Goal: Task Accomplishment & Management: Use online tool/utility

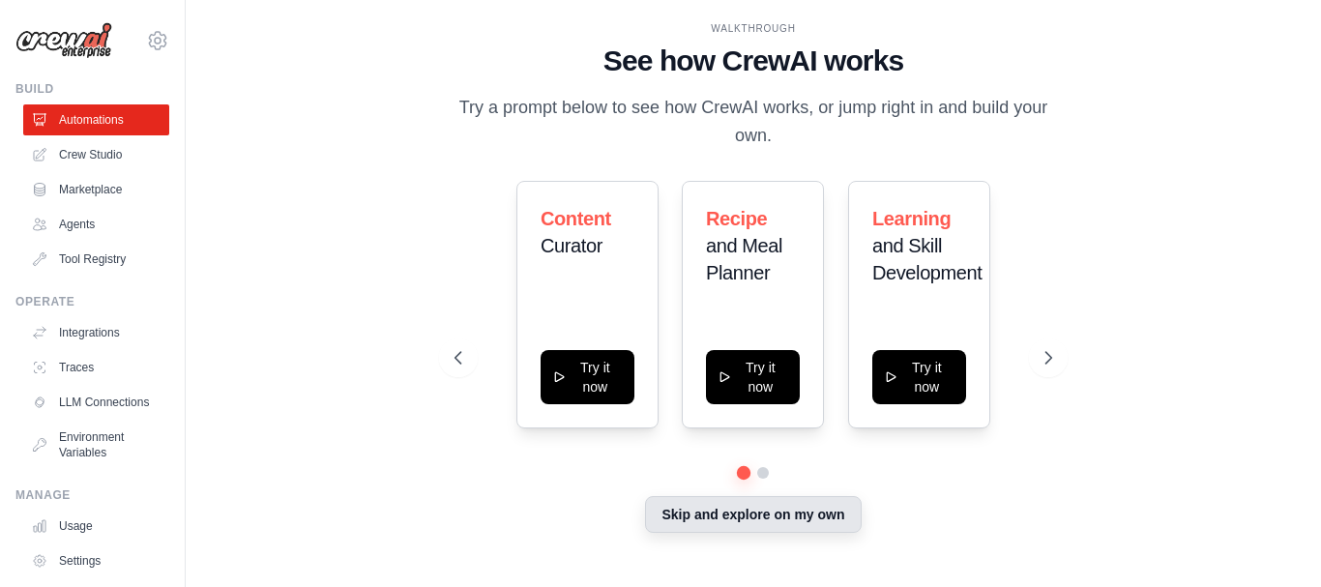
click at [735, 513] on button "Skip and explore on my own" at bounding box center [753, 514] width 216 height 37
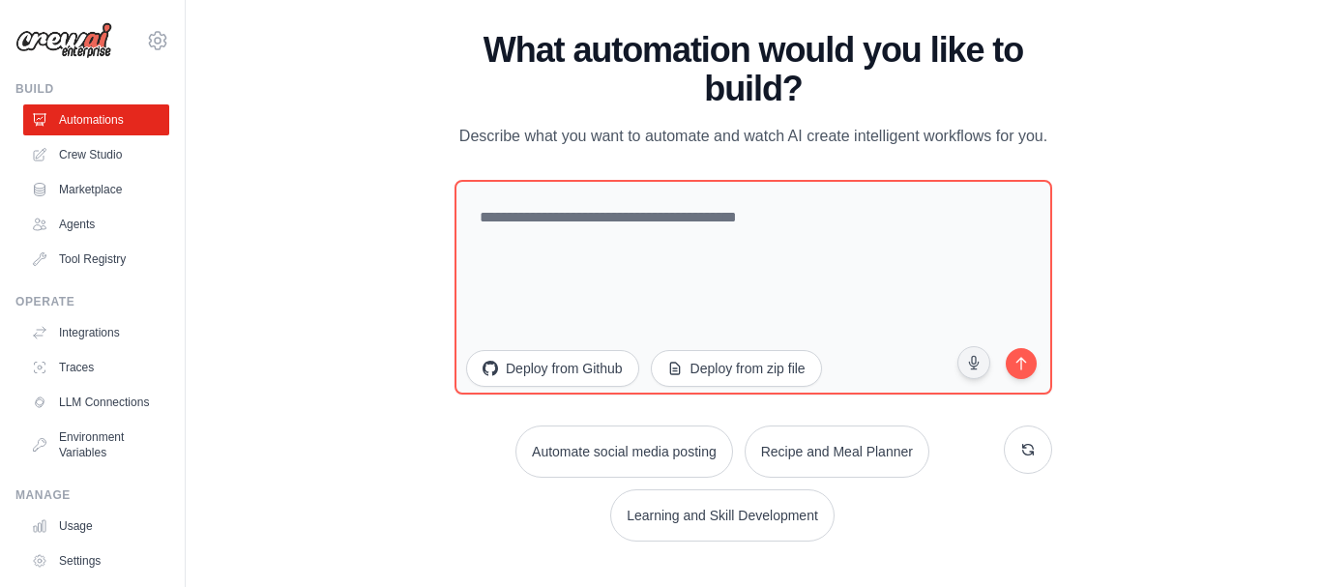
click at [1163, 464] on div "WALKTHROUGH See how CrewAI works Try a prompt below to see how CrewAI works, or…" at bounding box center [753, 293] width 1073 height 548
click at [116, 249] on link "Tool Registry" at bounding box center [98, 259] width 146 height 31
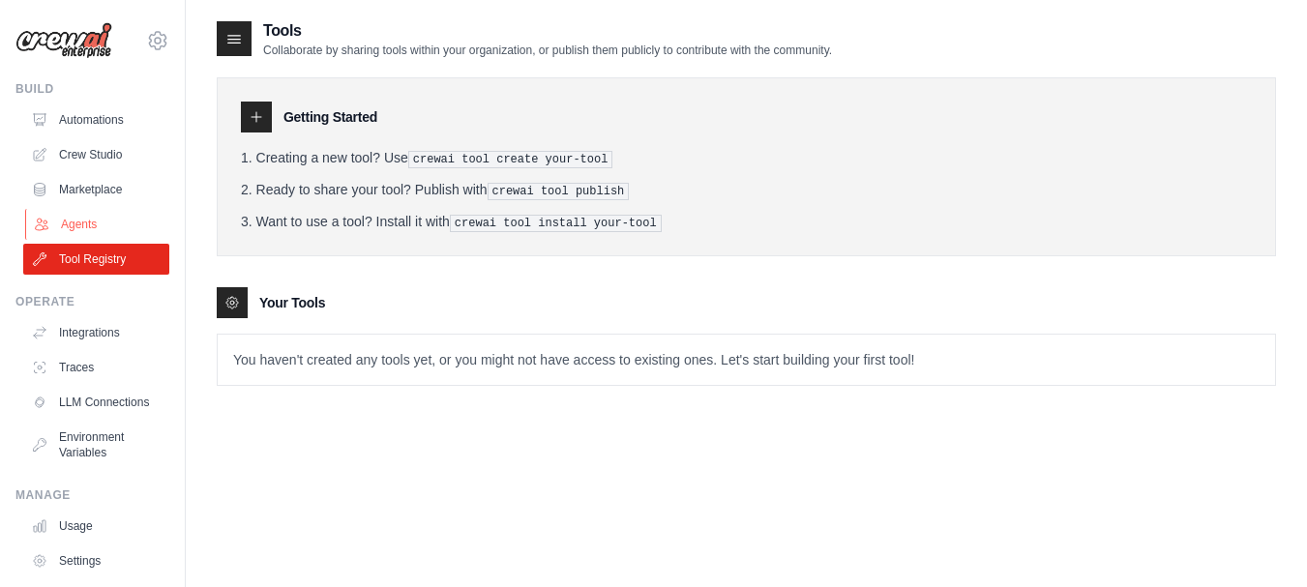
click at [88, 218] on link "Agents" at bounding box center [98, 224] width 146 height 31
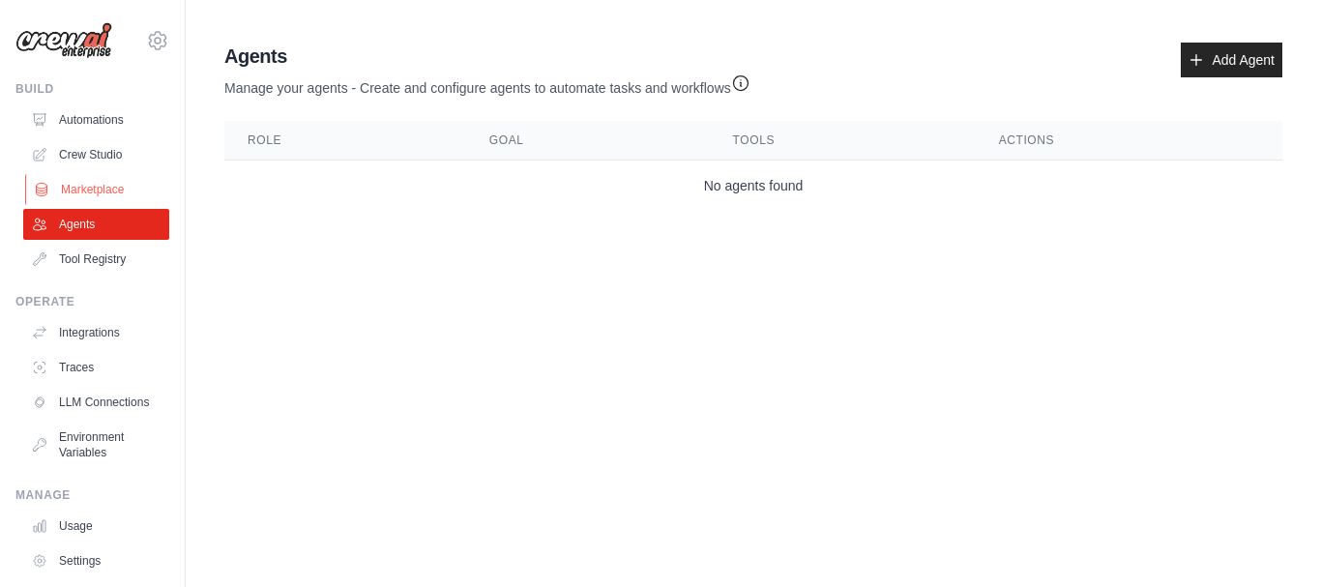
click at [118, 191] on link "Marketplace" at bounding box center [98, 189] width 146 height 31
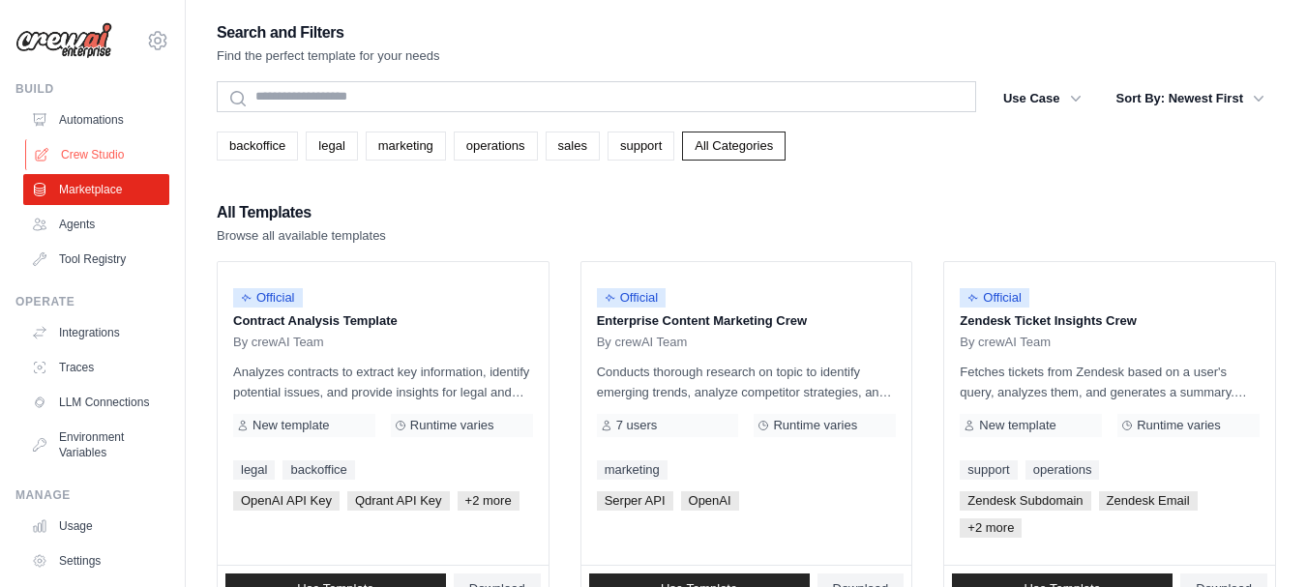
click at [110, 156] on link "Crew Studio" at bounding box center [98, 154] width 146 height 31
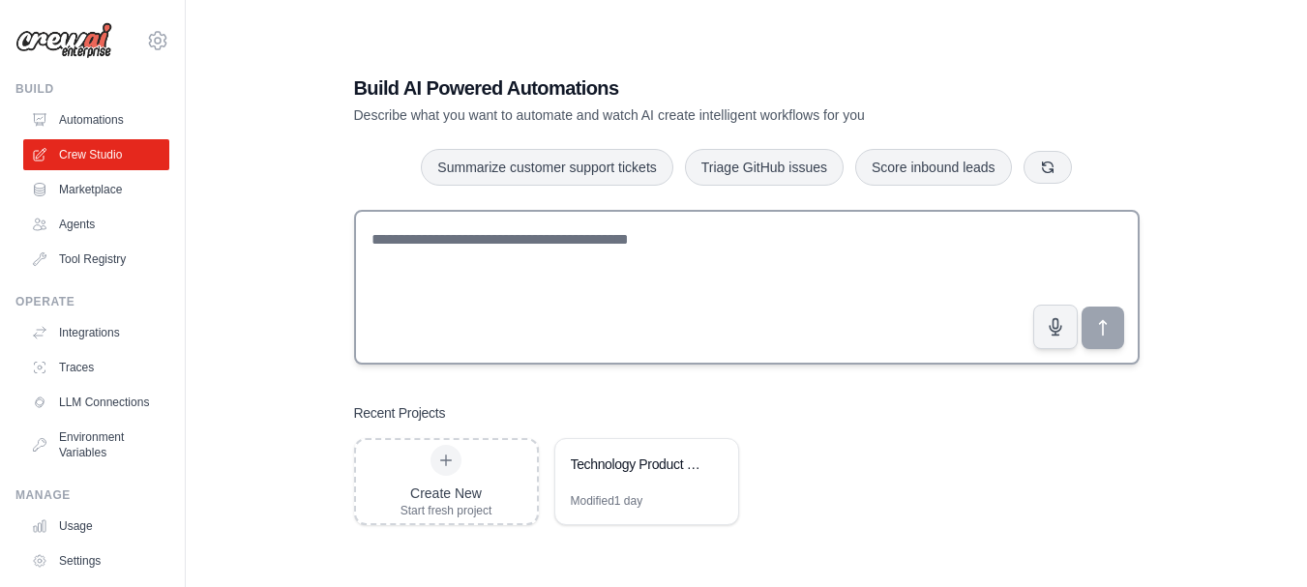
scroll to position [39, 0]
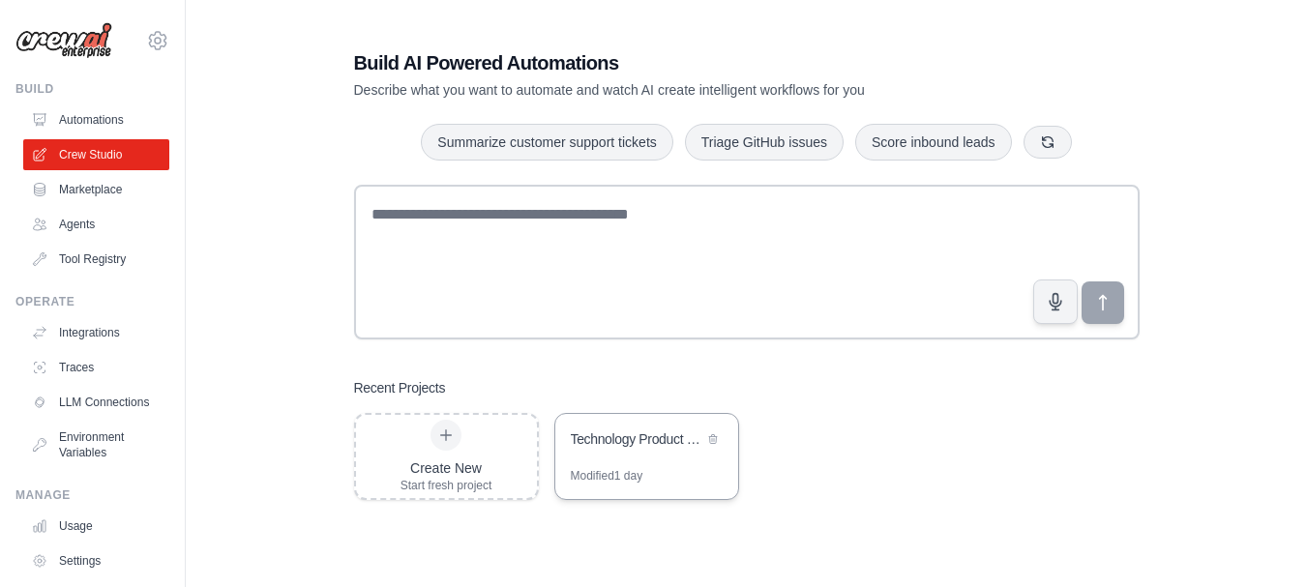
click at [651, 453] on div "Technology Product Research Automation" at bounding box center [646, 441] width 183 height 54
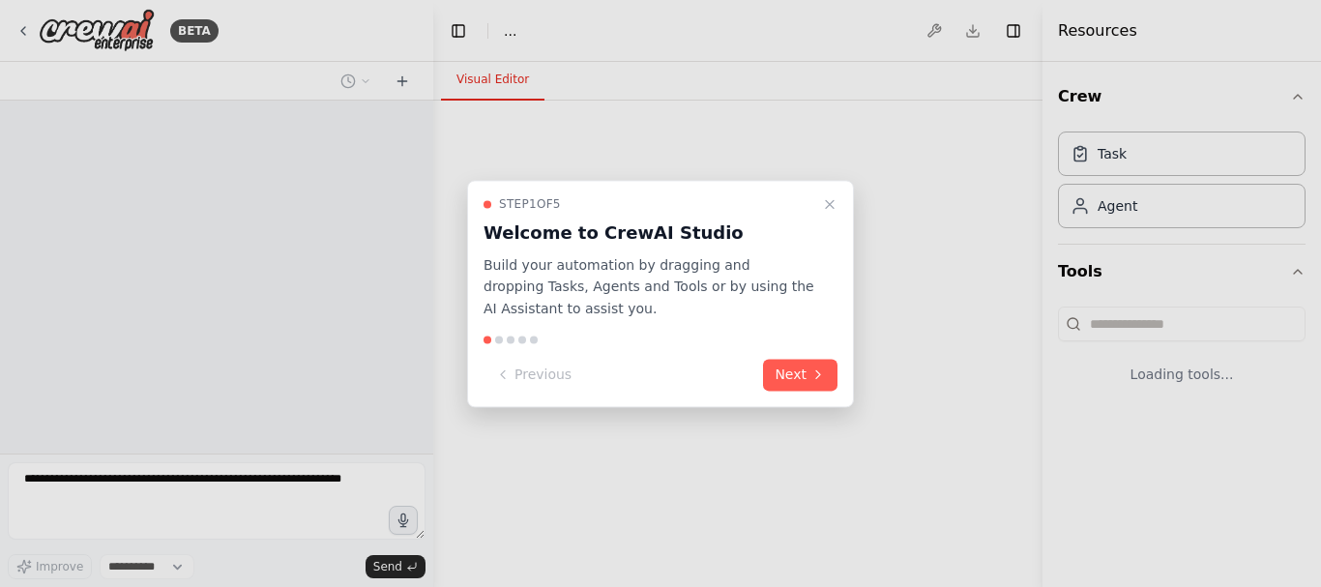
select select "****"
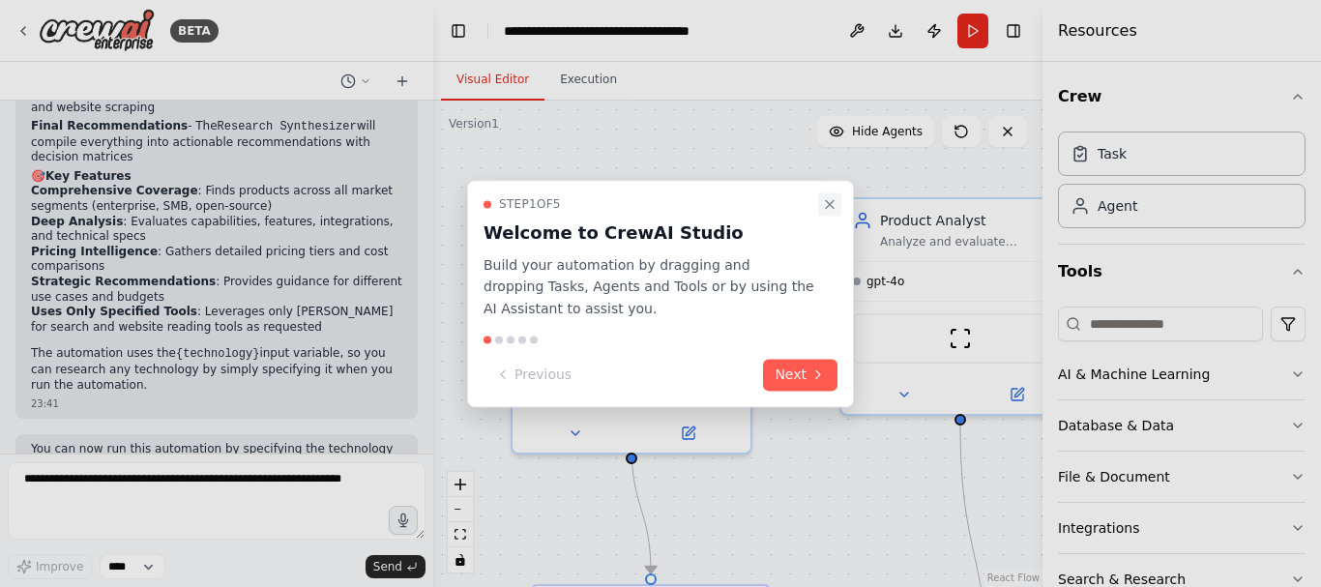
click at [831, 209] on icon "Close walkthrough" at bounding box center [829, 203] width 15 height 15
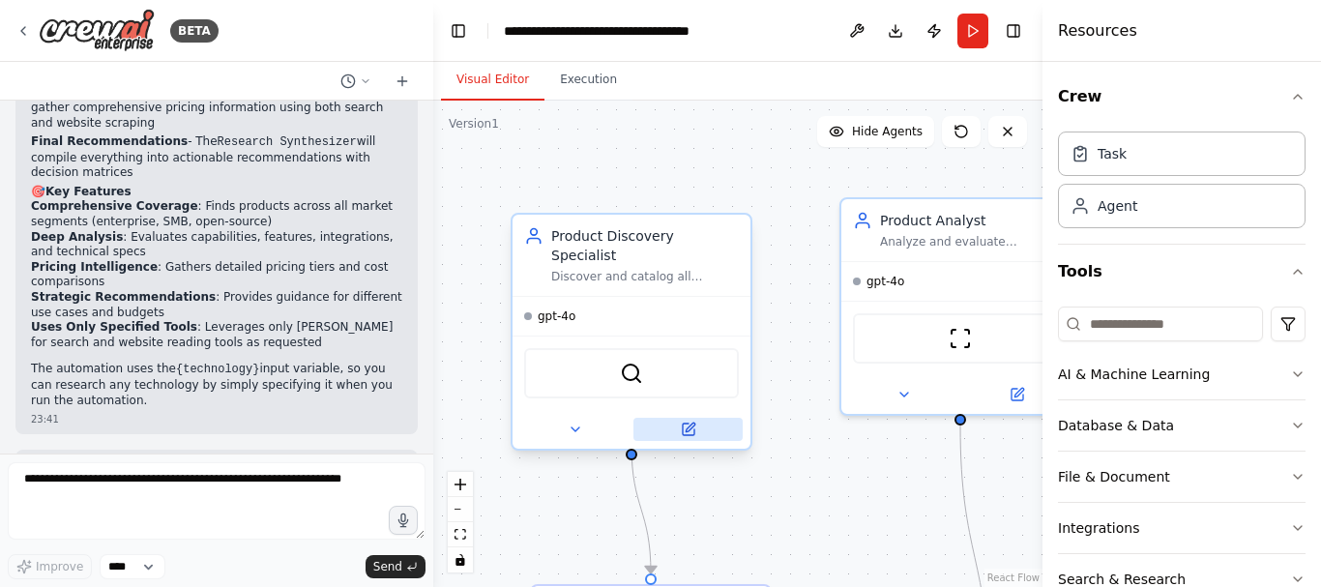
click at [692, 423] on icon at bounding box center [690, 427] width 9 height 9
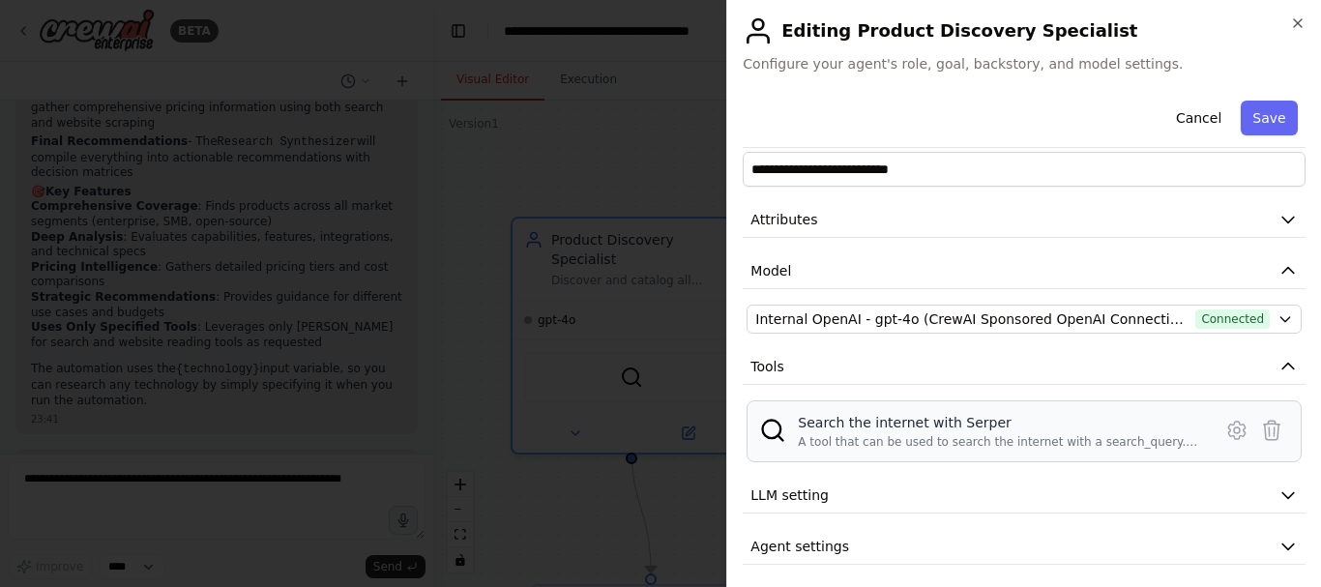
scroll to position [40, 0]
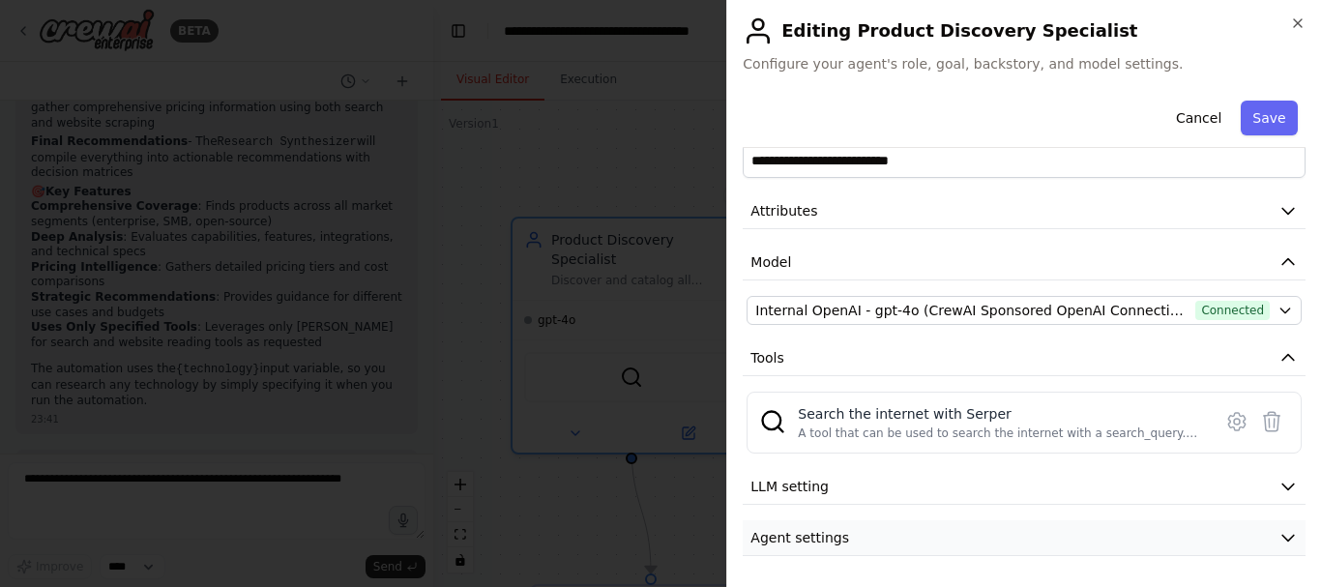
click at [886, 536] on button "Agent settings" at bounding box center [1024, 538] width 563 height 36
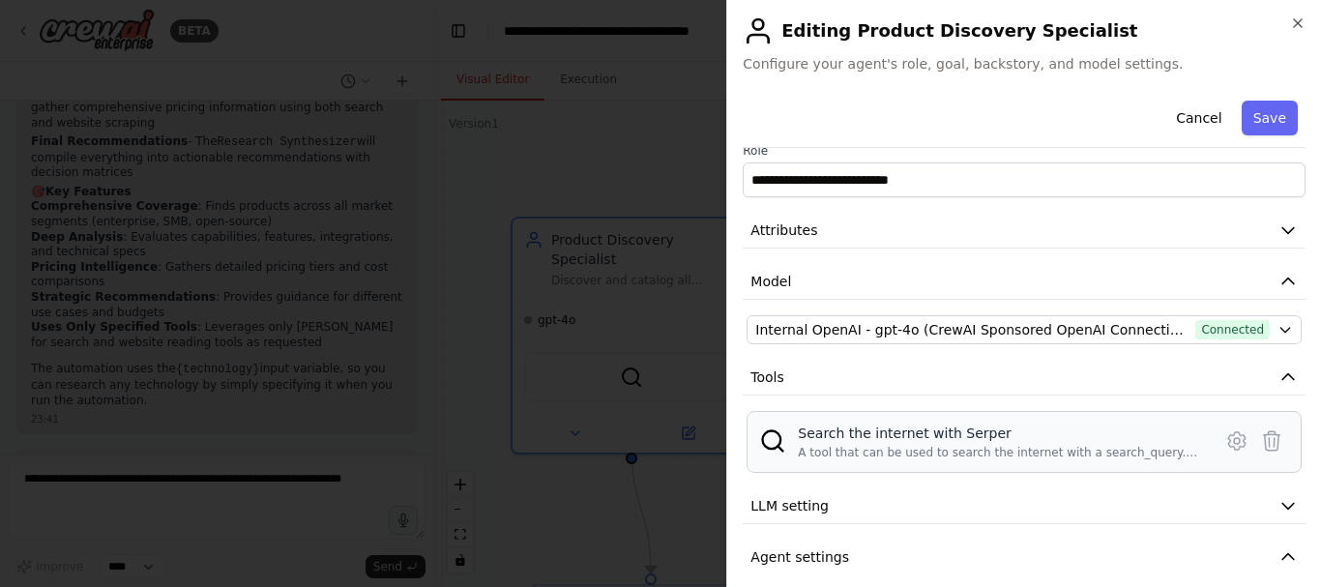
scroll to position [0, 0]
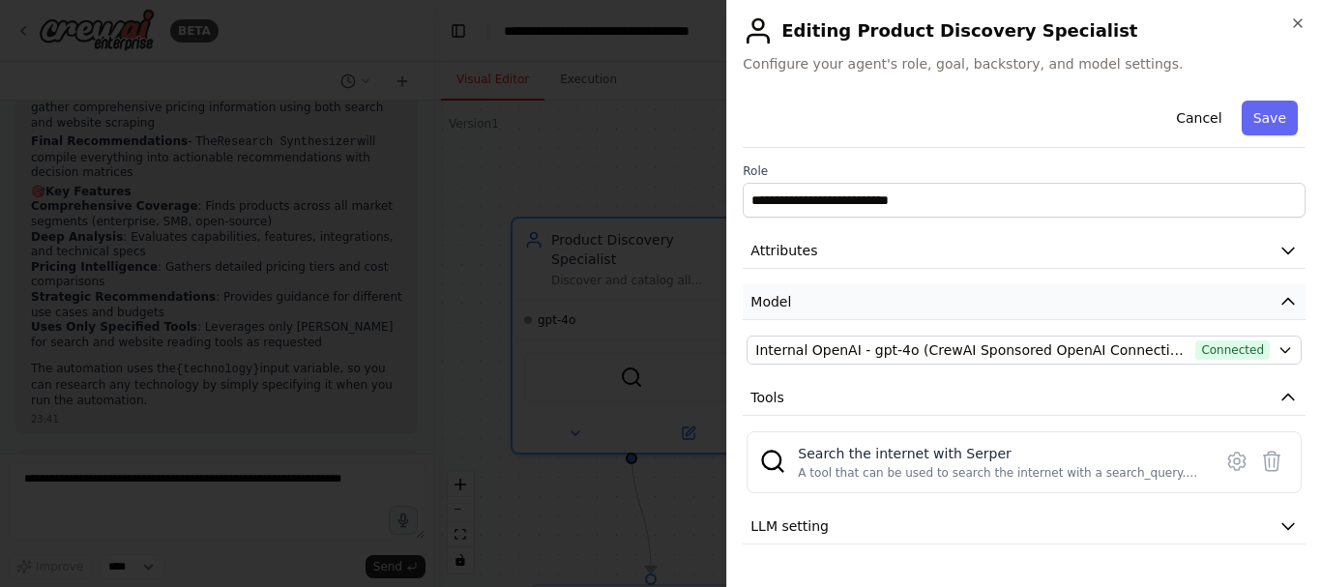
click at [962, 293] on button "Model" at bounding box center [1024, 302] width 563 height 36
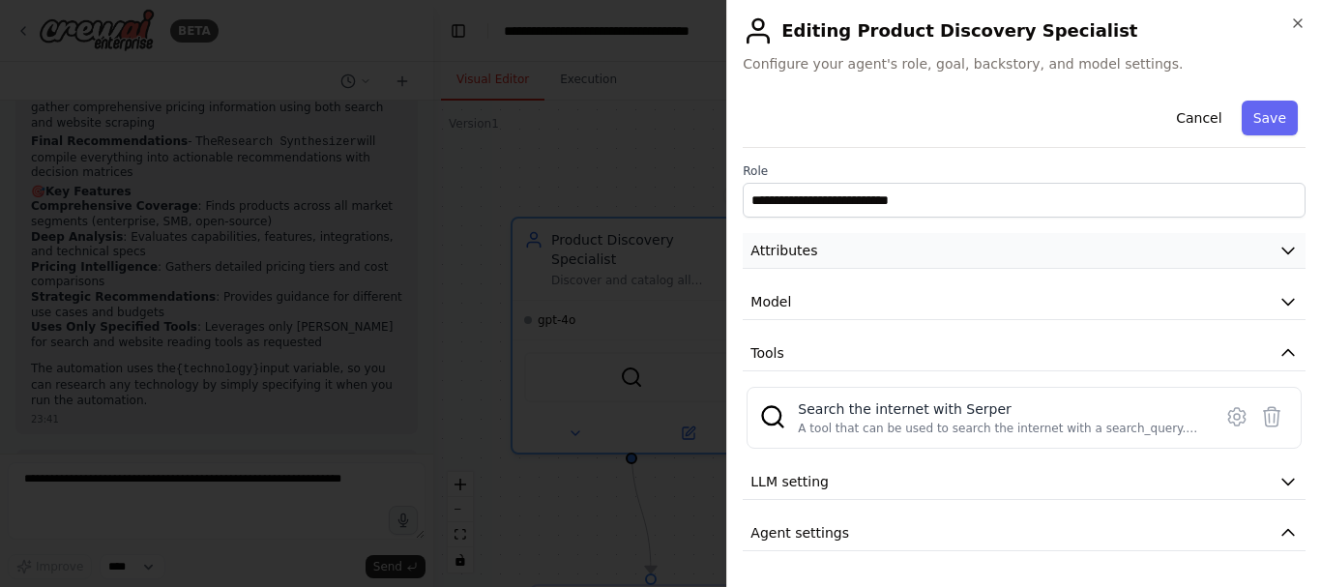
click at [956, 249] on button "Attributes" at bounding box center [1024, 251] width 563 height 36
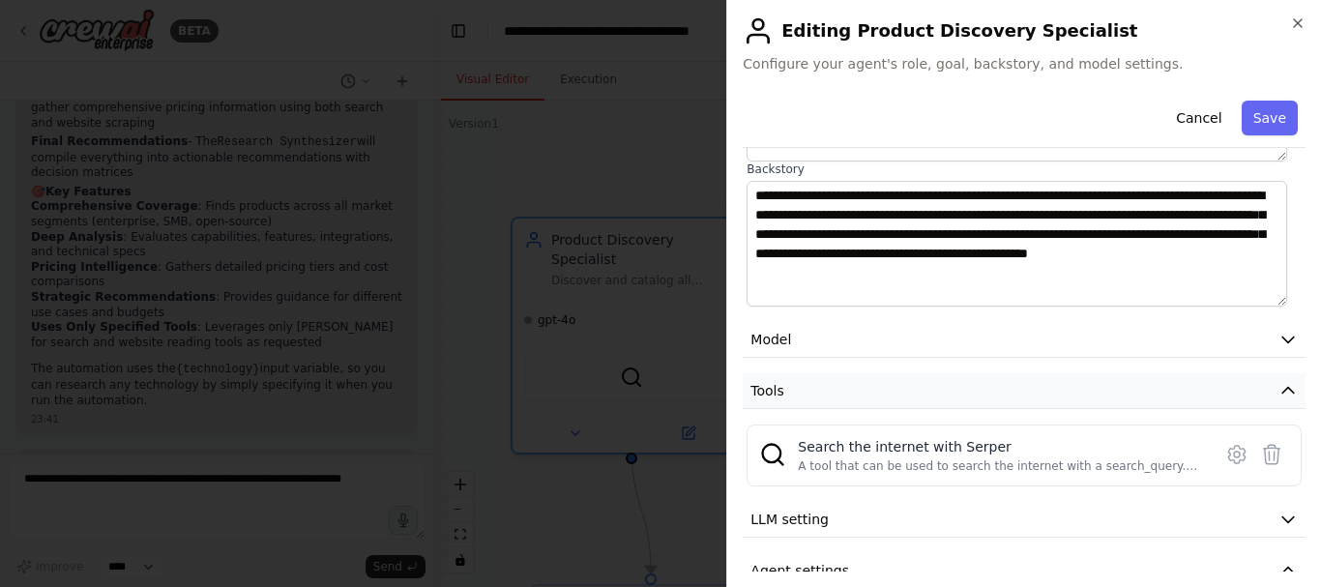
scroll to position [290, 0]
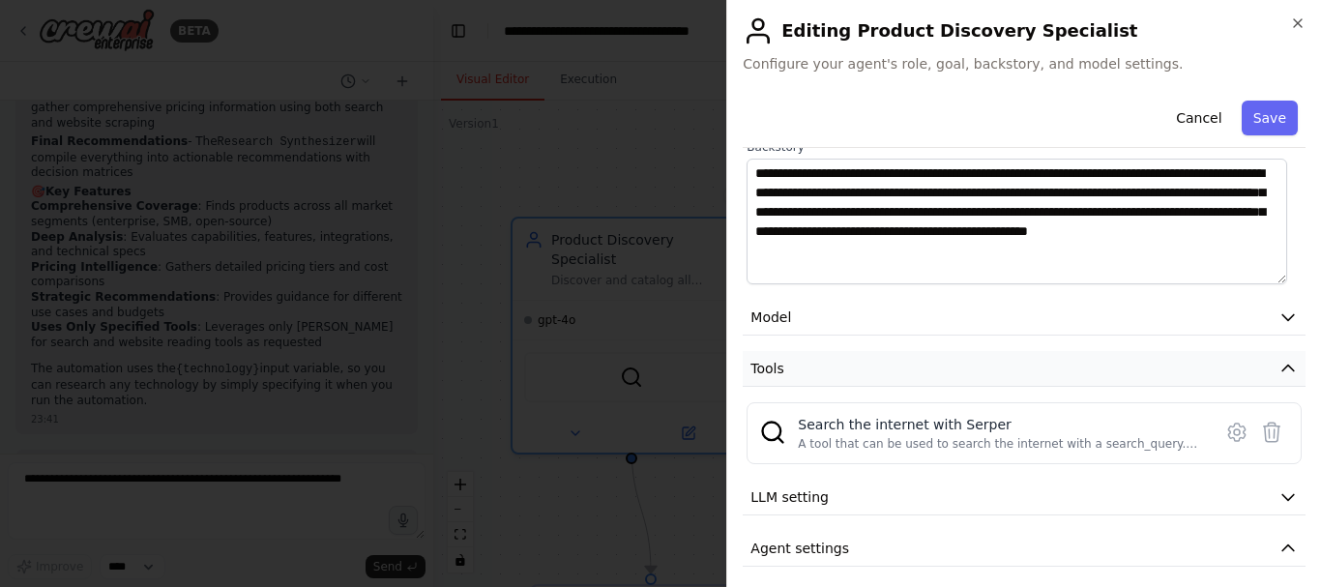
click at [939, 365] on button "Tools" at bounding box center [1024, 369] width 563 height 36
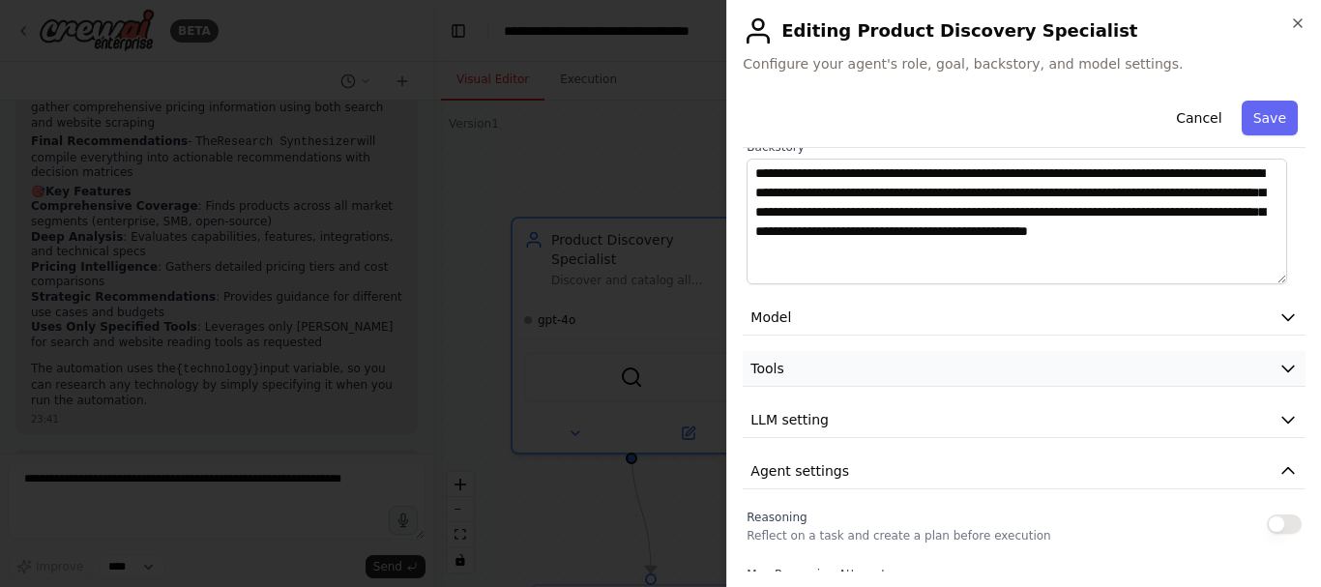
click at [939, 365] on button "Tools" at bounding box center [1024, 369] width 563 height 36
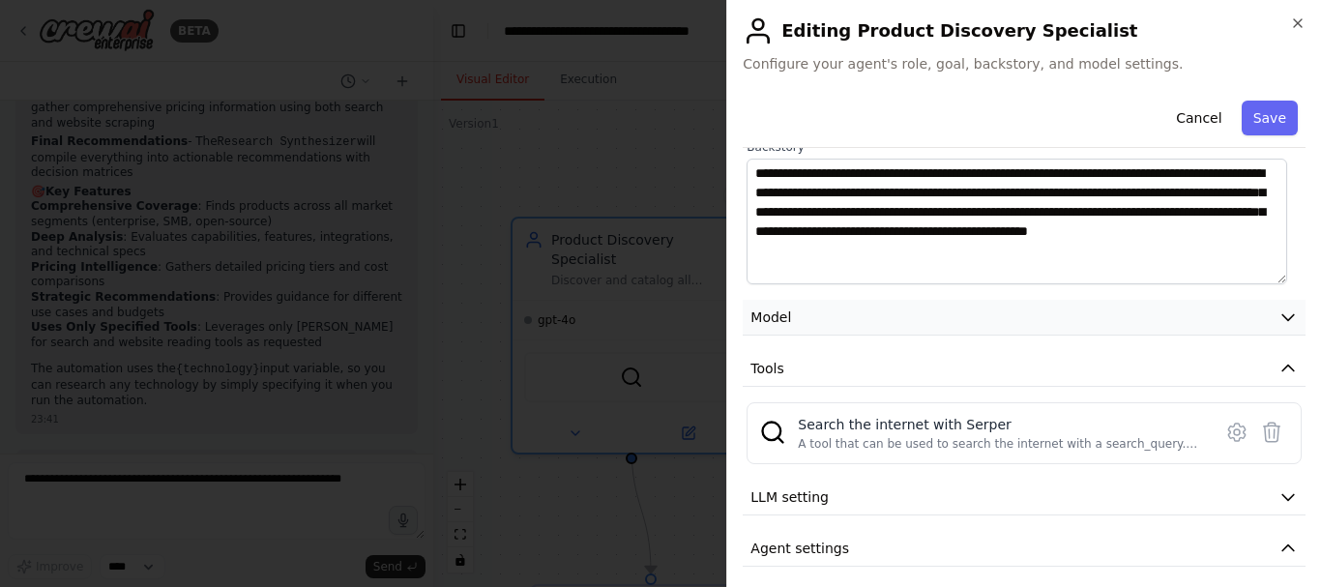
click at [941, 322] on button "Model" at bounding box center [1024, 318] width 563 height 36
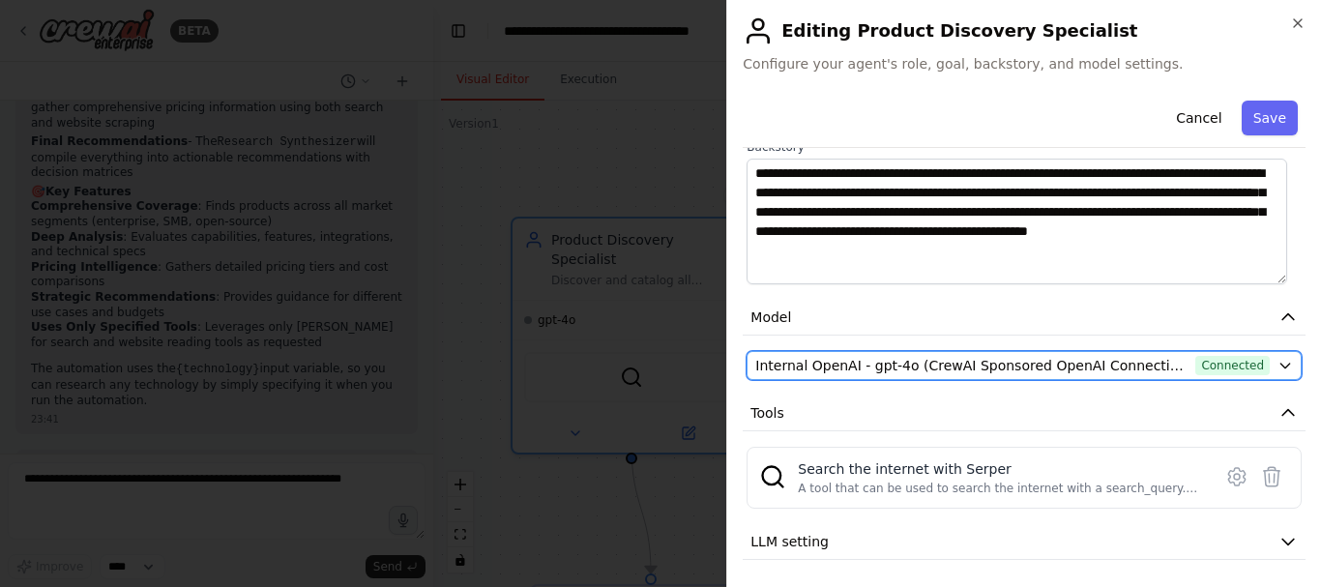
click at [950, 363] on span "Internal OpenAI - gpt-4o (CrewAI Sponsored OpenAI Connection)" at bounding box center [971, 365] width 432 height 19
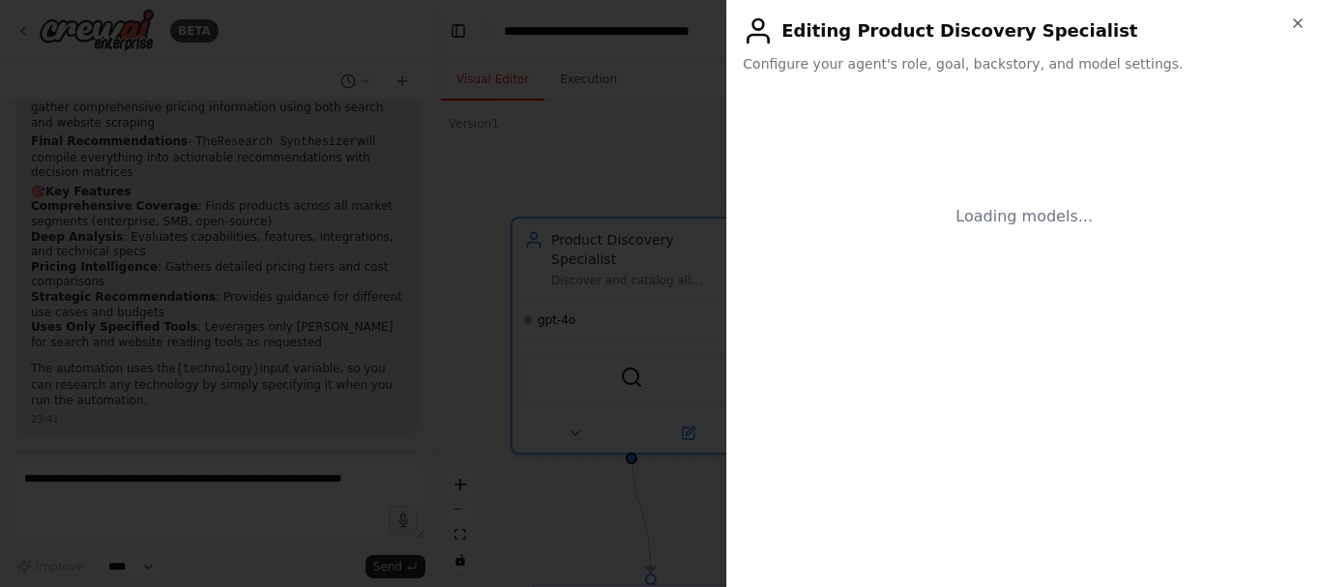
scroll to position [0, 0]
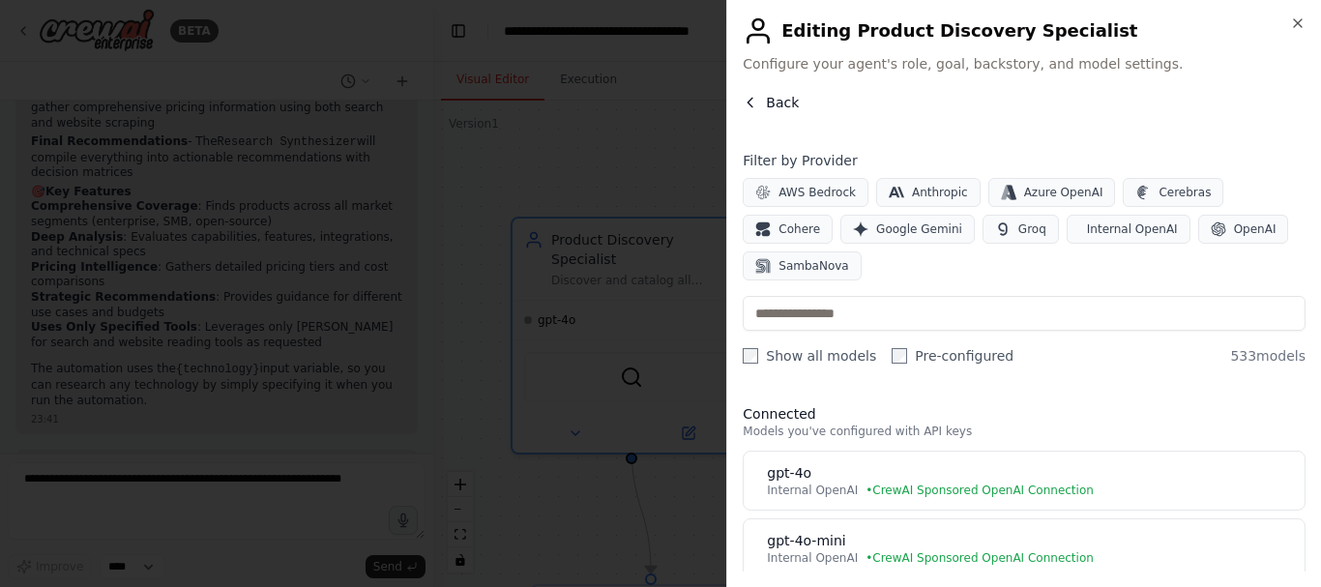
click at [785, 98] on span "Back" at bounding box center [782, 102] width 33 height 19
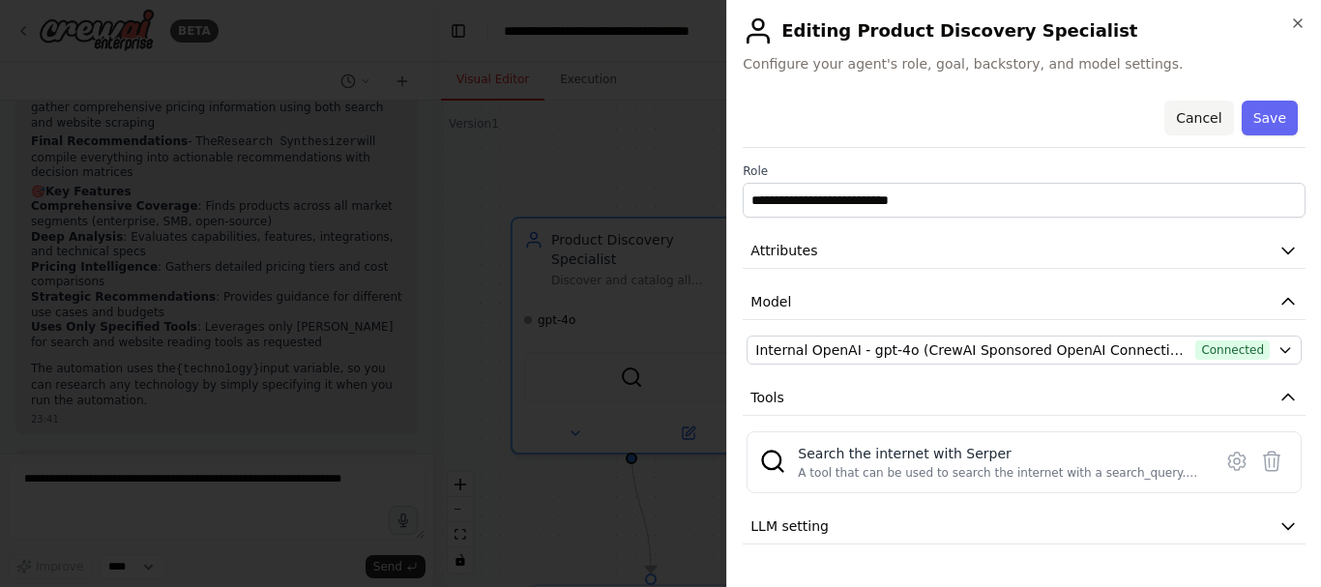
click at [1203, 124] on button "Cancel" at bounding box center [1198, 118] width 69 height 35
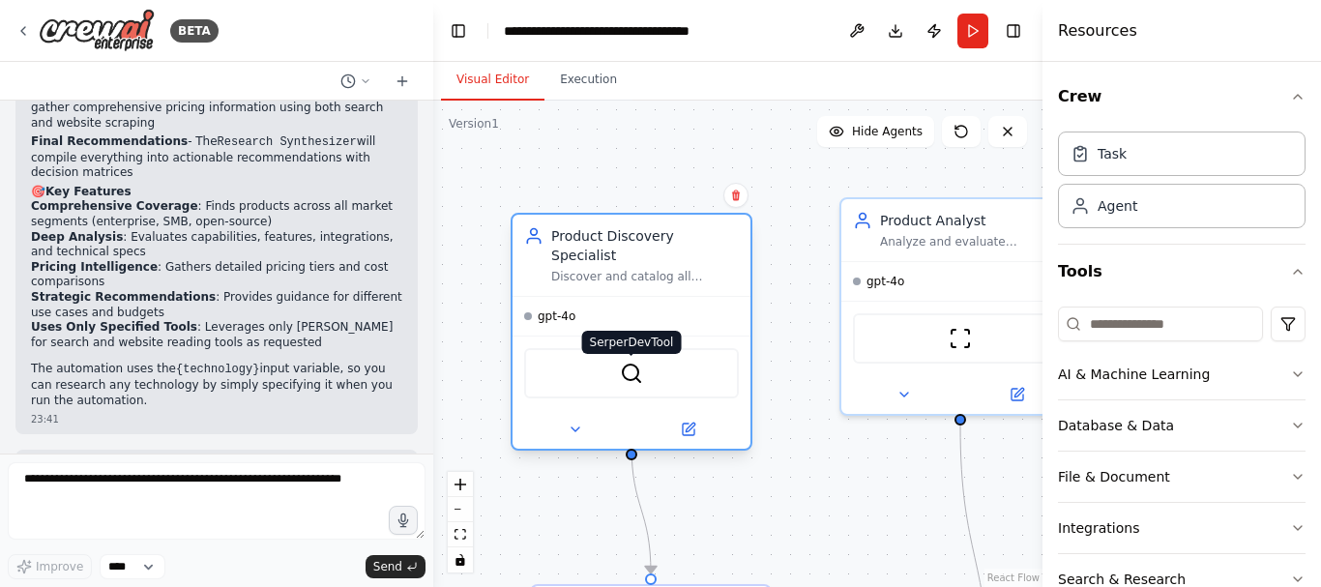
click at [636, 362] on img at bounding box center [631, 373] width 23 height 23
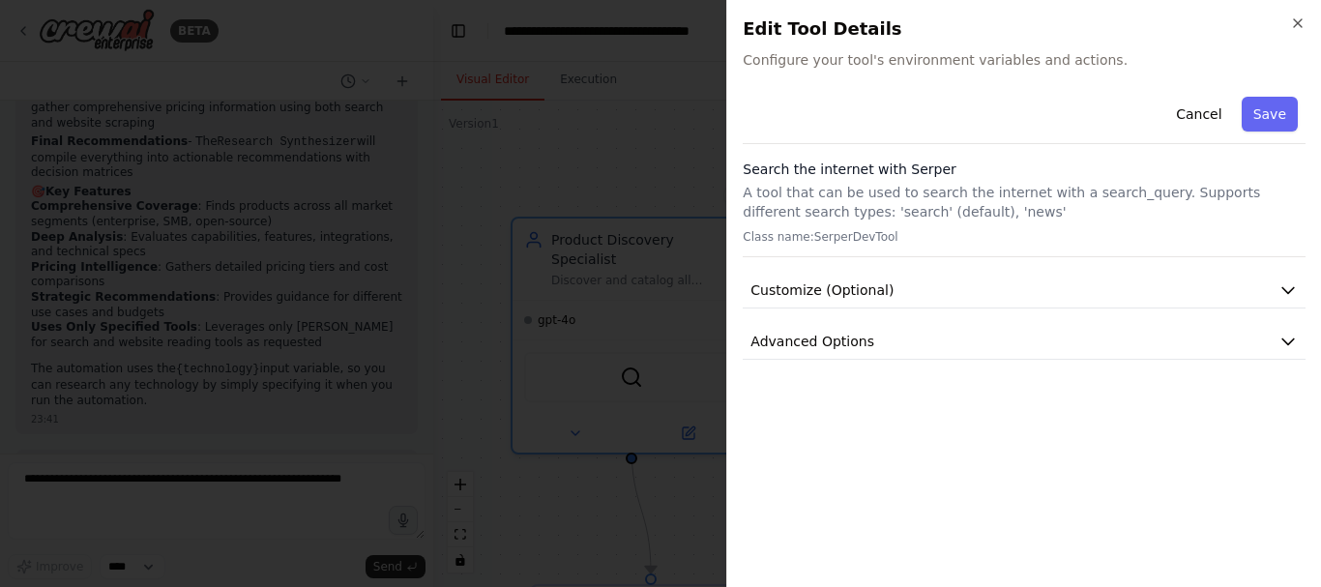
click at [671, 162] on div at bounding box center [660, 293] width 1321 height 587
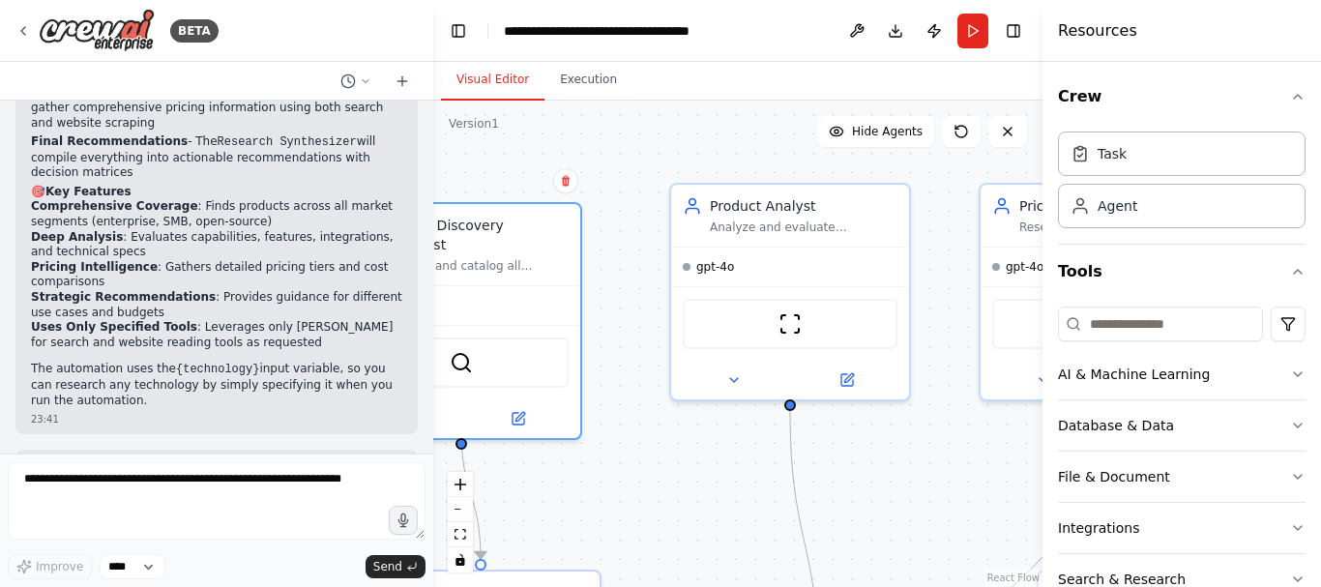
drag, startPoint x: 829, startPoint y: 535, endPoint x: 659, endPoint y: 520, distance: 170.8
click at [659, 520] on div ".deletable-edge-delete-btn { width: 20px; height: 20px; border: 0px solid #ffff…" at bounding box center [737, 344] width 609 height 486
click at [802, 327] on div "ScrapeWebsiteTool" at bounding box center [790, 320] width 215 height 50
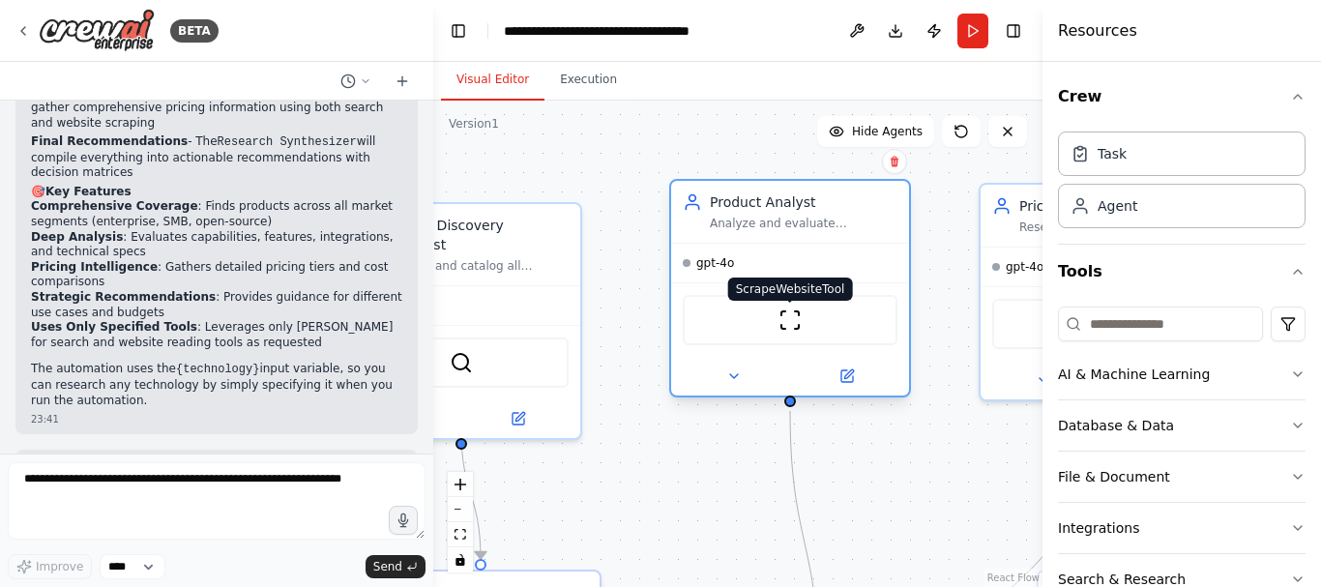
click at [785, 327] on img at bounding box center [790, 320] width 23 height 23
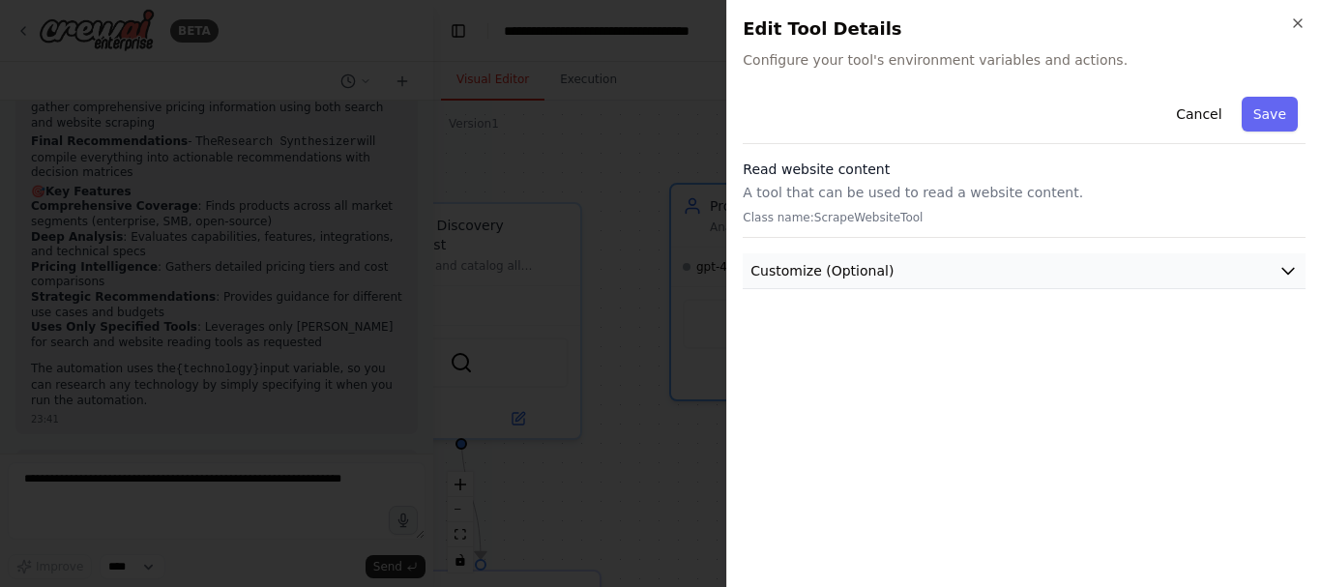
click at [919, 279] on button "Customize (Optional)" at bounding box center [1024, 271] width 563 height 36
click at [1215, 114] on button "Cancel" at bounding box center [1198, 114] width 69 height 35
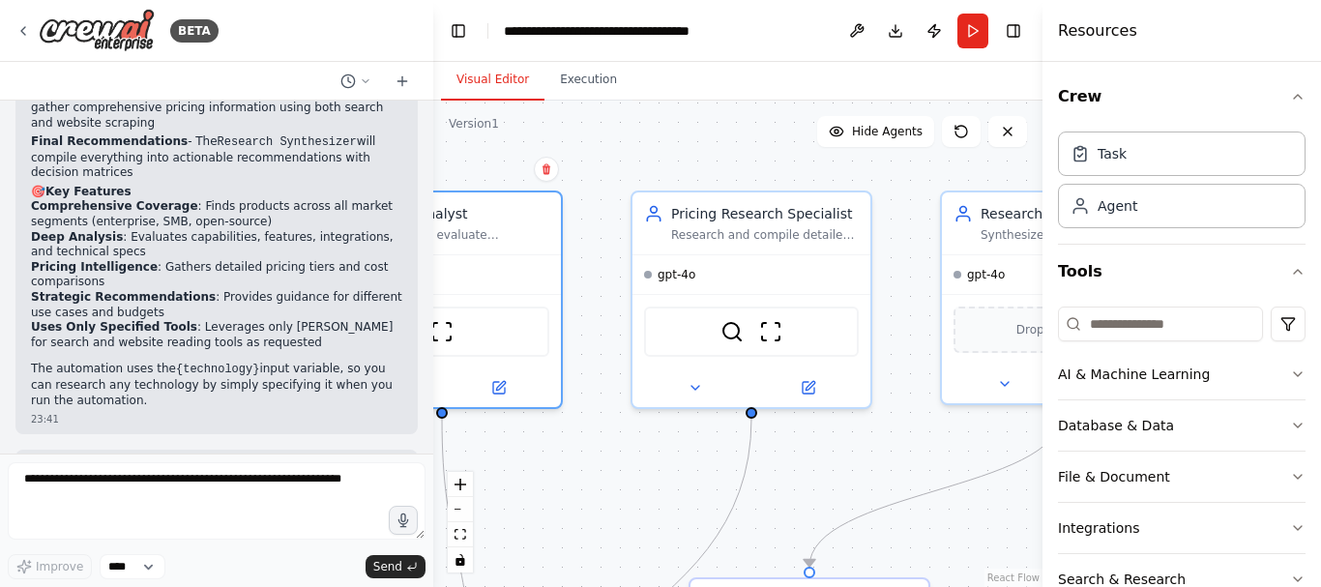
drag, startPoint x: 951, startPoint y: 294, endPoint x: 603, endPoint y: 302, distance: 348.2
click at [603, 302] on div ".deletable-edge-delete-btn { width: 20px; height: 20px; border: 0px solid #ffff…" at bounding box center [737, 344] width 609 height 486
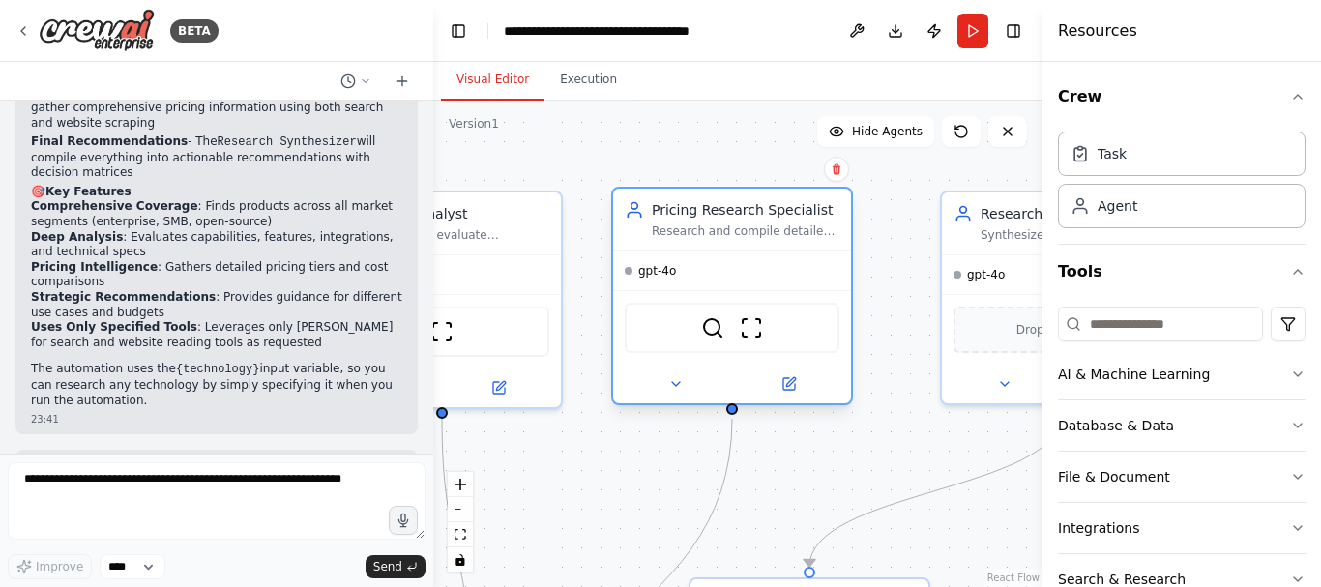
drag, startPoint x: 848, startPoint y: 286, endPoint x: 816, endPoint y: 286, distance: 31.9
click at [816, 286] on div "gpt-4o" at bounding box center [732, 270] width 238 height 39
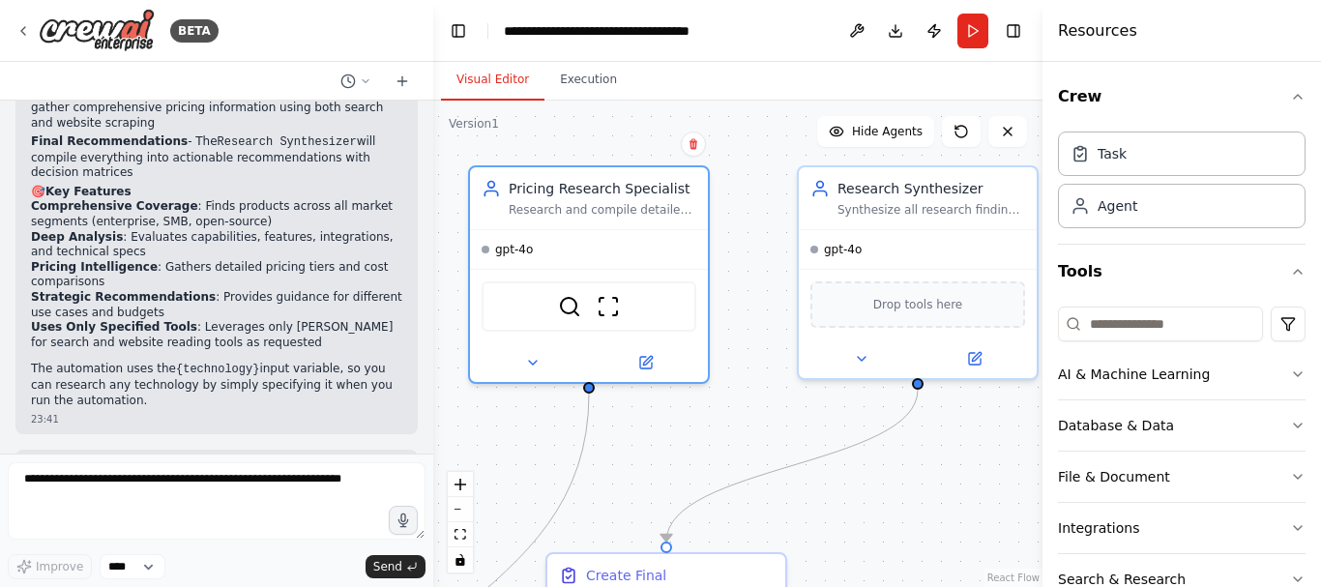
drag, startPoint x: 893, startPoint y: 352, endPoint x: 739, endPoint y: 327, distance: 155.8
click at [739, 327] on div ".deletable-edge-delete-btn { width: 20px; height: 20px; border: 0px solid #ffff…" at bounding box center [737, 344] width 609 height 486
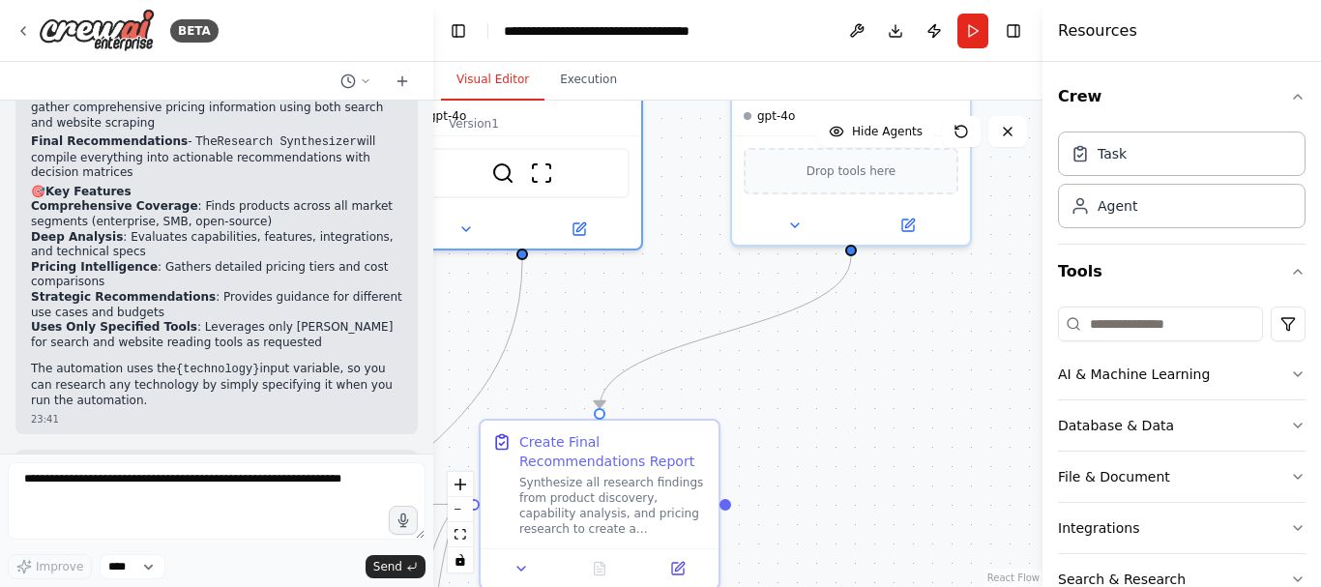
drag, startPoint x: 944, startPoint y: 448, endPoint x: 903, endPoint y: 354, distance: 102.2
click at [903, 354] on div ".deletable-edge-delete-btn { width: 20px; height: 20px; border: 0px solid #ffff…" at bounding box center [737, 344] width 609 height 486
click at [849, 178] on div "Drop tools here" at bounding box center [851, 167] width 215 height 46
click at [915, 225] on icon at bounding box center [907, 221] width 15 height 15
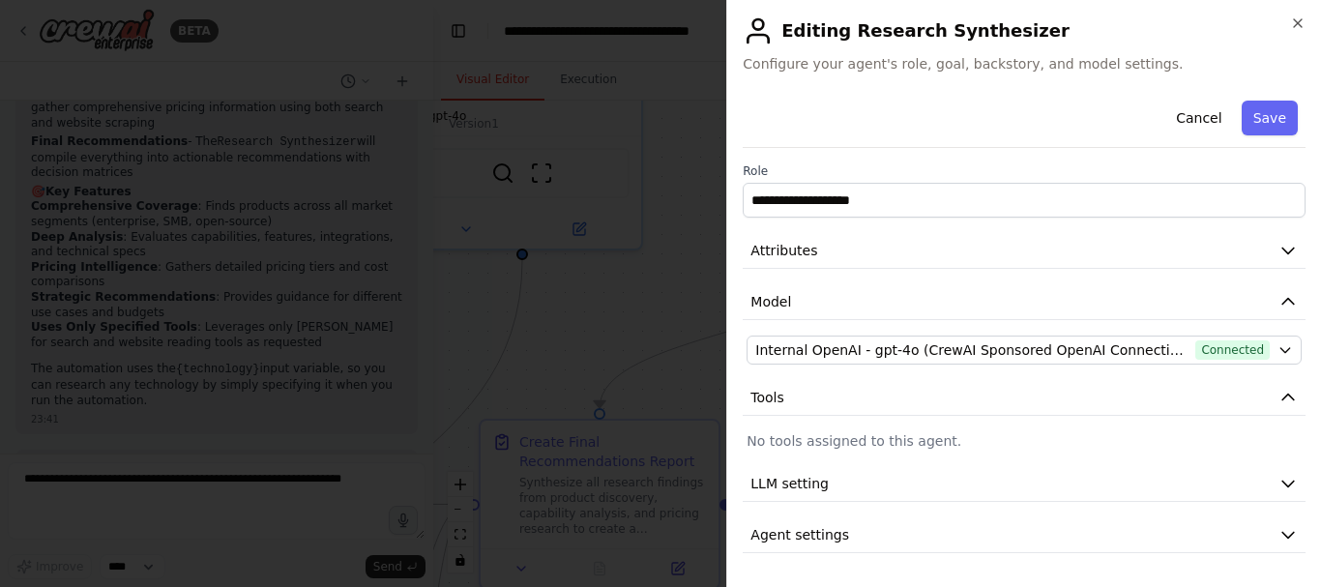
click at [928, 424] on div "**********" at bounding box center [1024, 323] width 563 height 460
click at [923, 403] on button "Tools" at bounding box center [1024, 398] width 563 height 36
click at [853, 438] on p "No tools assigned to this agent." at bounding box center [1024, 440] width 555 height 19
click at [659, 293] on div at bounding box center [660, 293] width 1321 height 587
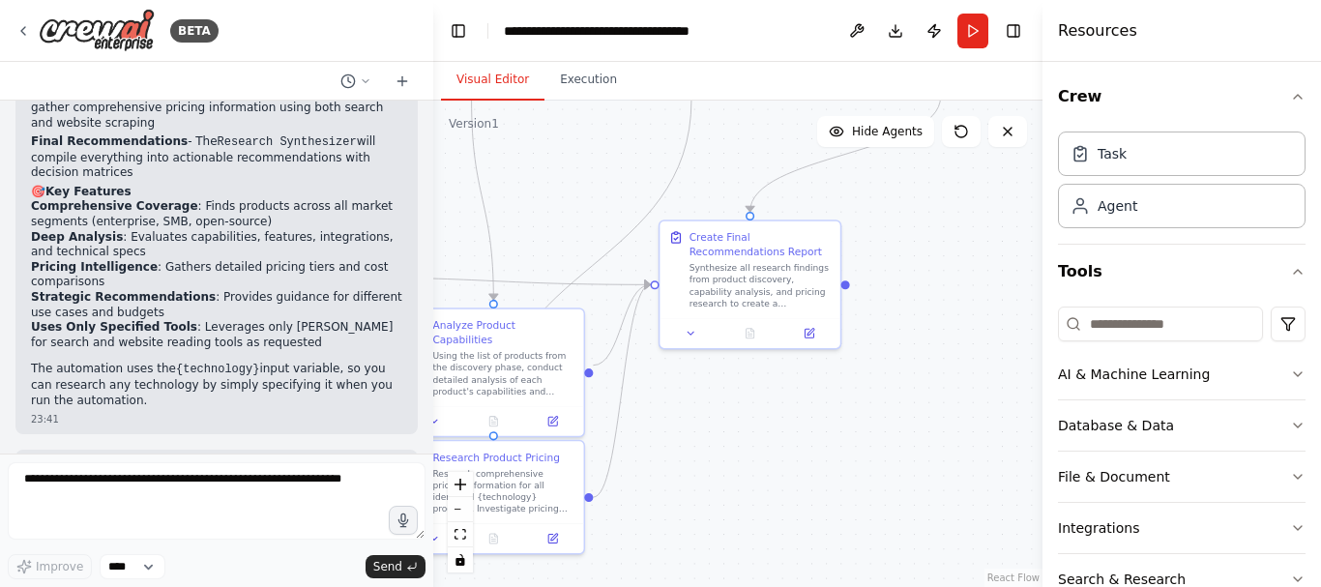
drag, startPoint x: 904, startPoint y: 435, endPoint x: 1042, endPoint y: 208, distance: 265.5
click at [1042, 208] on div "BETA want to research all of the product available for a specific technology. T…" at bounding box center [660, 293] width 1321 height 587
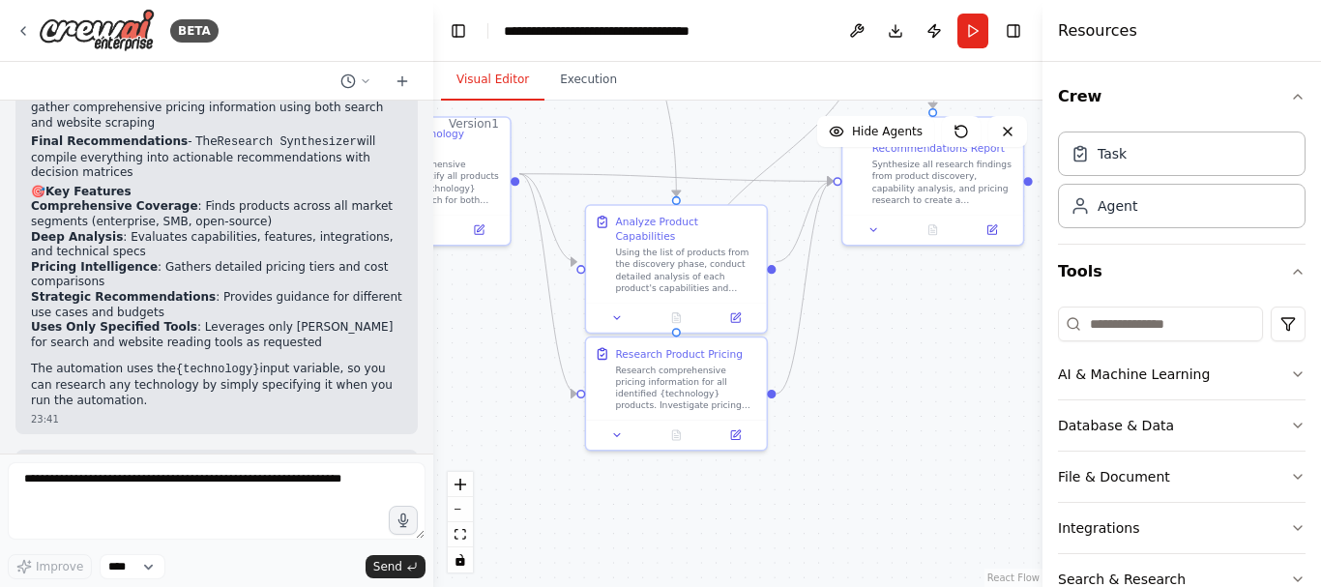
drag, startPoint x: 850, startPoint y: 363, endPoint x: 947, endPoint y: 326, distance: 103.5
click at [947, 326] on div ".deletable-edge-delete-btn { width: 20px; height: 20px; border: 0px solid #ffff…" at bounding box center [737, 344] width 609 height 486
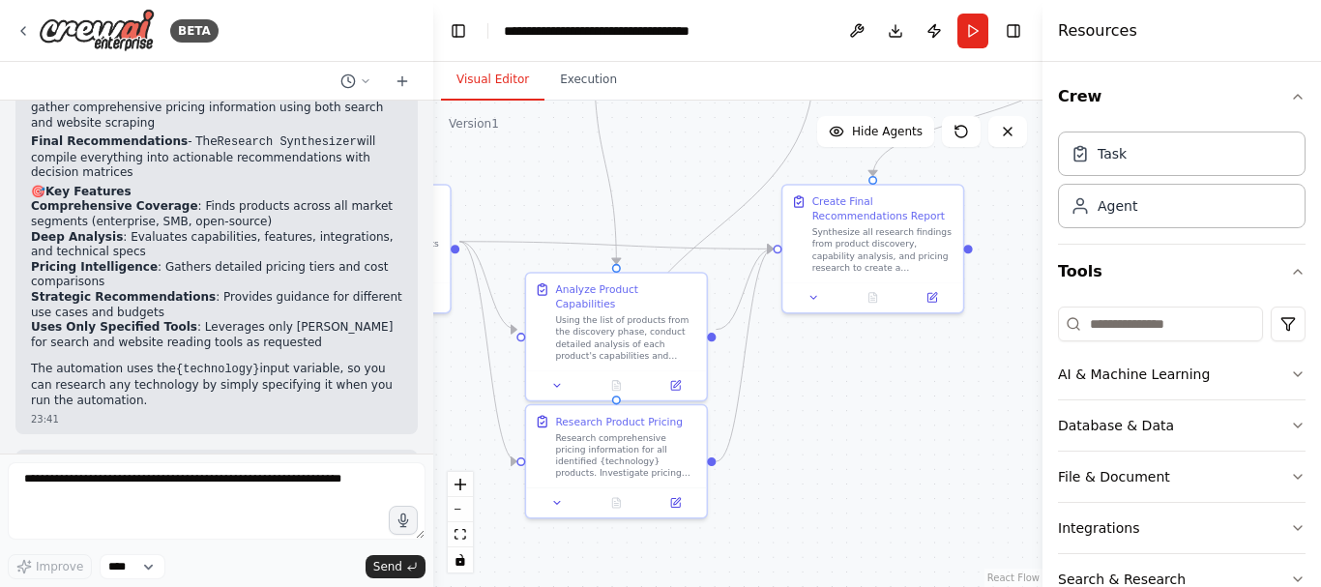
drag, startPoint x: 893, startPoint y: 374, endPoint x: 834, endPoint y: 442, distance: 89.8
click at [834, 442] on div ".deletable-edge-delete-btn { width: 20px; height: 20px; border: 0px solid #ffff…" at bounding box center [737, 344] width 609 height 486
click at [1101, 432] on button "Database & Data" at bounding box center [1182, 425] width 248 height 50
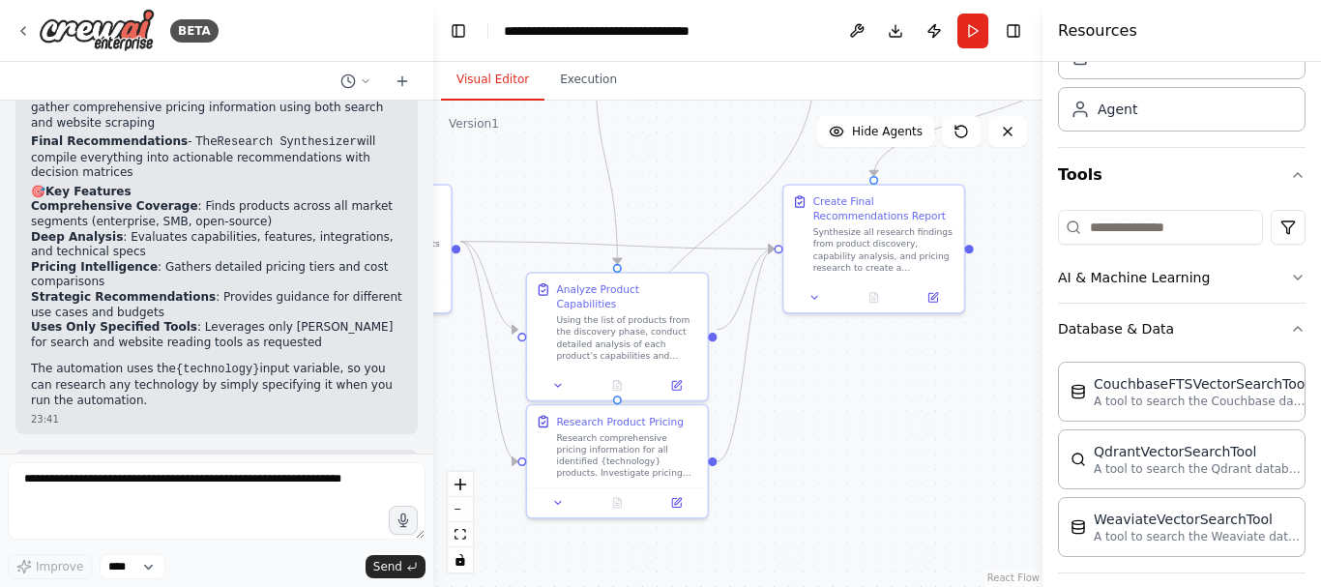
scroll to position [193, 0]
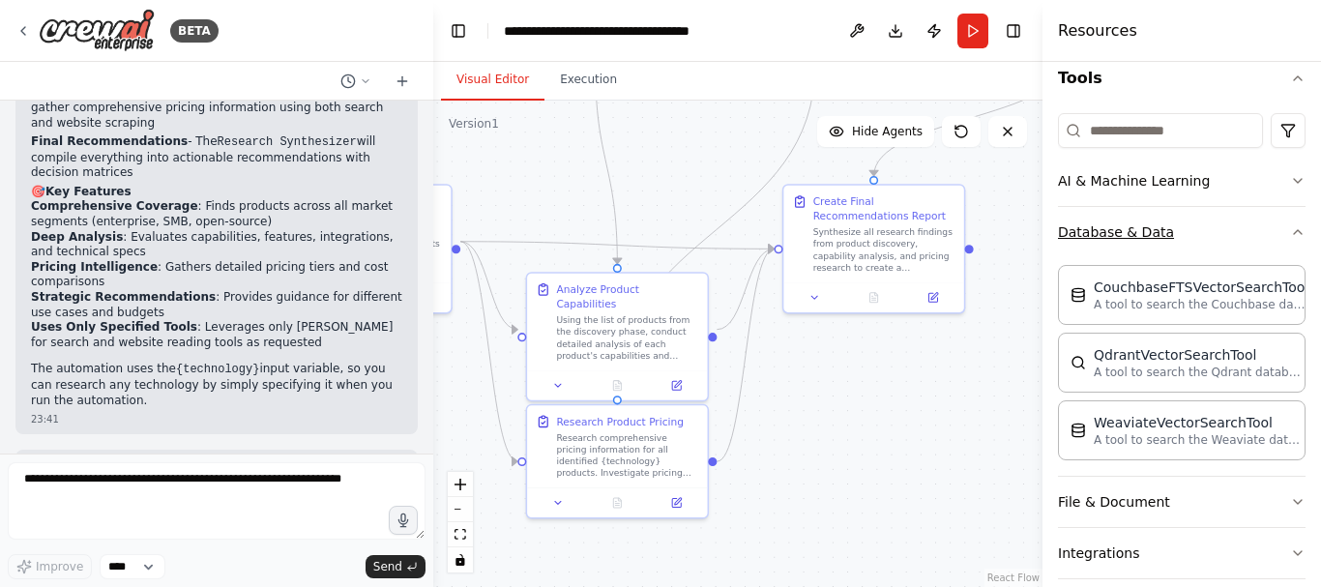
click at [1171, 231] on button "Database & Data" at bounding box center [1182, 232] width 248 height 50
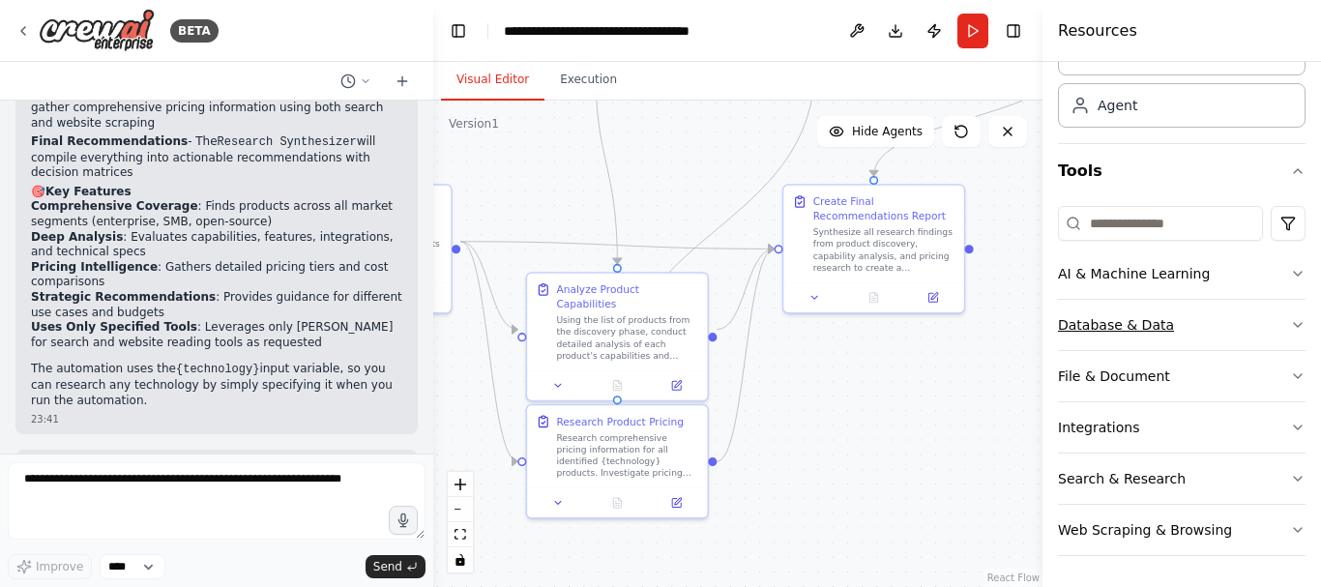
scroll to position [101, 0]
click at [1205, 322] on button "Database & Data" at bounding box center [1182, 325] width 248 height 50
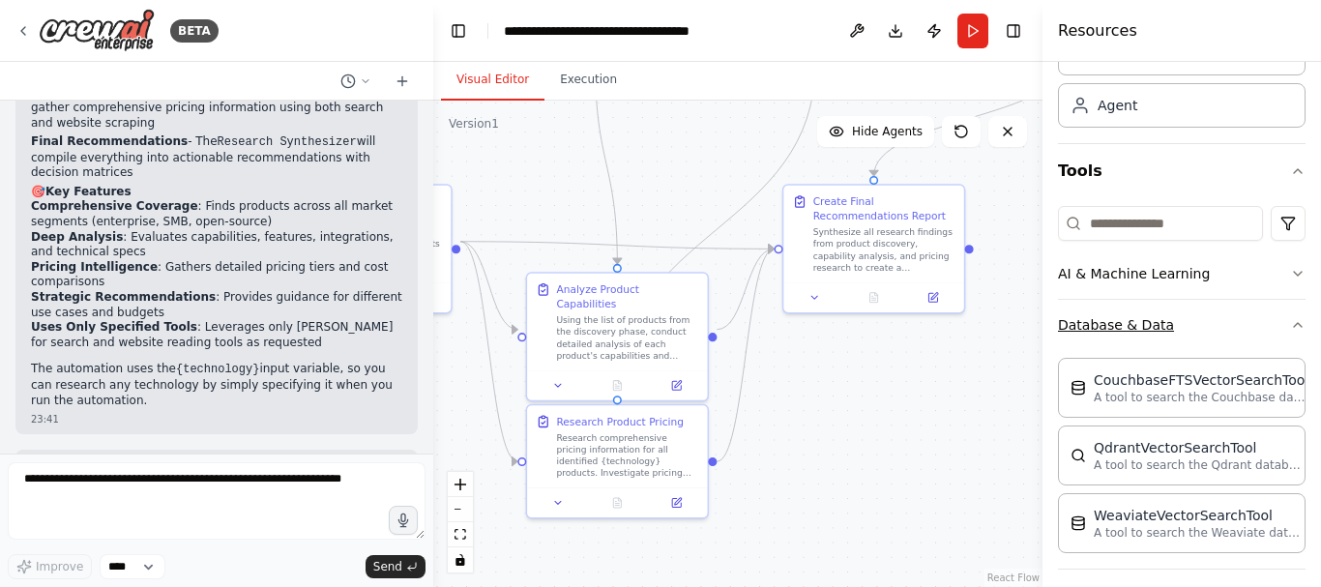
scroll to position [193, 0]
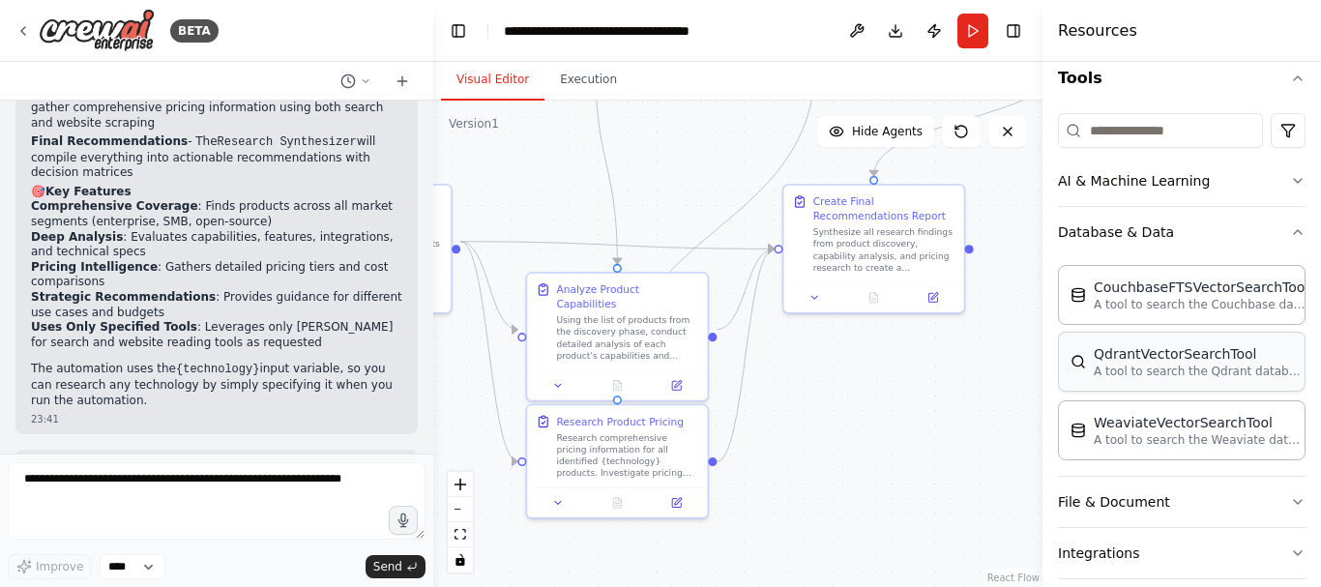
click at [1173, 377] on p "A tool to search the Qdrant database for relevant information on internal docum…" at bounding box center [1200, 371] width 213 height 15
click at [1205, 365] on p "A tool to search the Qdrant database for relevant information on internal docum…" at bounding box center [1200, 371] width 213 height 15
click at [1180, 427] on div "WeaviateVectorSearchTool" at bounding box center [1200, 421] width 213 height 19
click at [1153, 302] on p "A tool to search the Couchbase database for relevant information on internal do…" at bounding box center [1200, 303] width 213 height 15
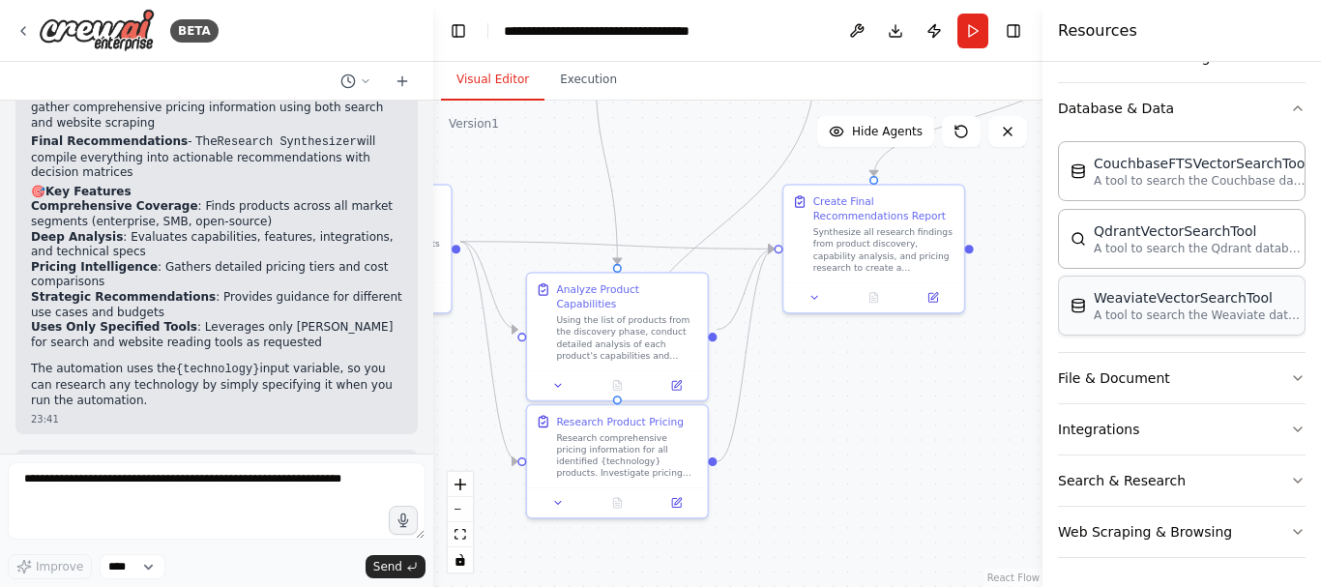
scroll to position [319, 0]
click at [1171, 377] on button "File & Document" at bounding box center [1182, 376] width 248 height 50
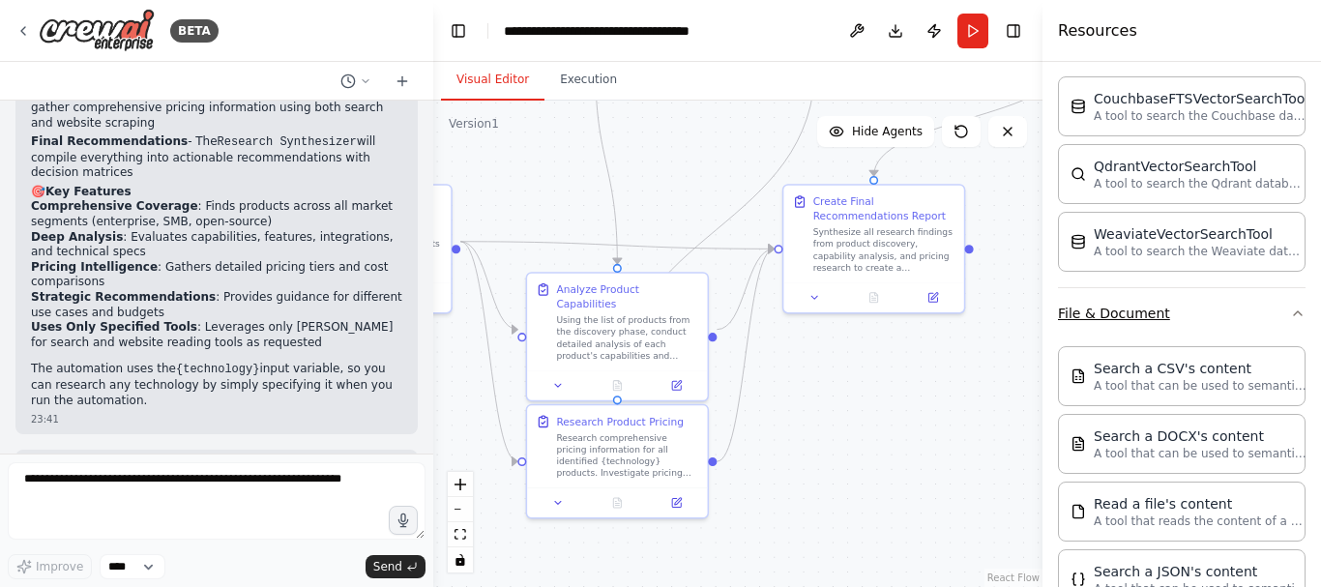
scroll to position [416, 0]
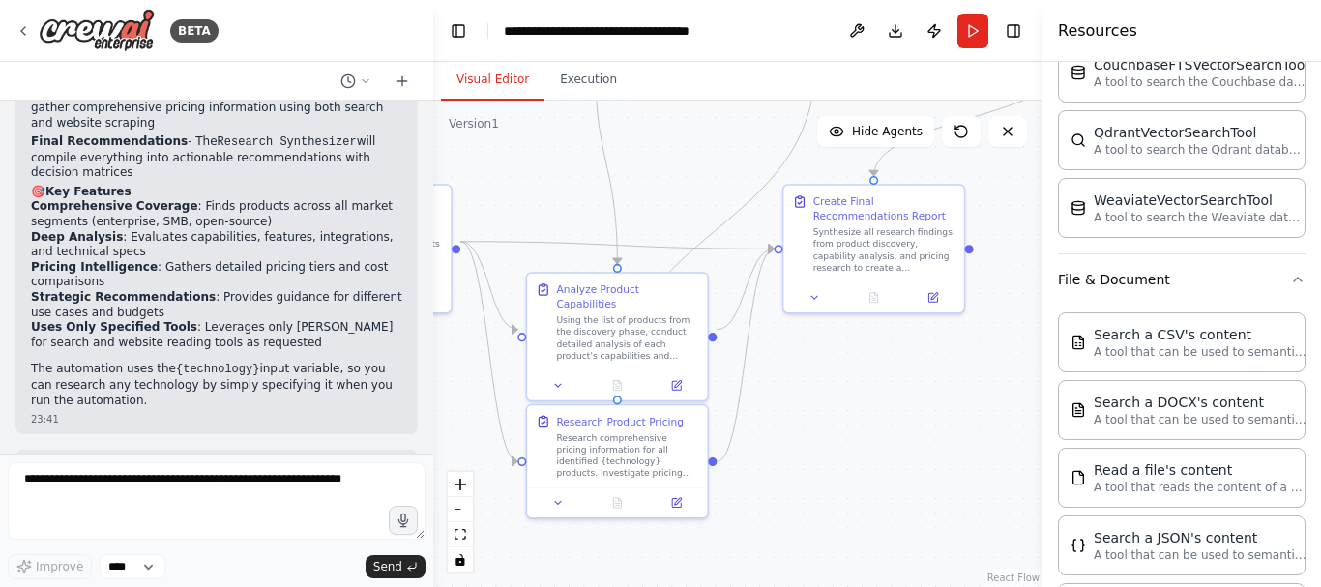
click at [962, 411] on div ".deletable-edge-delete-btn { width: 20px; height: 20px; border: 0px solid #ffff…" at bounding box center [737, 344] width 609 height 486
click at [474, 31] on header "**********" at bounding box center [737, 31] width 609 height 62
click at [461, 36] on button "Toggle Left Sidebar" at bounding box center [458, 30] width 27 height 27
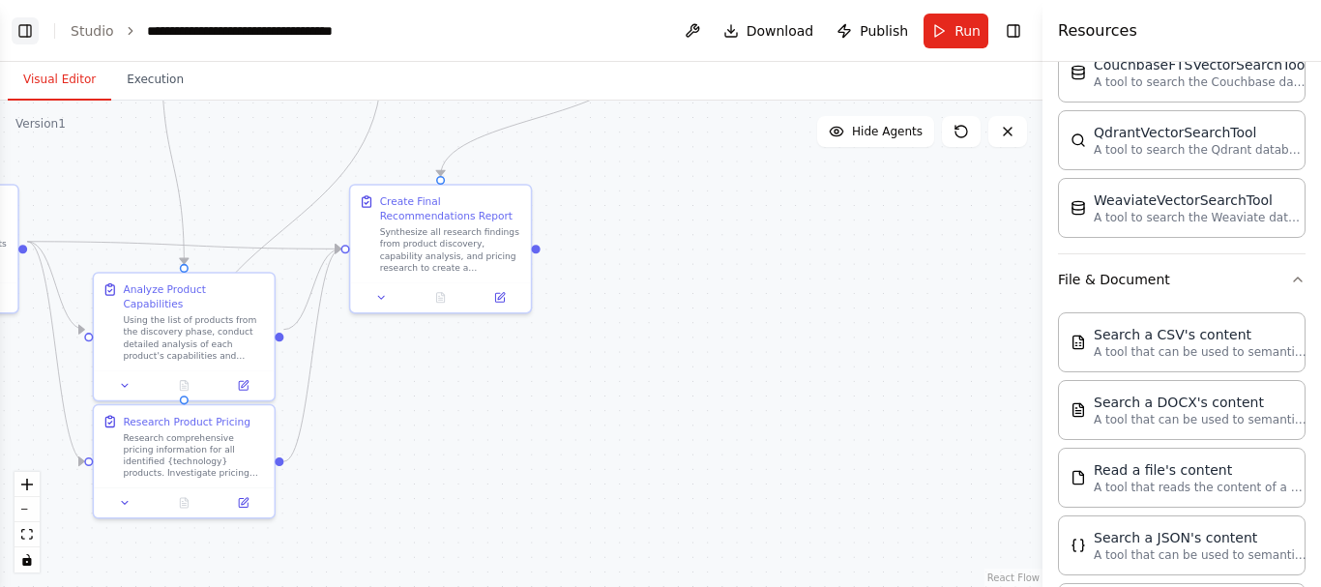
click at [14, 31] on button "Toggle Left Sidebar" at bounding box center [25, 30] width 27 height 27
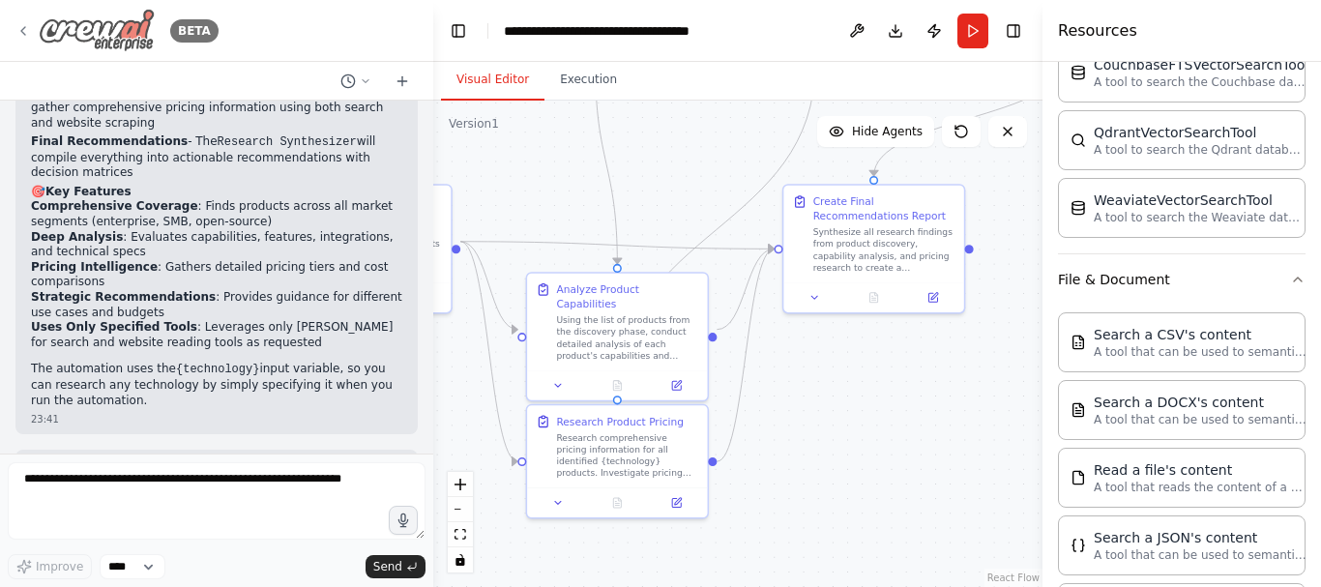
click at [24, 25] on icon at bounding box center [22, 30] width 15 height 15
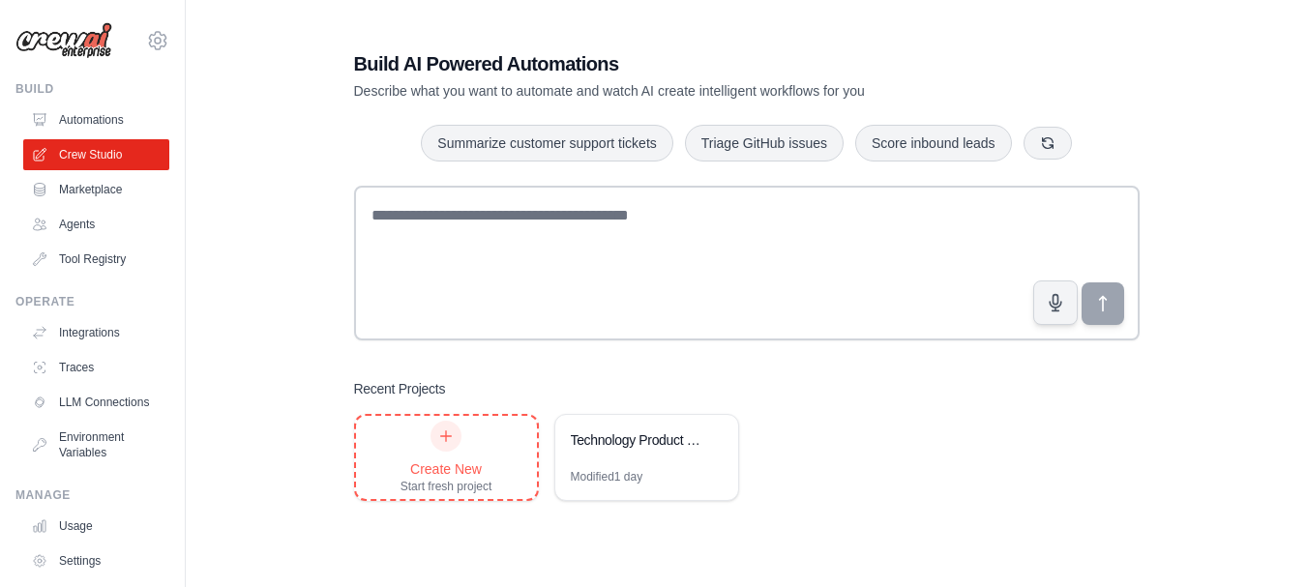
click at [471, 467] on div "Create New" at bounding box center [446, 468] width 92 height 19
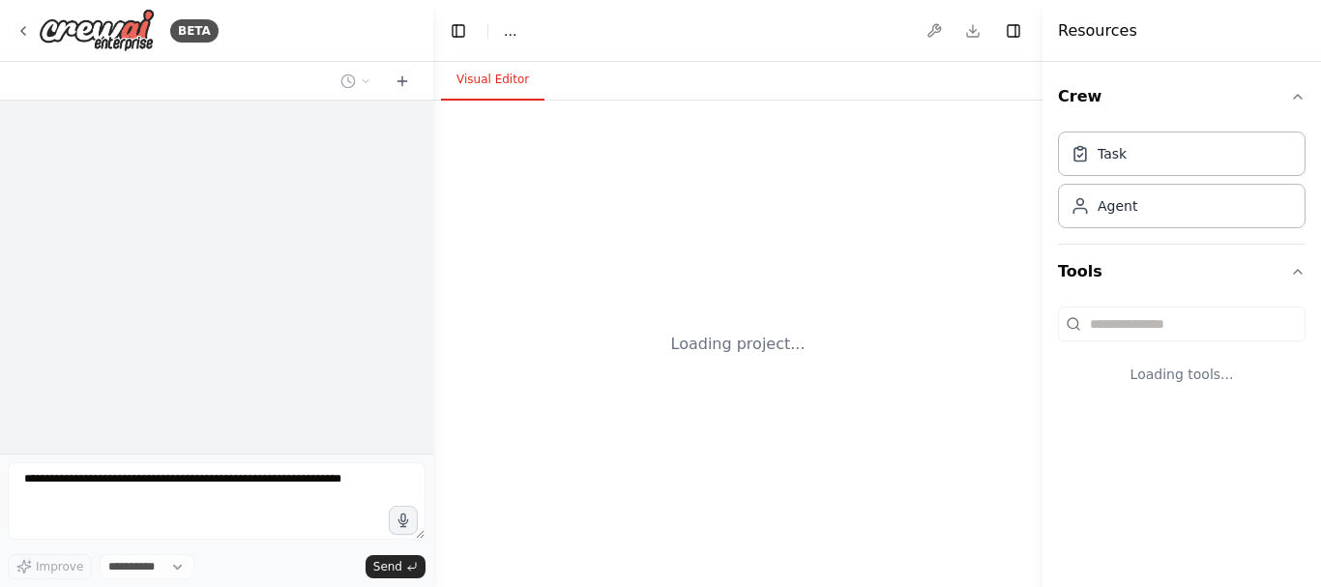
select select "****"
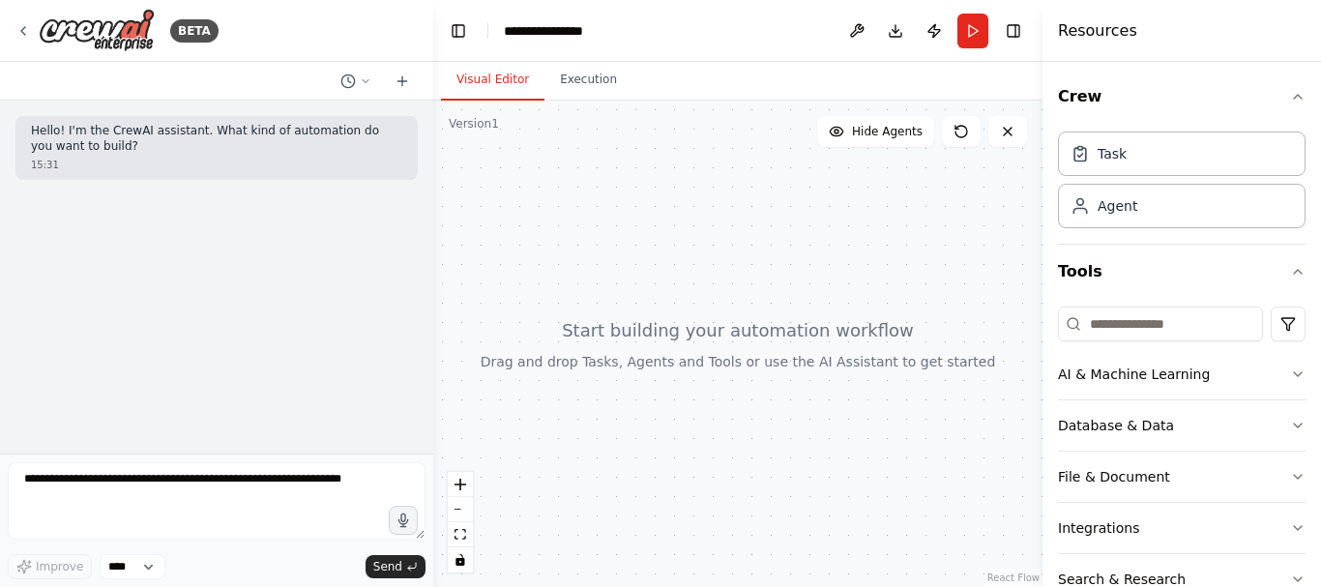
click at [198, 350] on div "Hello! I'm the CrewAI assistant. What kind of automation do you want to build? …" at bounding box center [216, 277] width 433 height 353
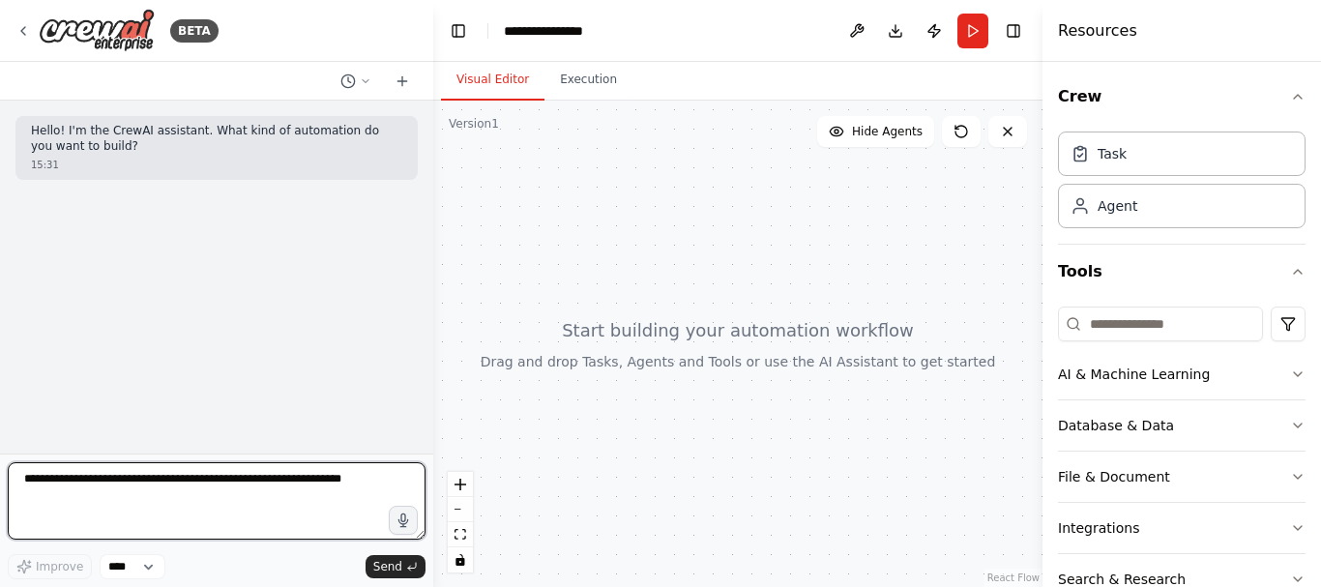
click at [161, 475] on textarea at bounding box center [217, 500] width 418 height 77
paste textarea "**********"
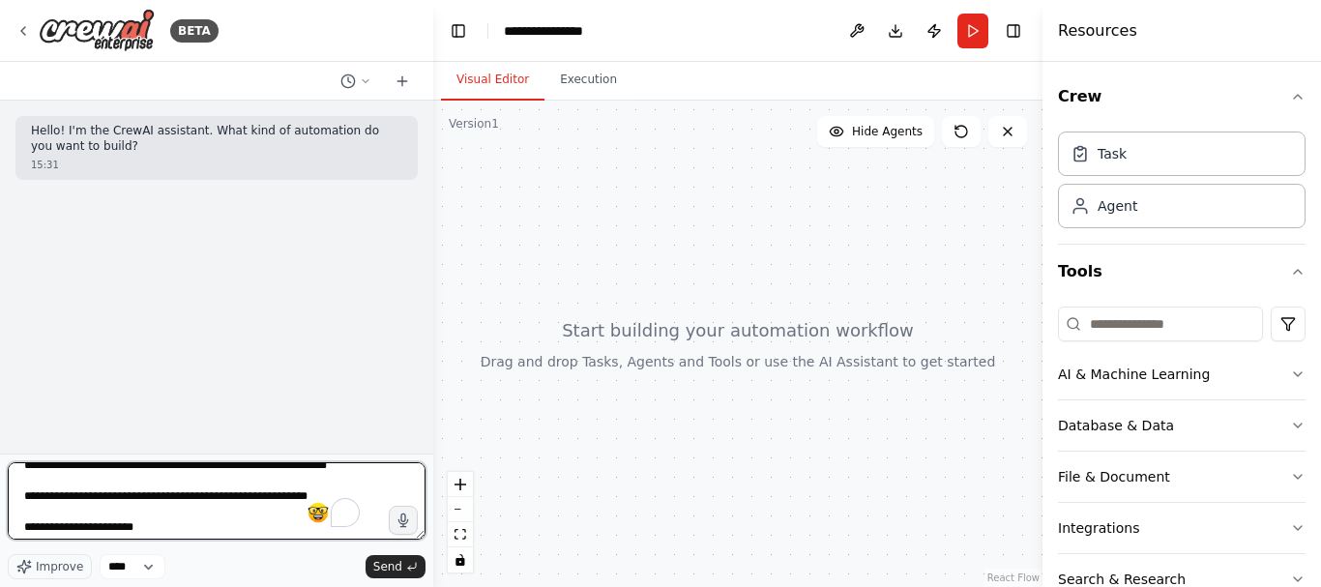
scroll to position [241, 0]
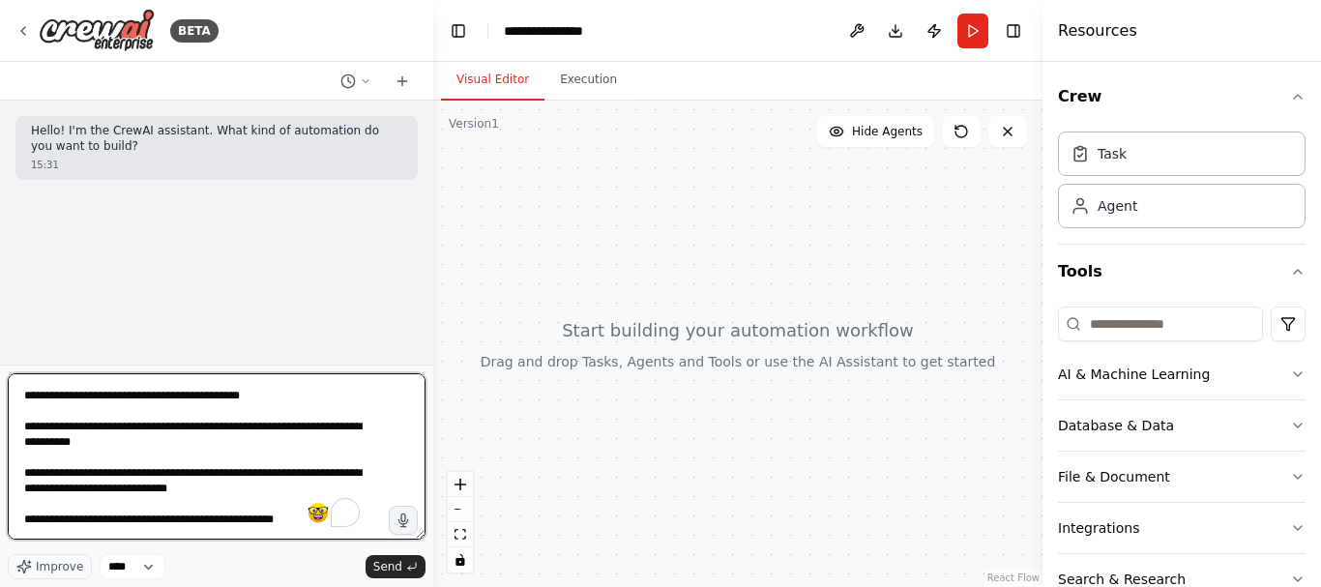
drag, startPoint x: 423, startPoint y: 536, endPoint x: 761, endPoint y: 625, distance: 350.0
click at [761, 586] on html "**********" at bounding box center [660, 293] width 1321 height 587
click at [369, 375] on textarea "To enrich screen reader interactions, please activate Accessibility in Grammarl…" at bounding box center [217, 456] width 418 height 166
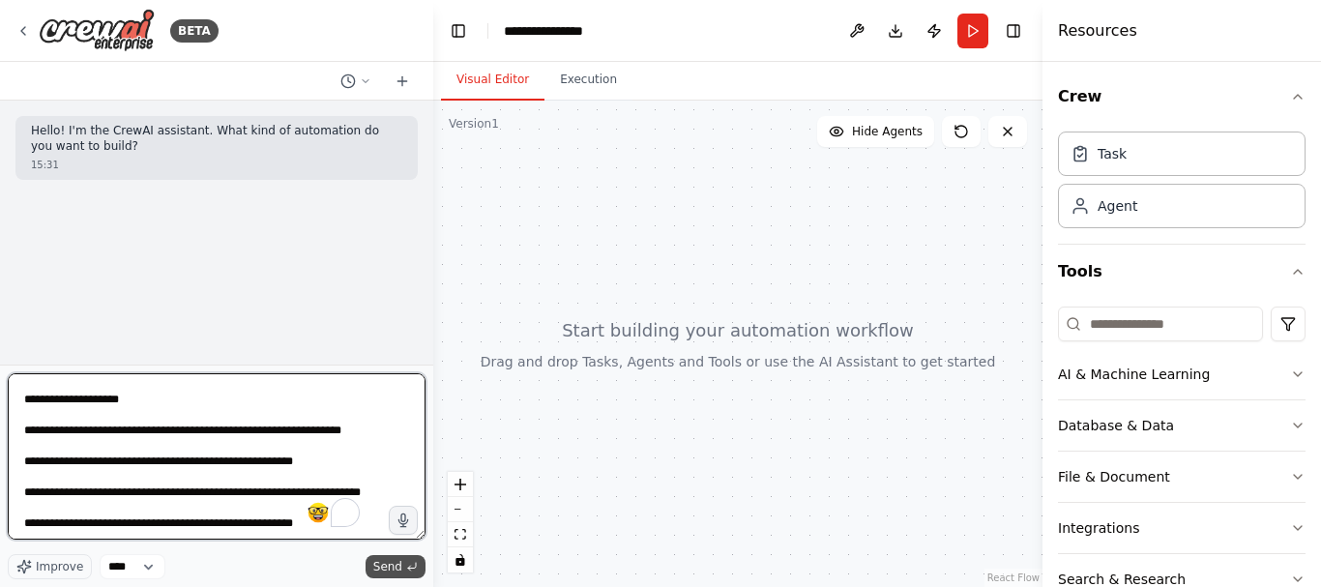
type textarea "**********"
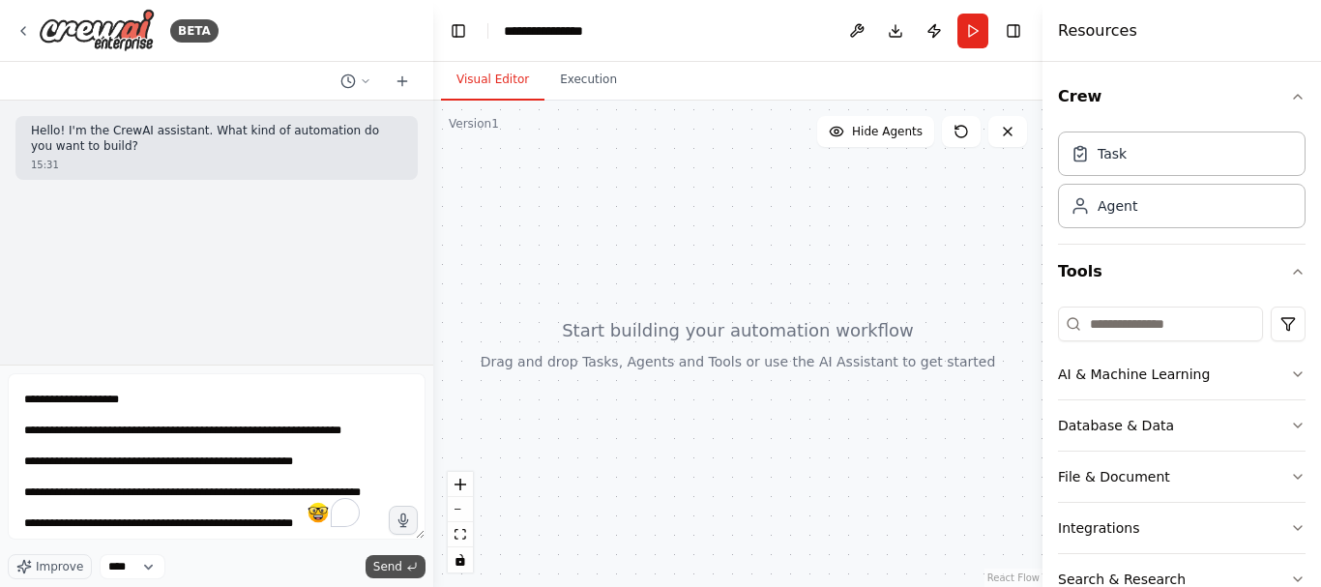
click at [395, 573] on span "Send" at bounding box center [387, 566] width 29 height 15
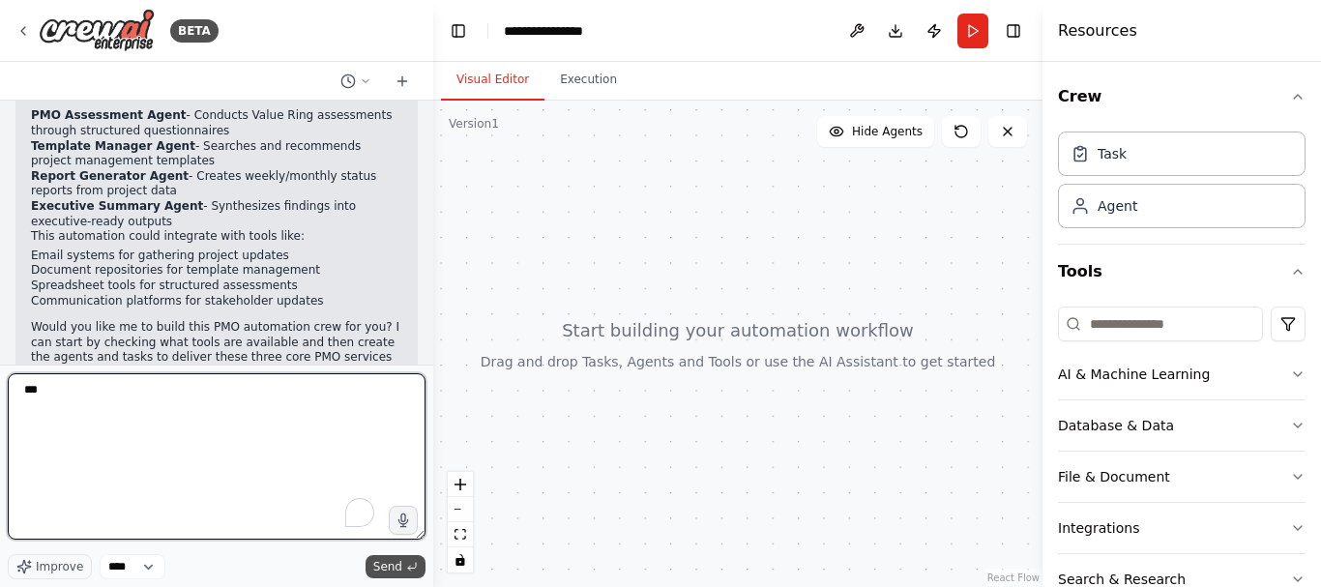
type textarea "***"
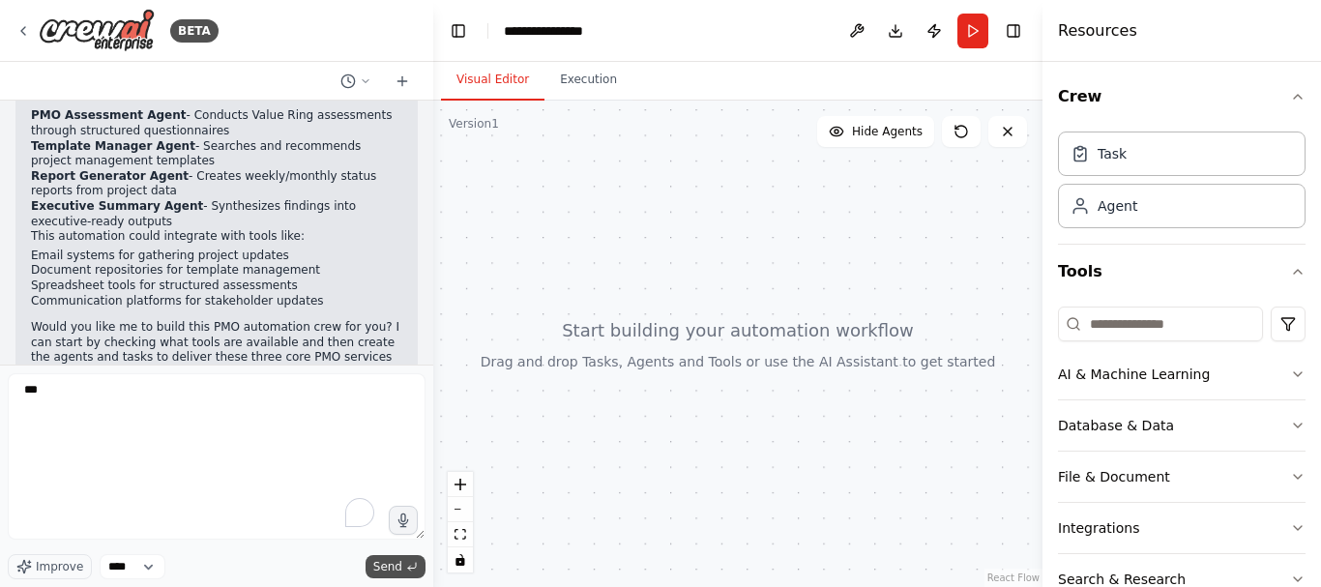
click at [395, 562] on span "Send" at bounding box center [387, 566] width 29 height 15
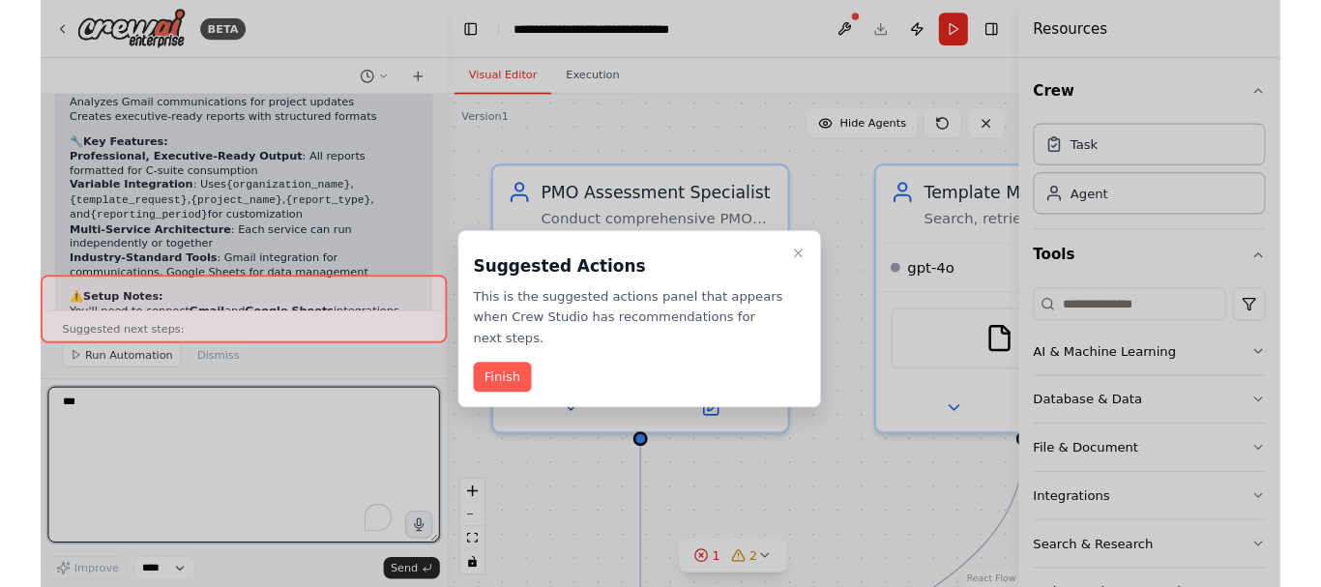
scroll to position [3495, 0]
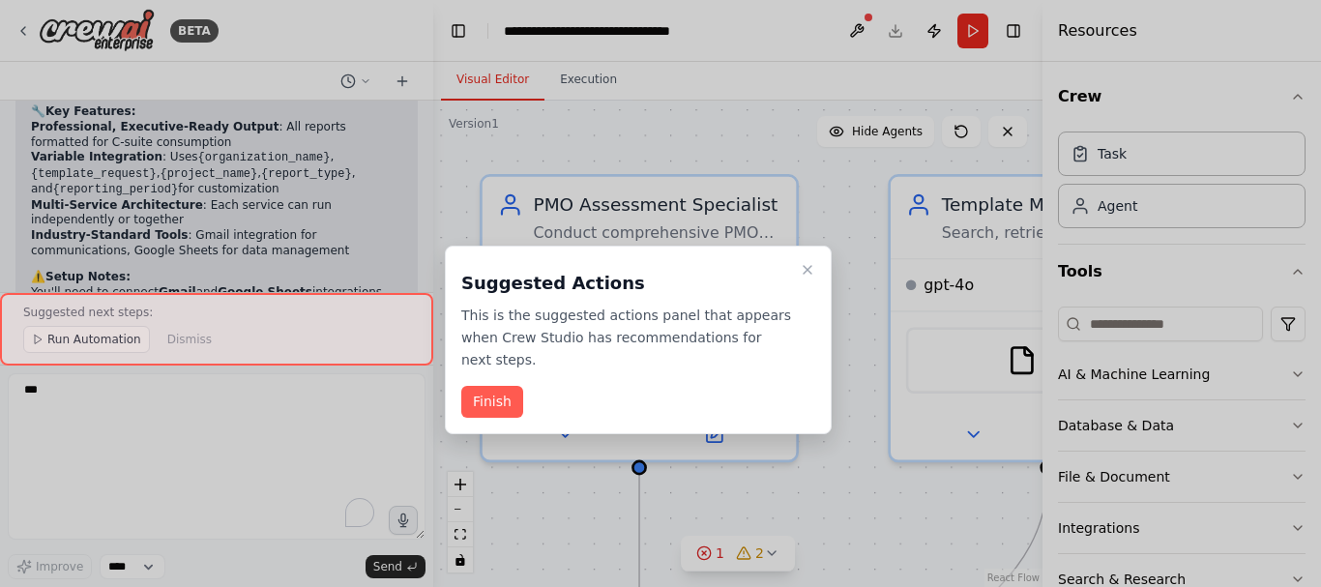
click at [197, 342] on div at bounding box center [216, 329] width 433 height 73
click at [513, 390] on button "Finish" at bounding box center [492, 402] width 62 height 32
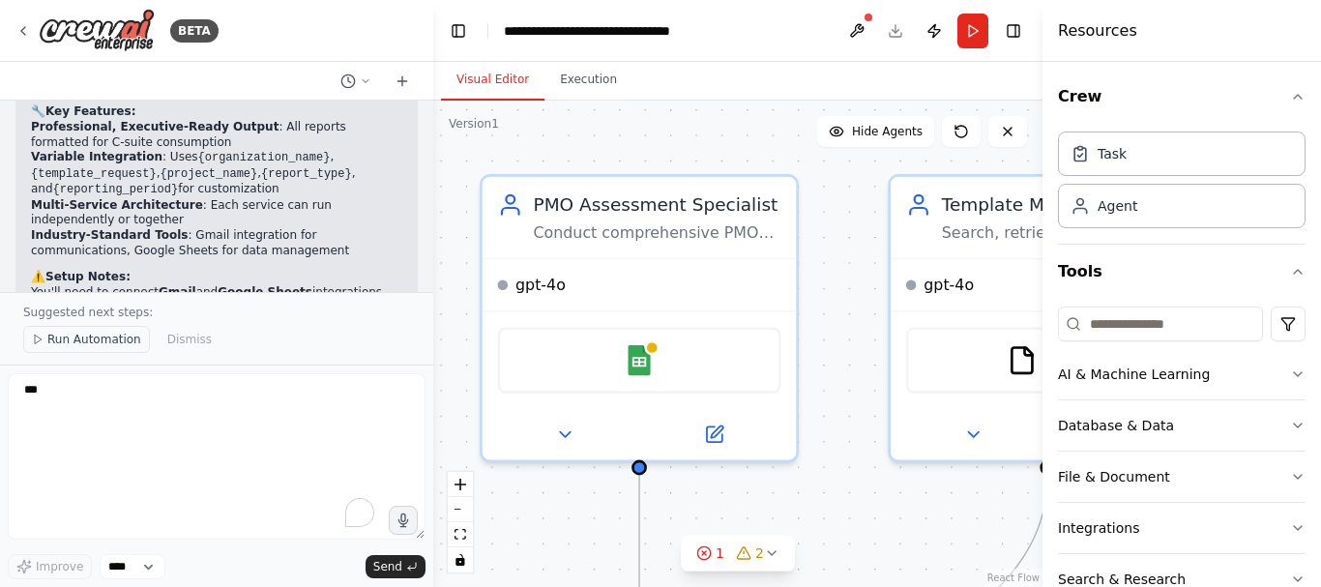
click at [84, 342] on span "Run Automation" at bounding box center [94, 339] width 94 height 15
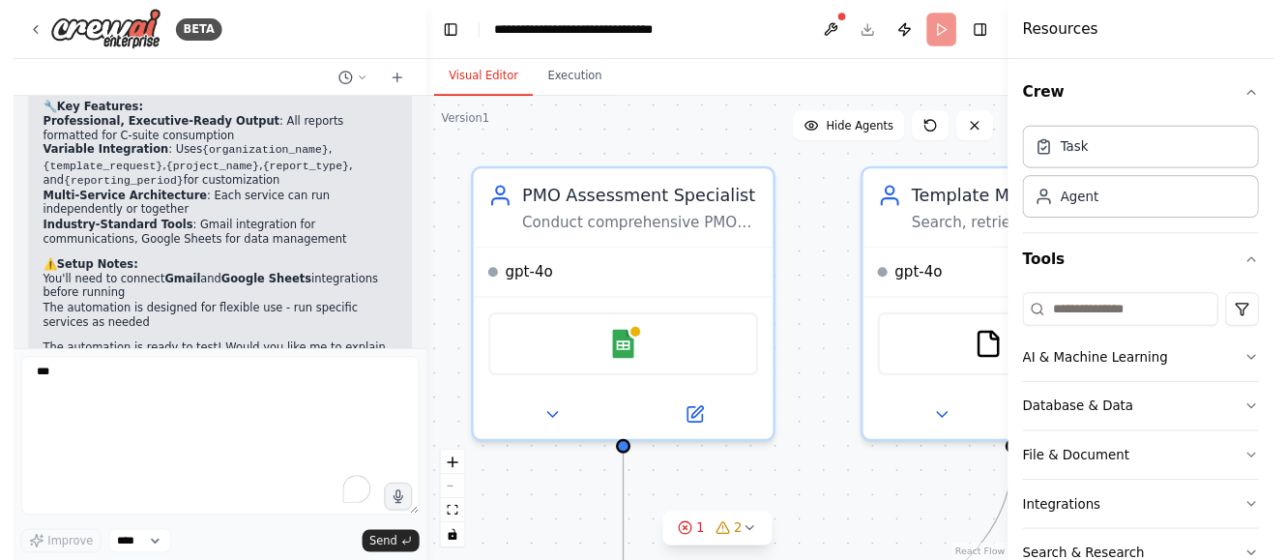
scroll to position [3423, 0]
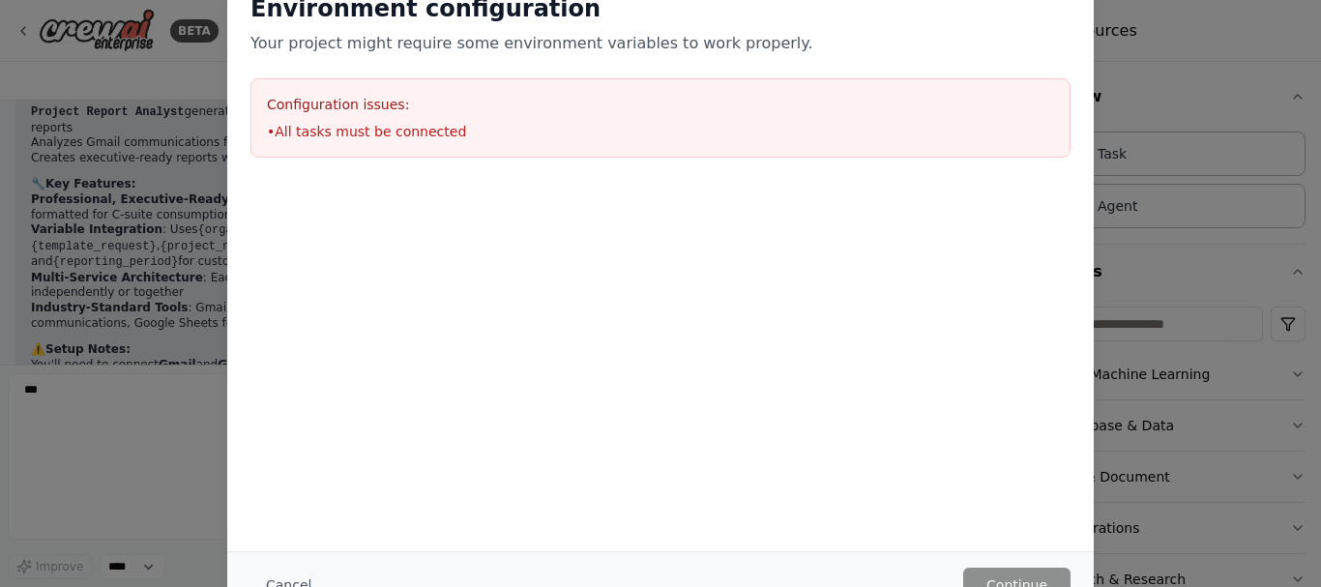
click at [350, 114] on div "Configuration issues: • All tasks must be connected" at bounding box center [660, 117] width 820 height 79
click at [398, 97] on h3 "Configuration issues:" at bounding box center [660, 104] width 787 height 19
click at [397, 136] on li "• All tasks must be connected" at bounding box center [660, 131] width 787 height 19
click at [1184, 162] on div "Environment configuration Your project might require some environment variables…" at bounding box center [660, 293] width 1321 height 587
click at [1186, 66] on div "Environment configuration Your project might require some environment variables…" at bounding box center [660, 293] width 1321 height 587
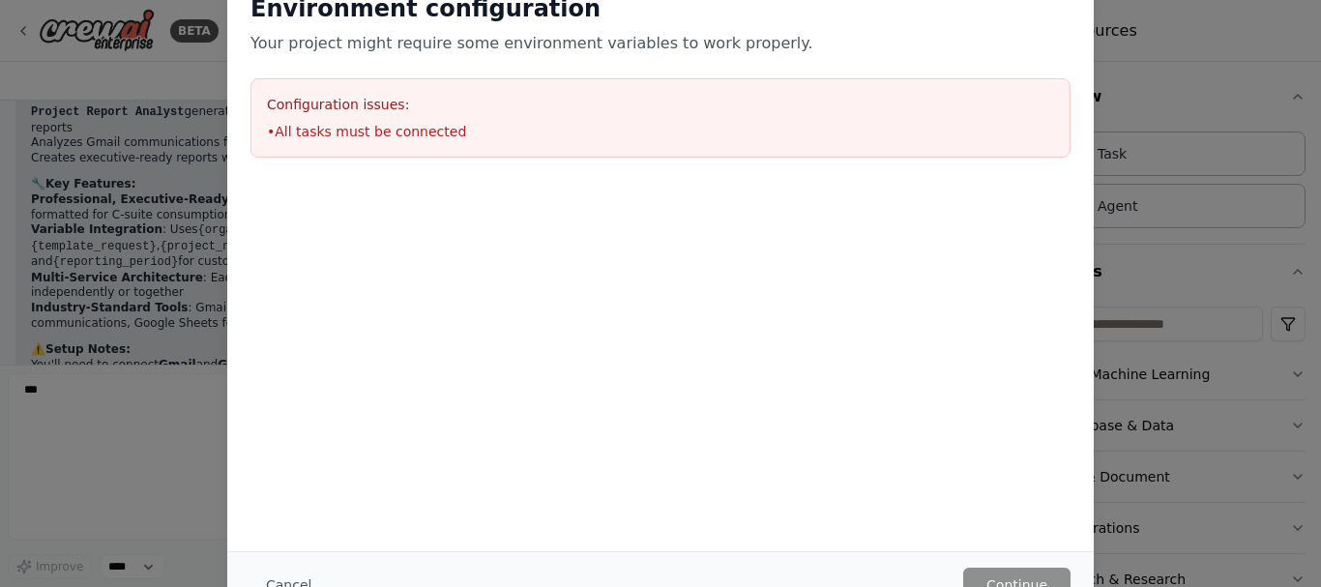
drag, startPoint x: 1316, startPoint y: 182, endPoint x: 1320, endPoint y: 334, distance: 151.9
click at [1320, 334] on div "Environment configuration Your project might require some environment variables…" at bounding box center [660, 293] width 1321 height 587
drag, startPoint x: 1317, startPoint y: 306, endPoint x: 1313, endPoint y: 336, distance: 30.2
click at [1313, 336] on div "Environment configuration Your project might require some environment variables…" at bounding box center [660, 293] width 1321 height 587
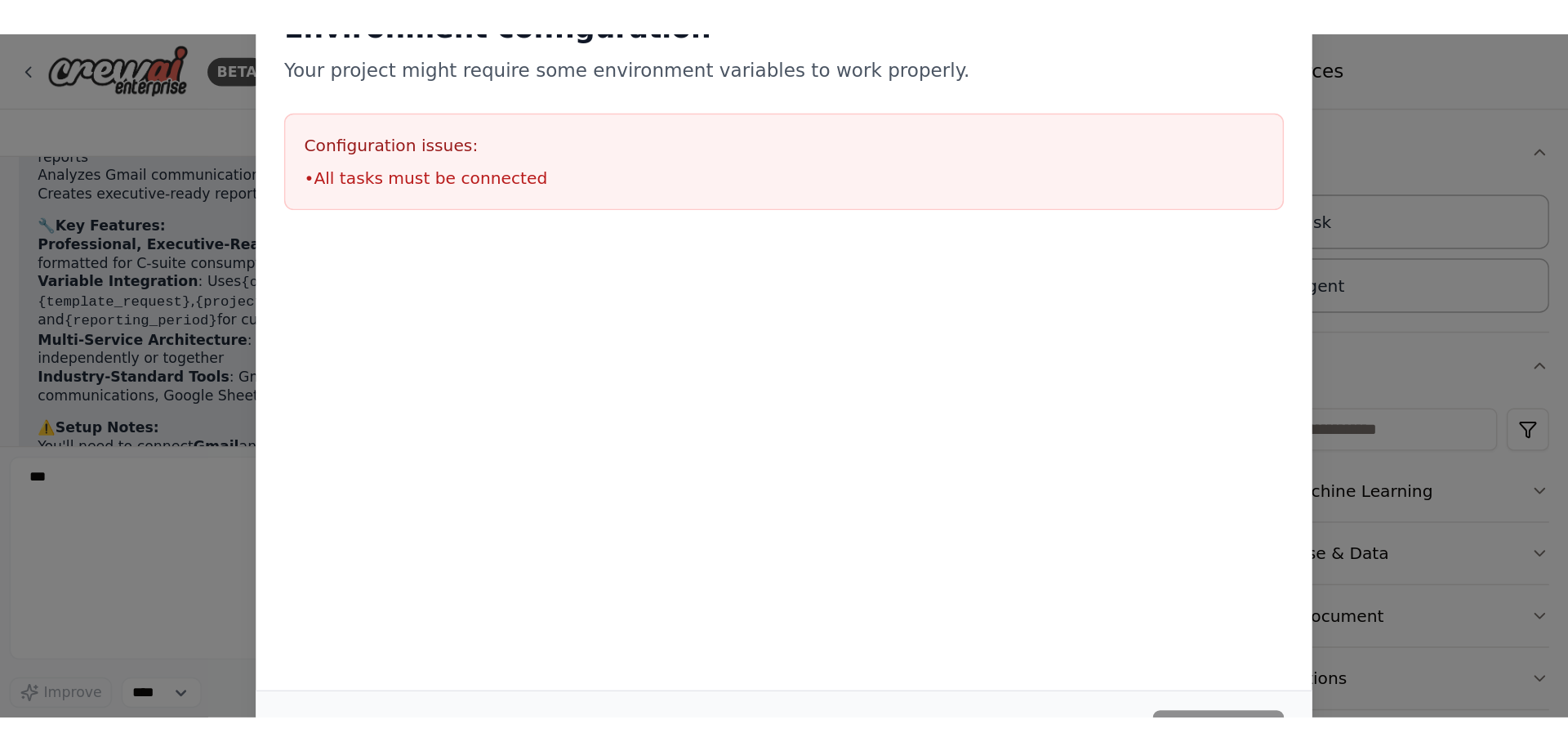
scroll to position [2637, 0]
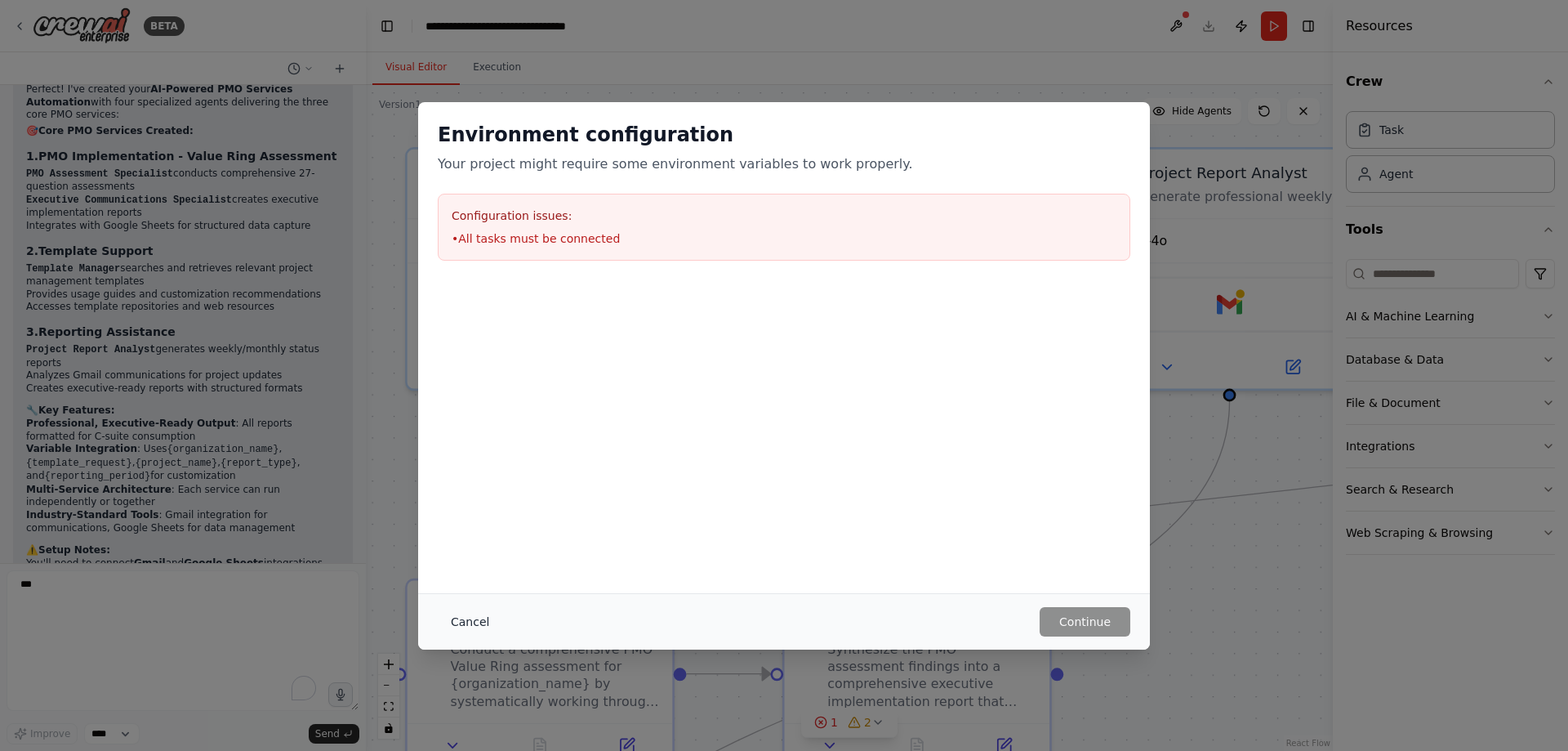
click at [475, 495] on button "Cancel" at bounding box center [469, 622] width 64 height 30
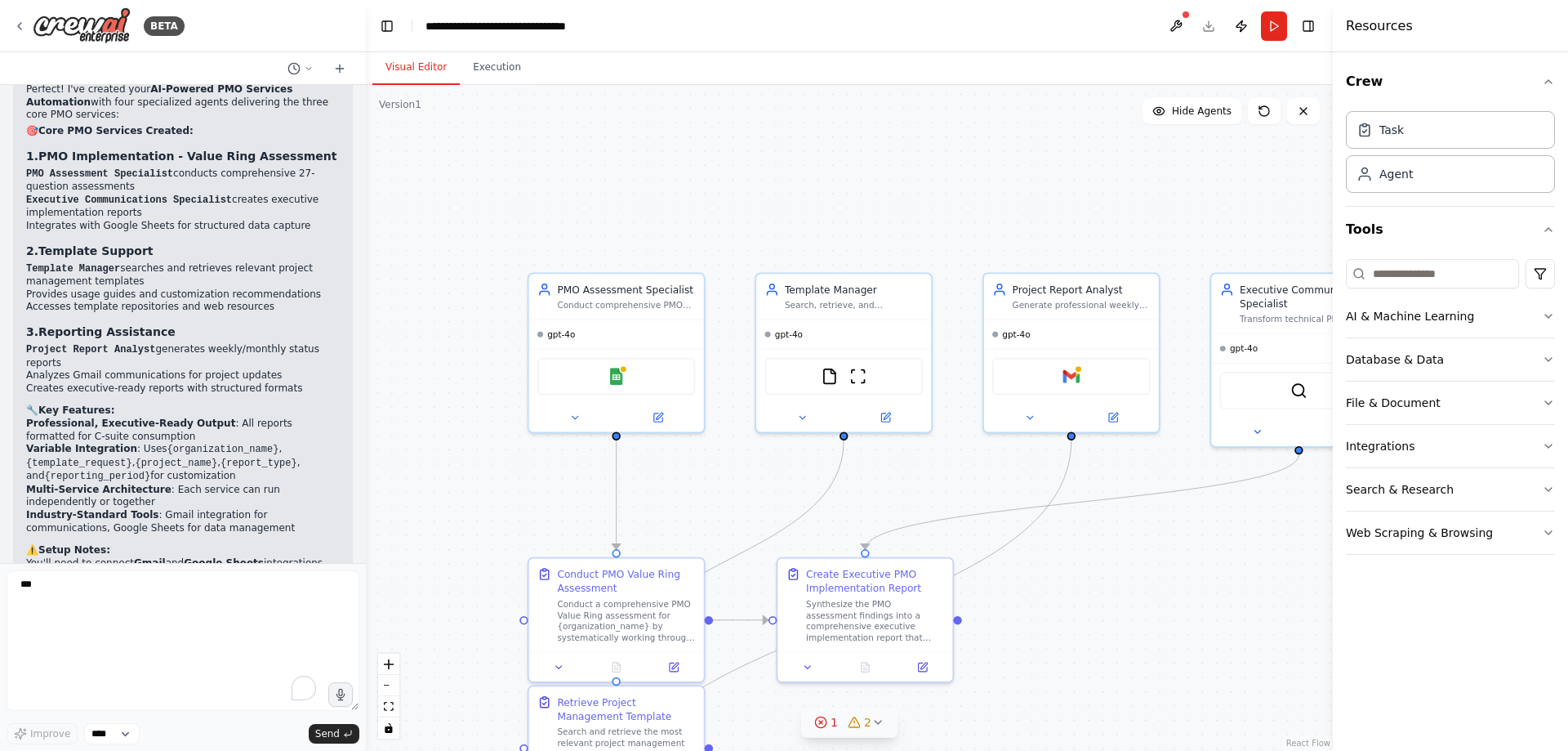
click at [875, 495] on icon at bounding box center [877, 721] width 13 height 13
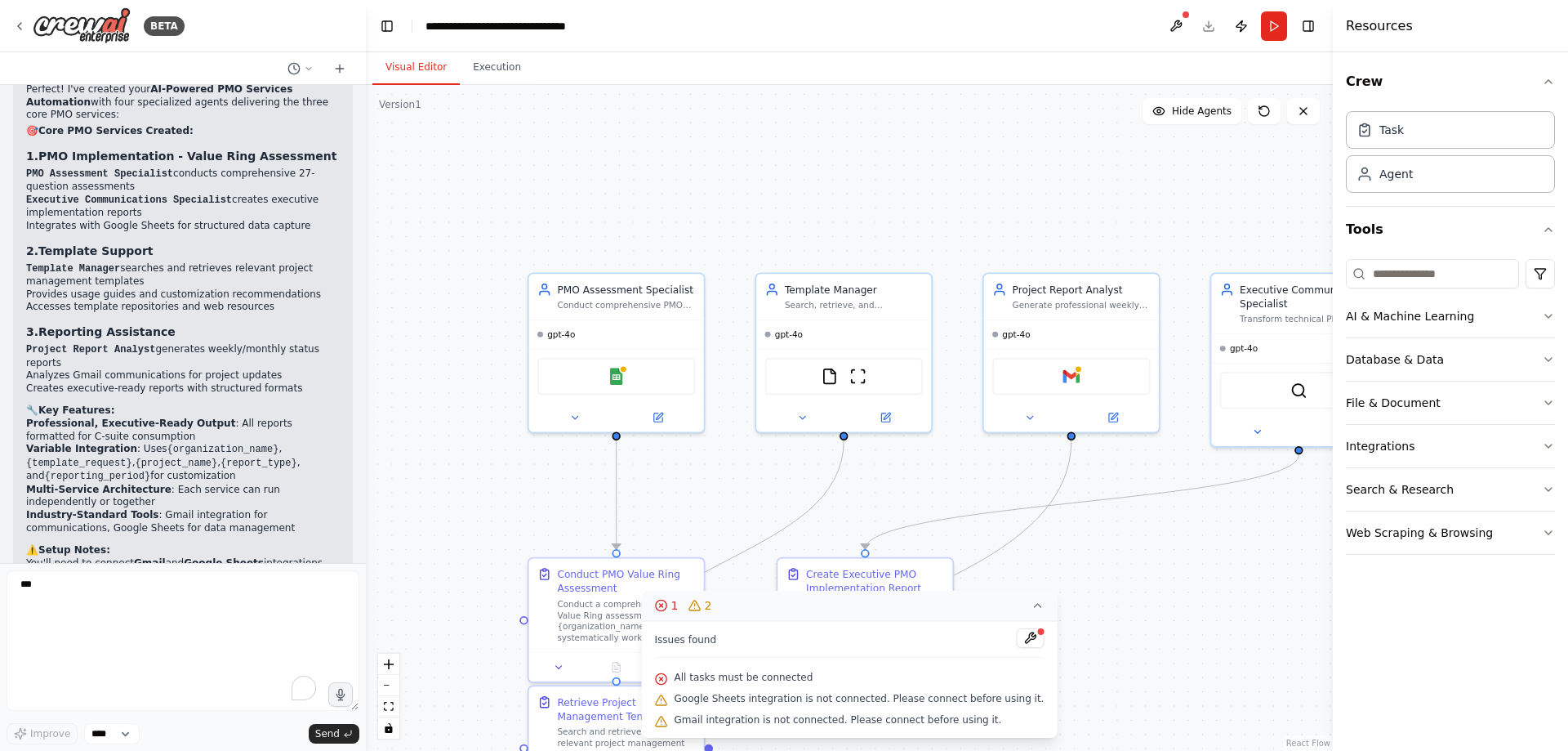
click at [1115, 495] on div ".deletable-edge-delete-btn { width: 20px; height: 20px; border: 0px solid #ffff…" at bounding box center [849, 418] width 967 height 666
click at [689, 378] on div "Google Sheets" at bounding box center [616, 373] width 158 height 37
click at [607, 383] on div "Google Sheets" at bounding box center [616, 373] width 158 height 37
click at [619, 381] on img at bounding box center [616, 373] width 17 height 17
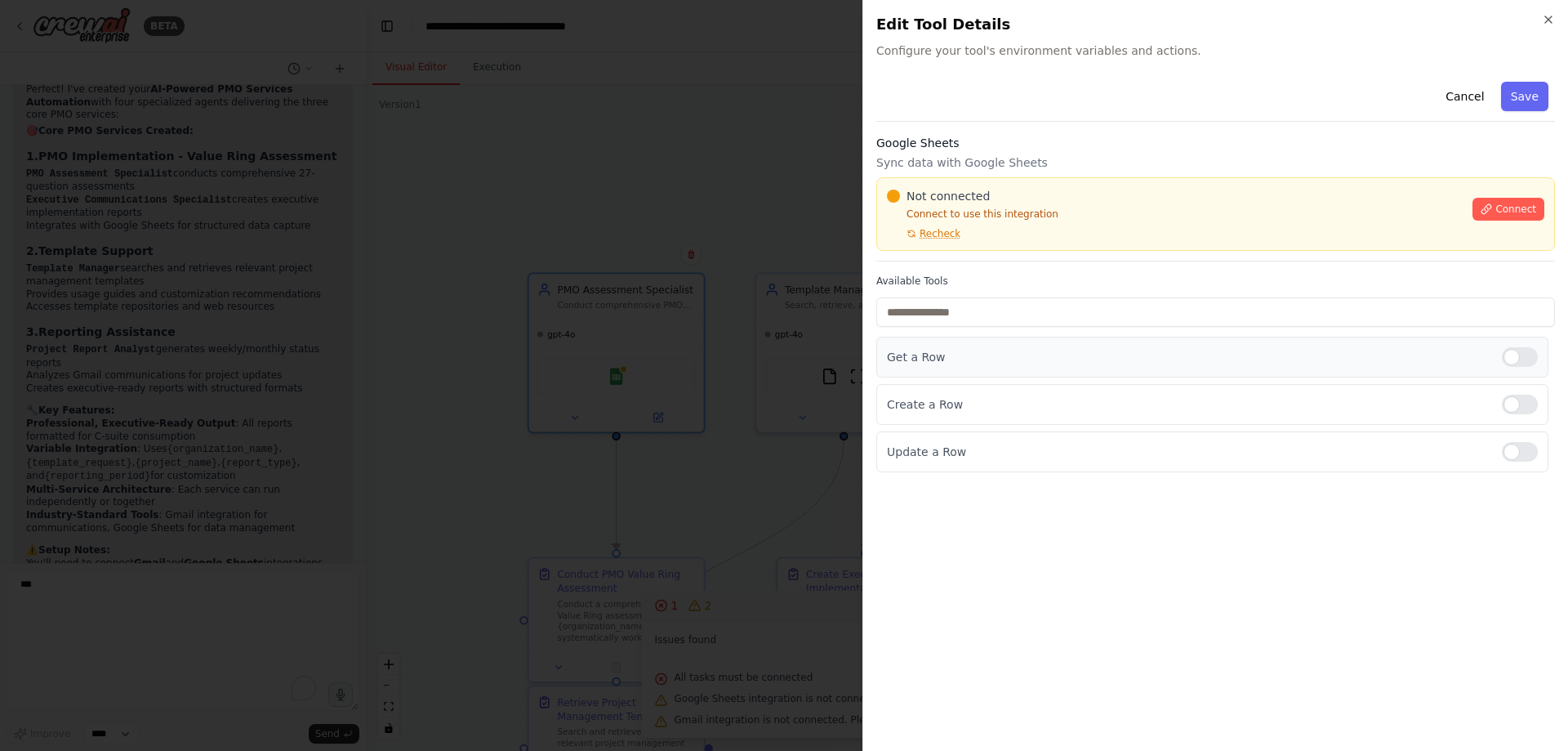
click at [1070, 361] on p "Get a Row" at bounding box center [1187, 356] width 602 height 16
click at [1115, 341] on div "Get a Row" at bounding box center [1213, 356] width 672 height 41
click at [1115, 356] on div at bounding box center [1520, 356] width 36 height 19
click at [1094, 319] on input "text" at bounding box center [1216, 312] width 679 height 30
click at [1115, 210] on span "Connect" at bounding box center [1516, 209] width 41 height 13
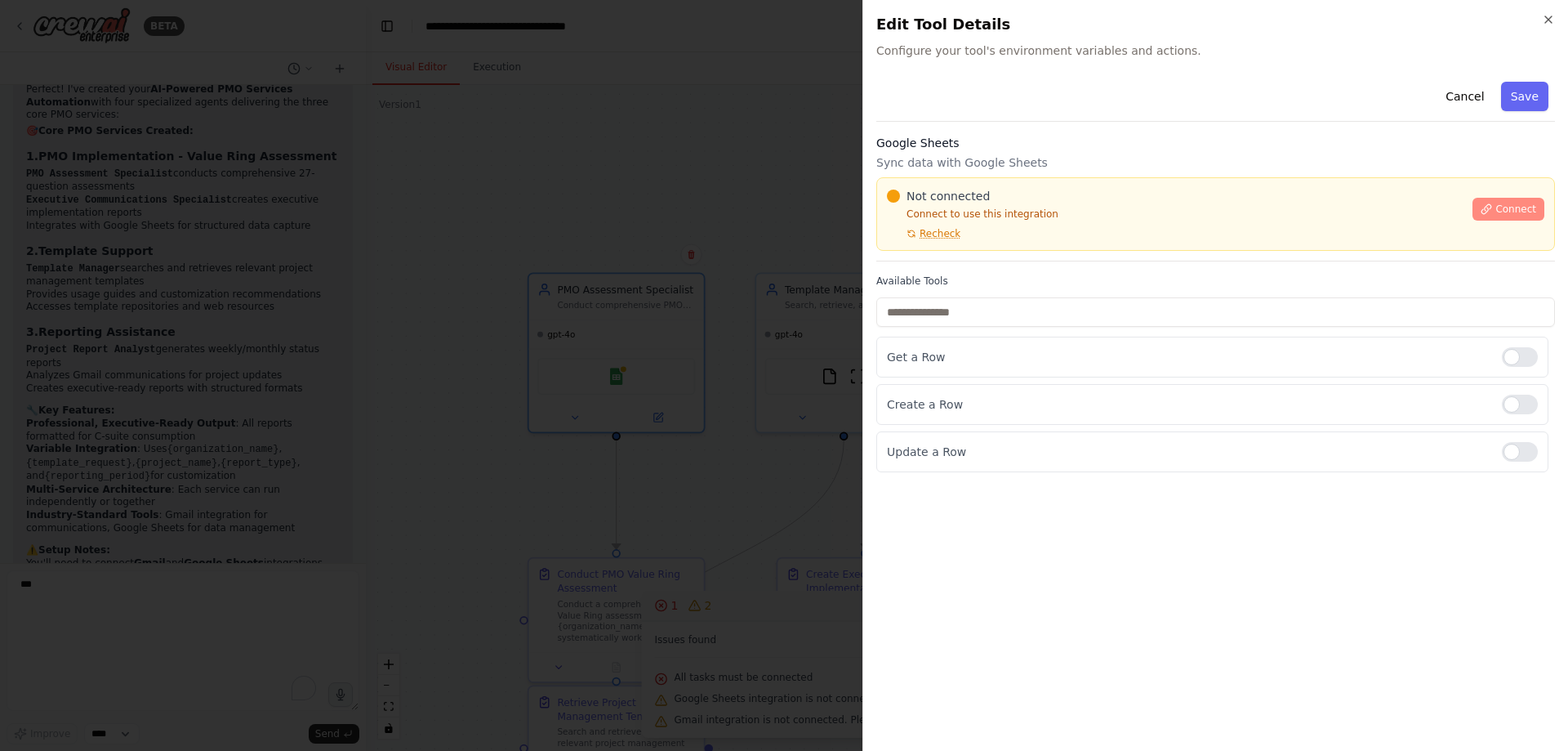
click at [1115, 216] on button "Connect" at bounding box center [1508, 209] width 72 height 23
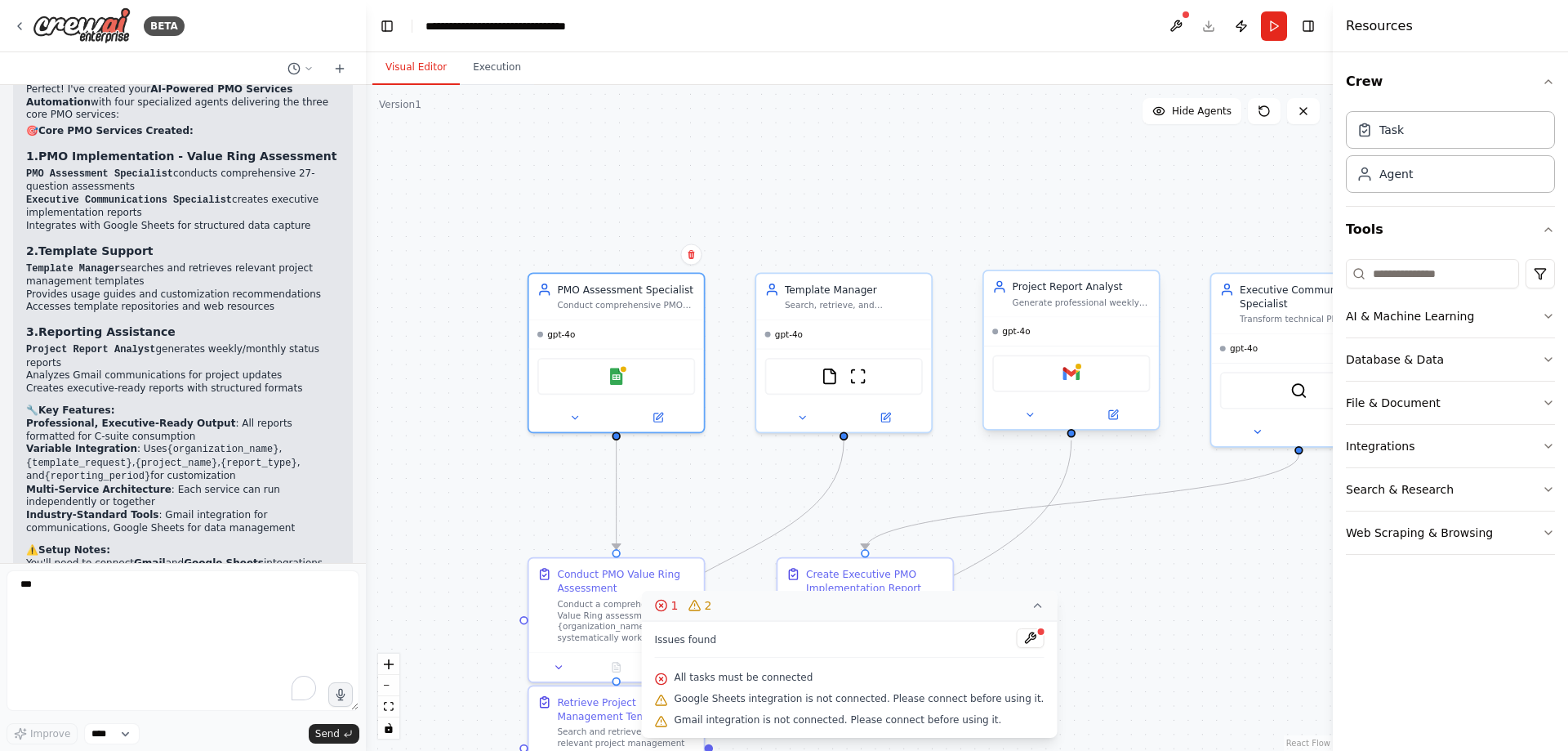
click at [1087, 382] on div "Gmail" at bounding box center [1071, 373] width 158 height 37
click at [1077, 384] on div "Gmail" at bounding box center [1071, 373] width 158 height 37
click at [1114, 415] on icon at bounding box center [1114, 413] width 7 height 7
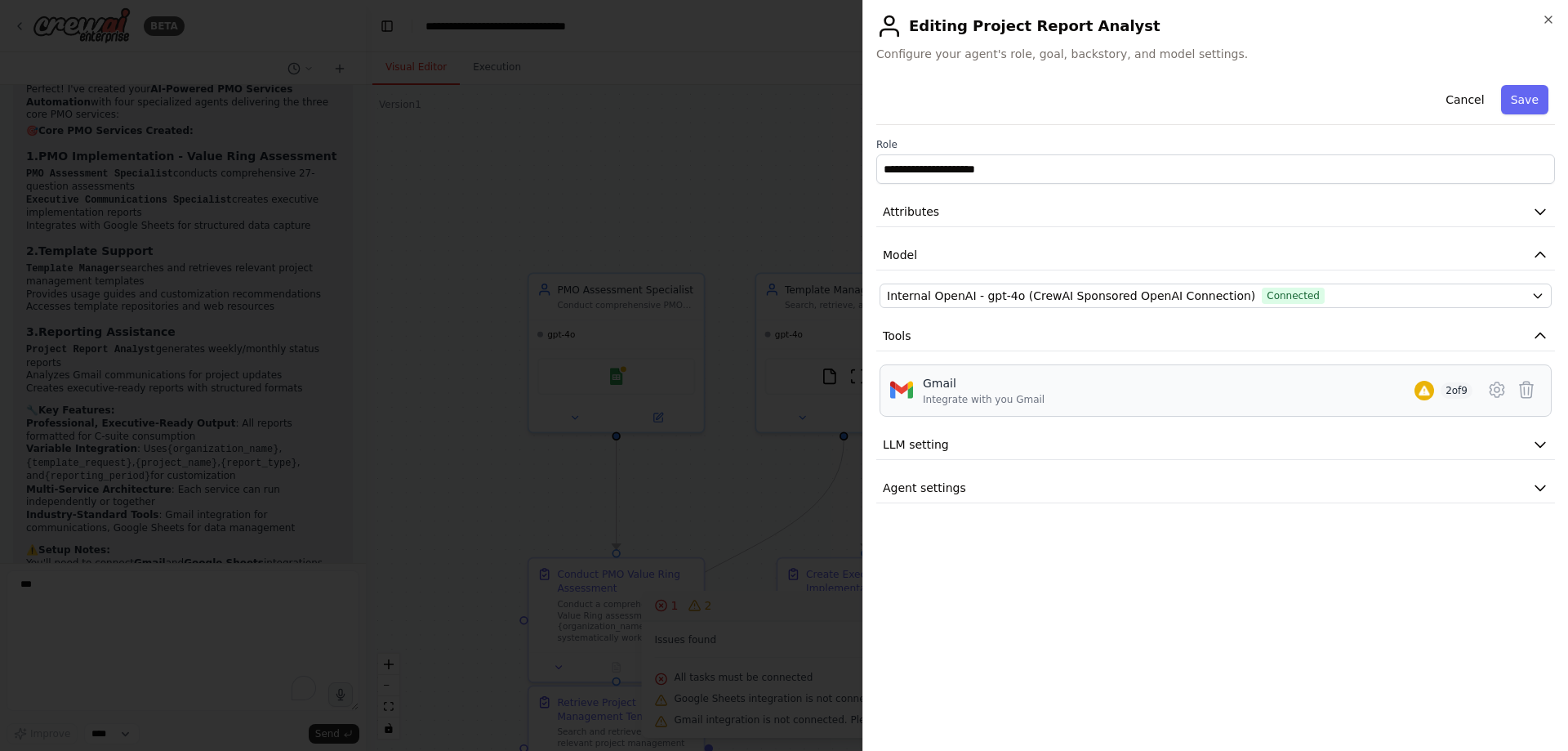
click at [1115, 403] on div "Gmail Integrate with you Gmail 2 of 9" at bounding box center [1197, 390] width 550 height 31
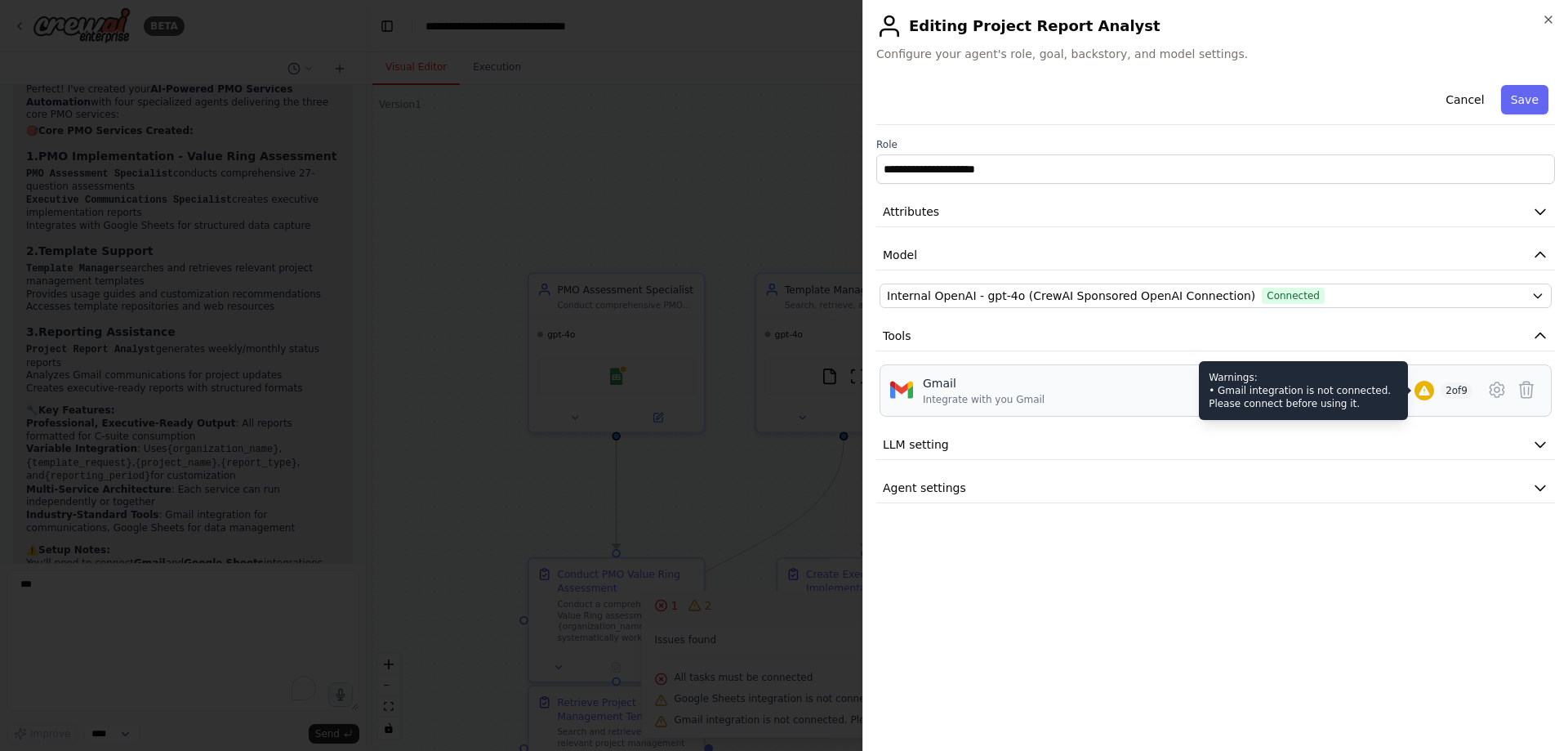
click at [1115, 392] on icon at bounding box center [1424, 390] width 13 height 13
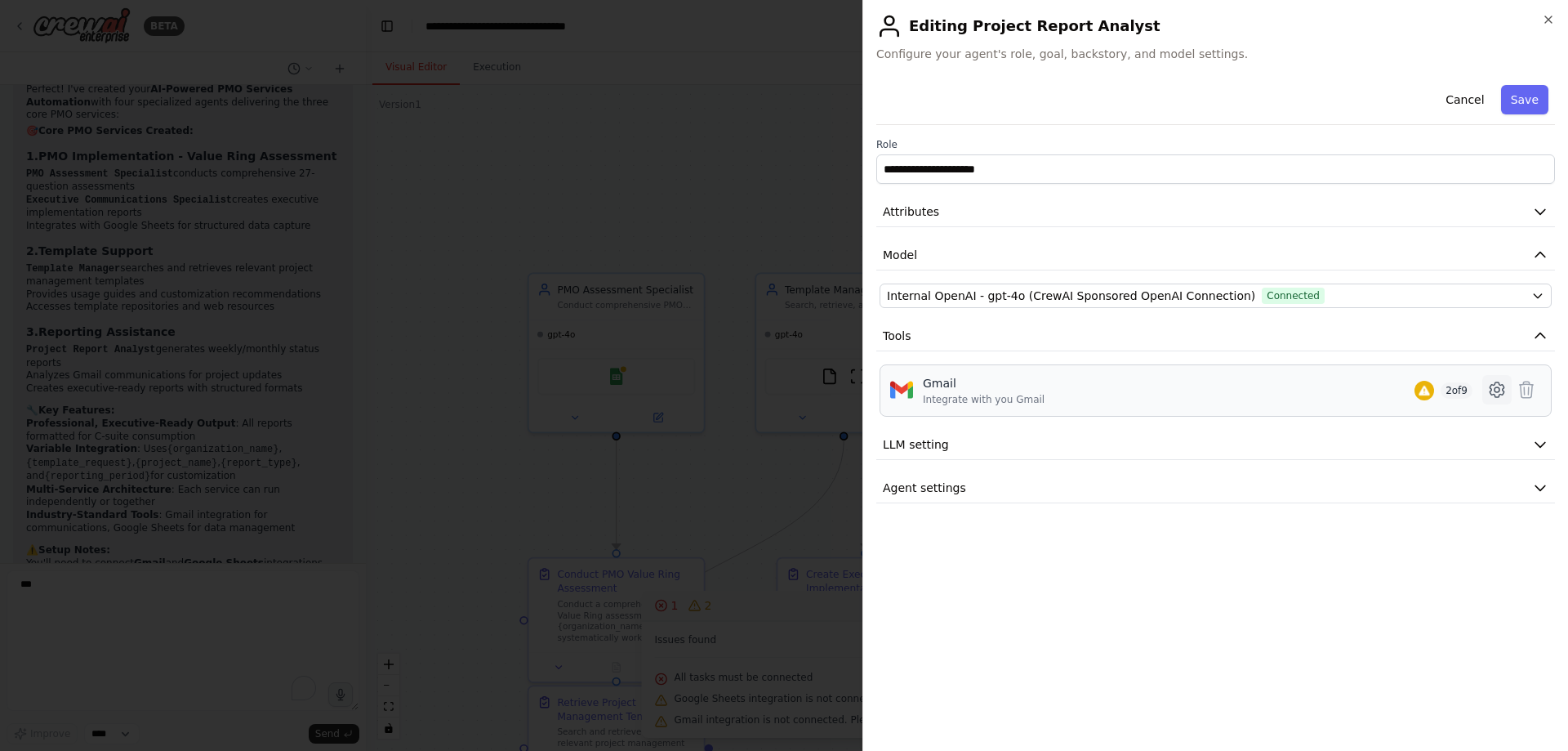
click at [1115, 387] on icon at bounding box center [1496, 389] width 19 height 19
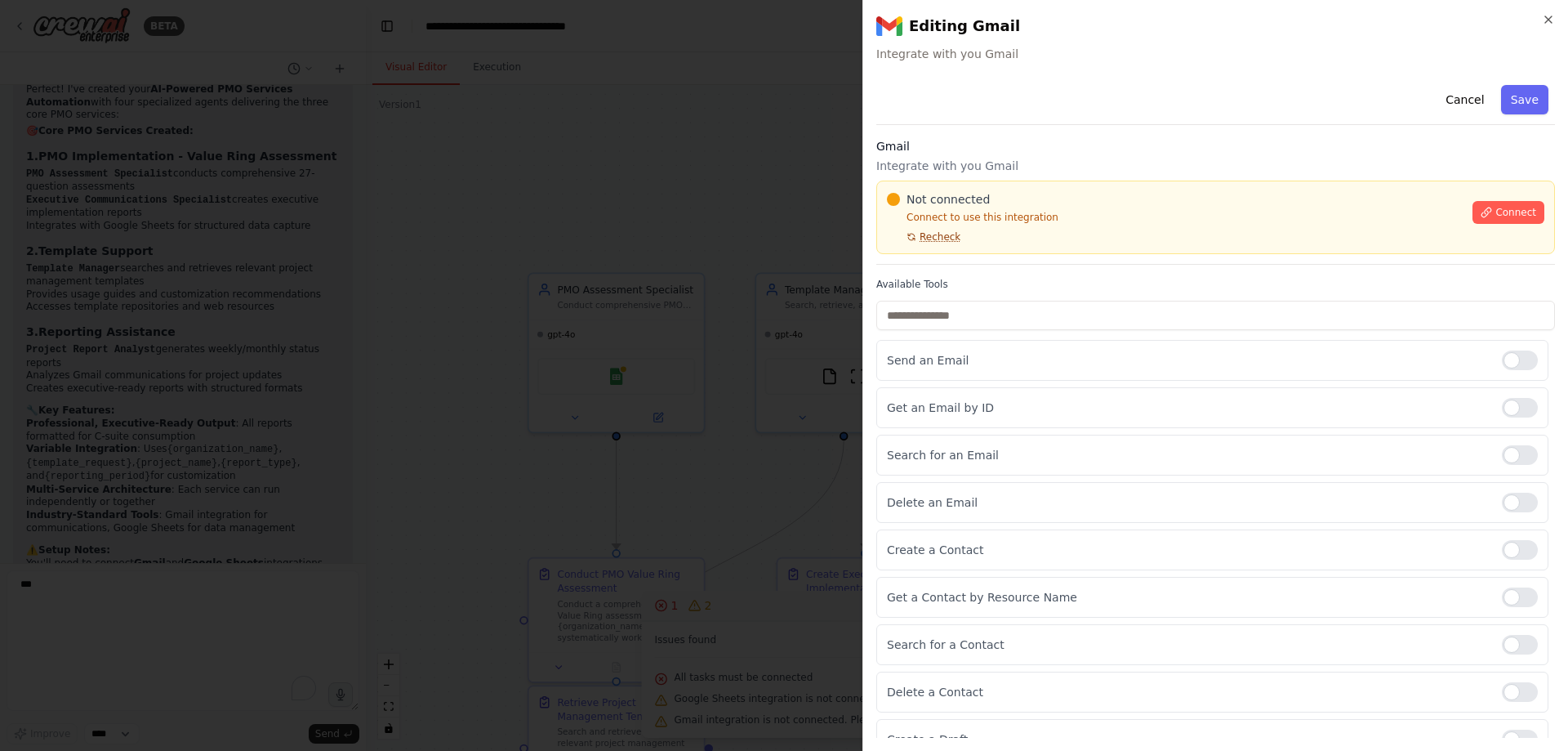
click at [943, 239] on span "Recheck" at bounding box center [940, 237] width 41 height 13
click at [1115, 217] on span "Connect" at bounding box center [1516, 212] width 41 height 13
click at [960, 237] on div "Not connected Connect to use this integration Recheck" at bounding box center [1175, 217] width 576 height 52
click at [676, 319] on div at bounding box center [784, 375] width 1568 height 751
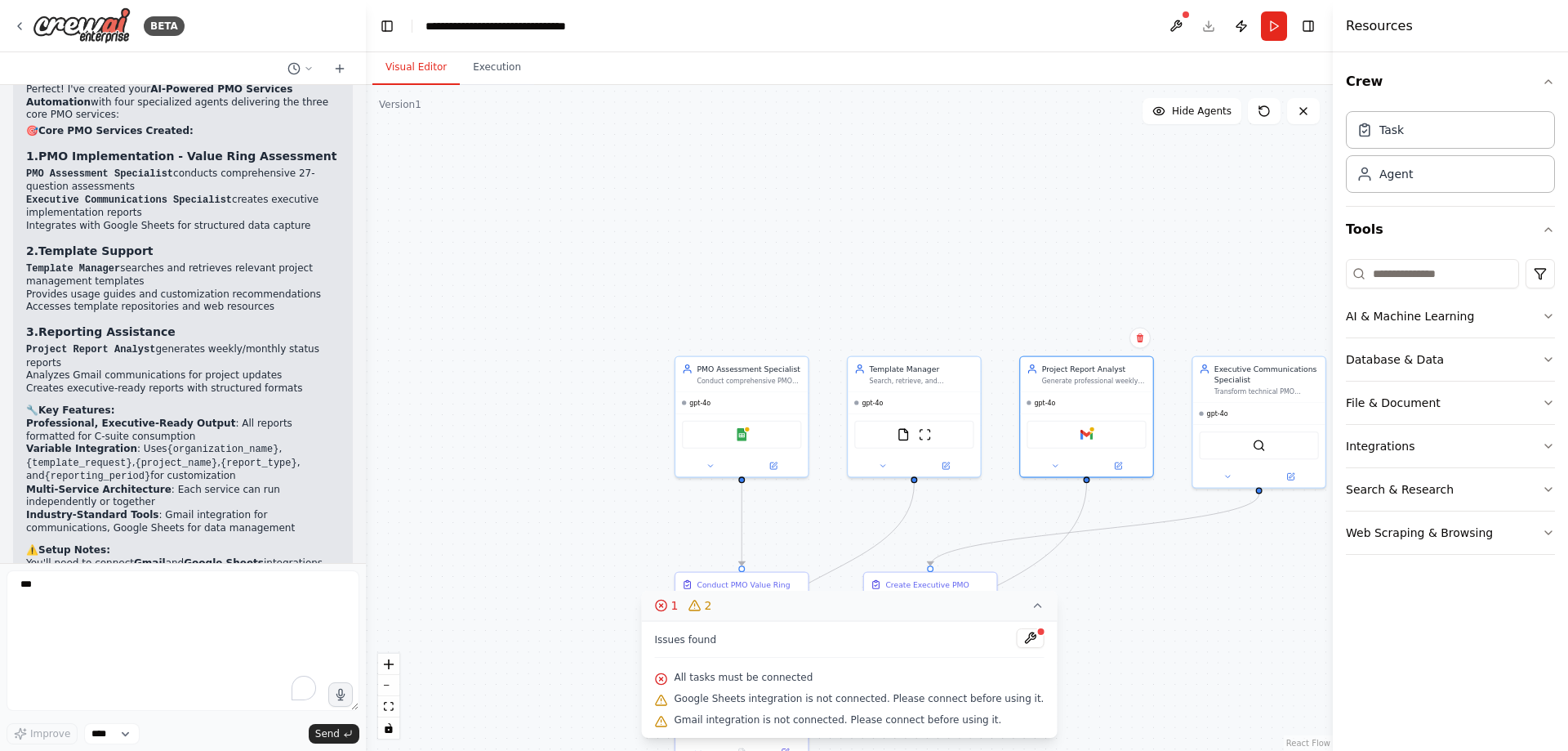
click at [1034, 495] on icon at bounding box center [1037, 606] width 7 height 3
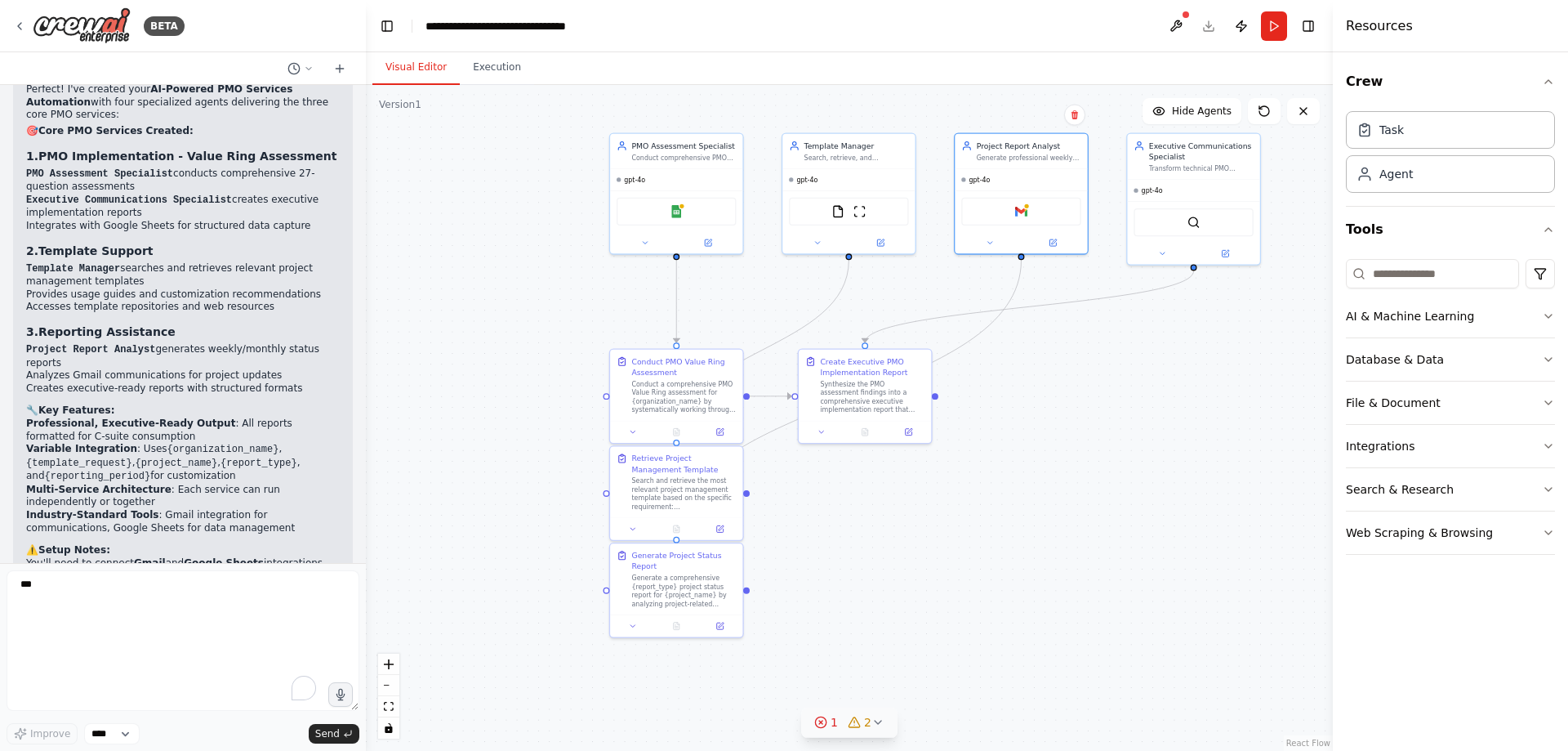
drag, startPoint x: 1110, startPoint y: 607, endPoint x: 1044, endPoint y: 384, distance: 232.6
click at [1044, 384] on div ".deletable-edge-delete-btn { width: 20px; height: 20px; border: 0px solid #ffff…" at bounding box center [849, 418] width 967 height 666
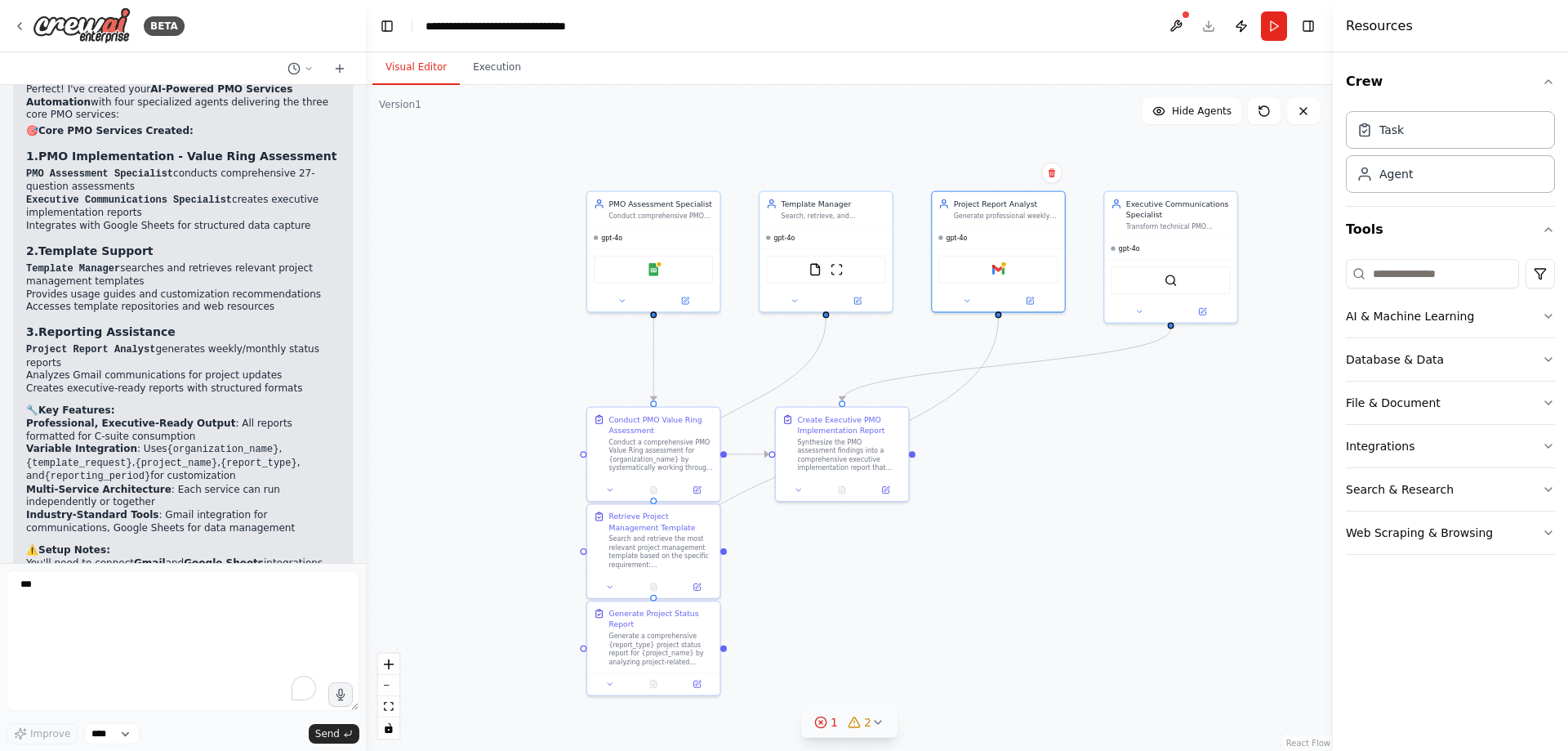
drag, startPoint x: 1116, startPoint y: 424, endPoint x: 1072, endPoint y: 495, distance: 83.5
click at [1072, 495] on div ".deletable-edge-delete-btn { width: 20px; height: 20px; border: 0px solid #ffff…" at bounding box center [849, 418] width 967 height 666
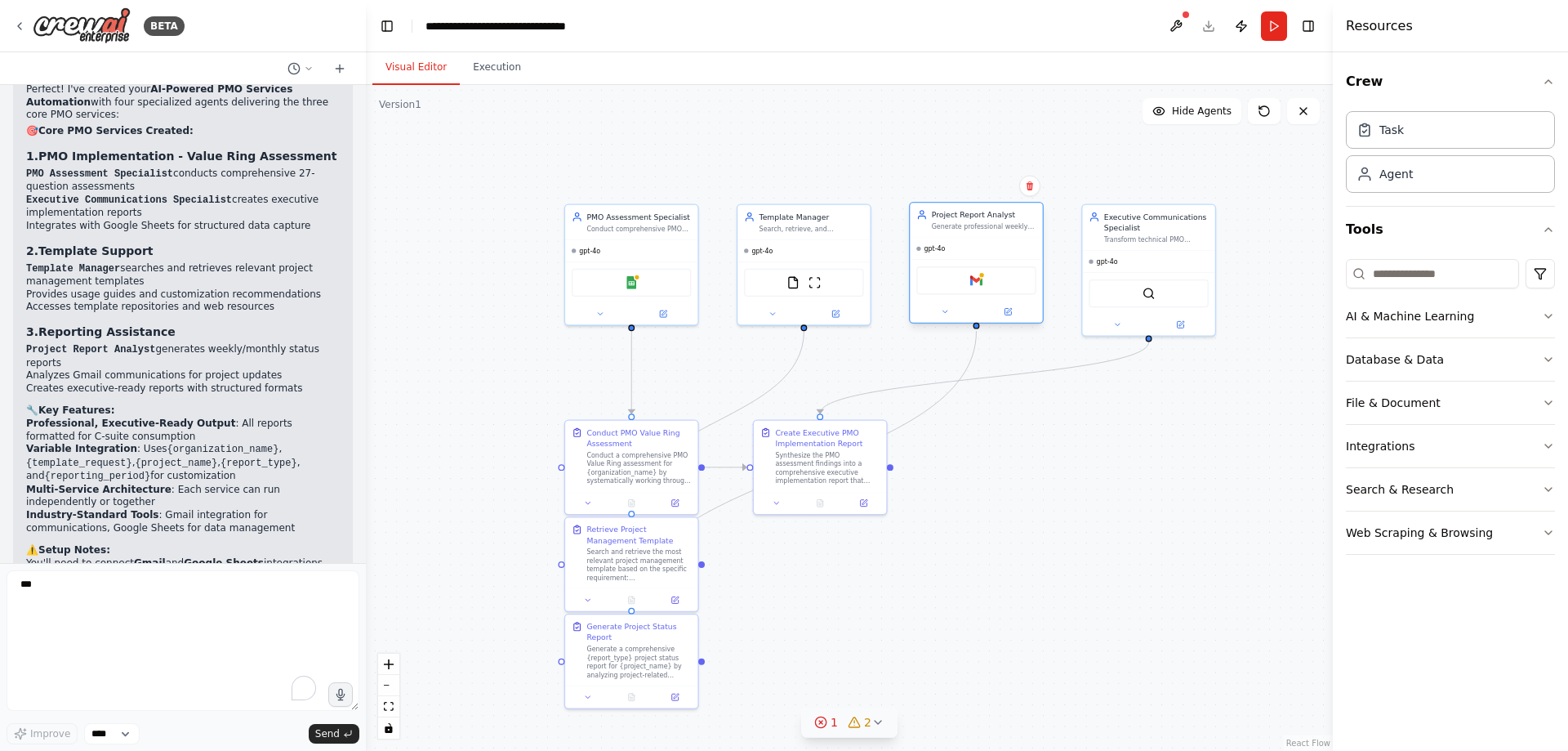
click at [989, 281] on div "Gmail" at bounding box center [975, 280] width 119 height 28
click at [978, 277] on img at bounding box center [976, 280] width 13 height 13
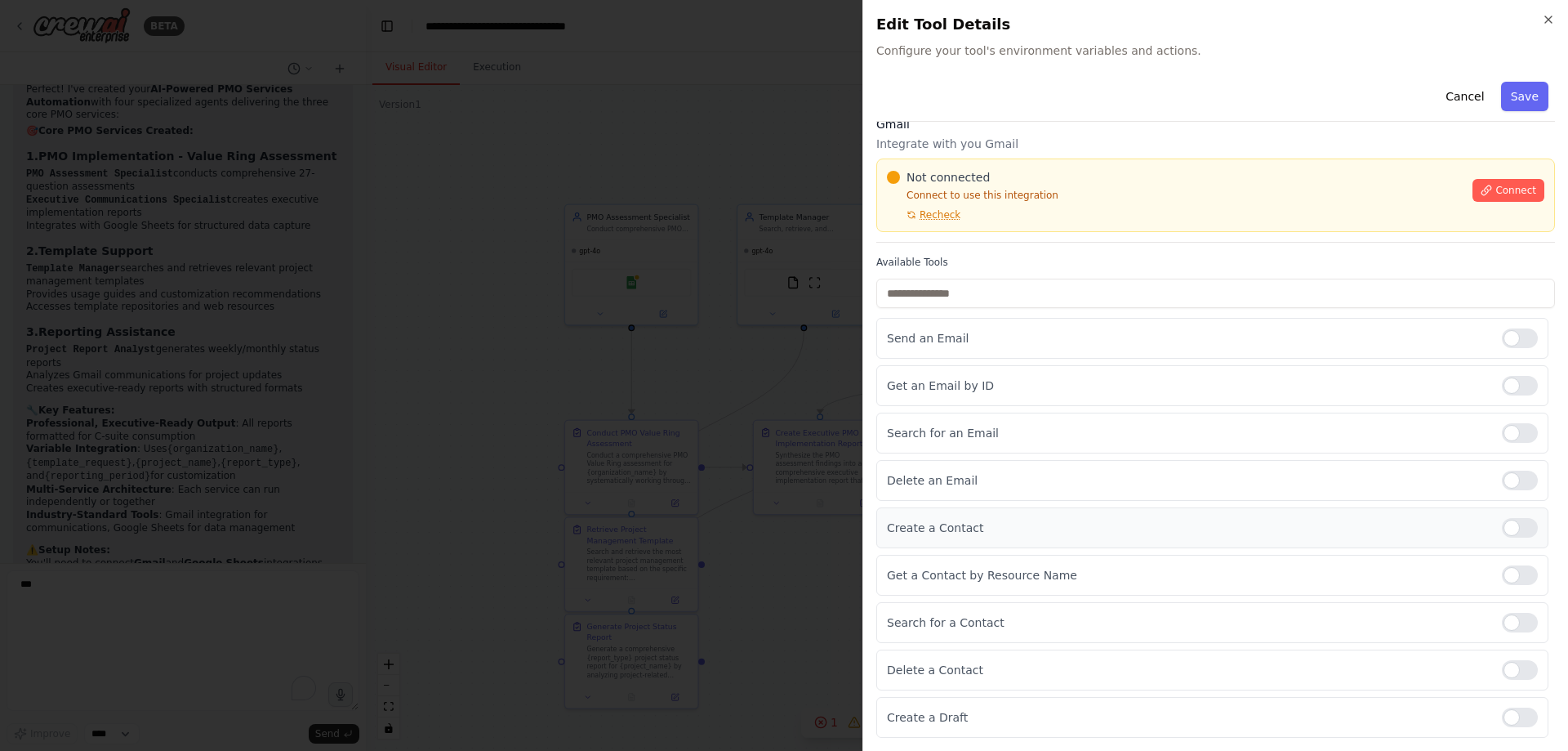
scroll to position [0, 0]
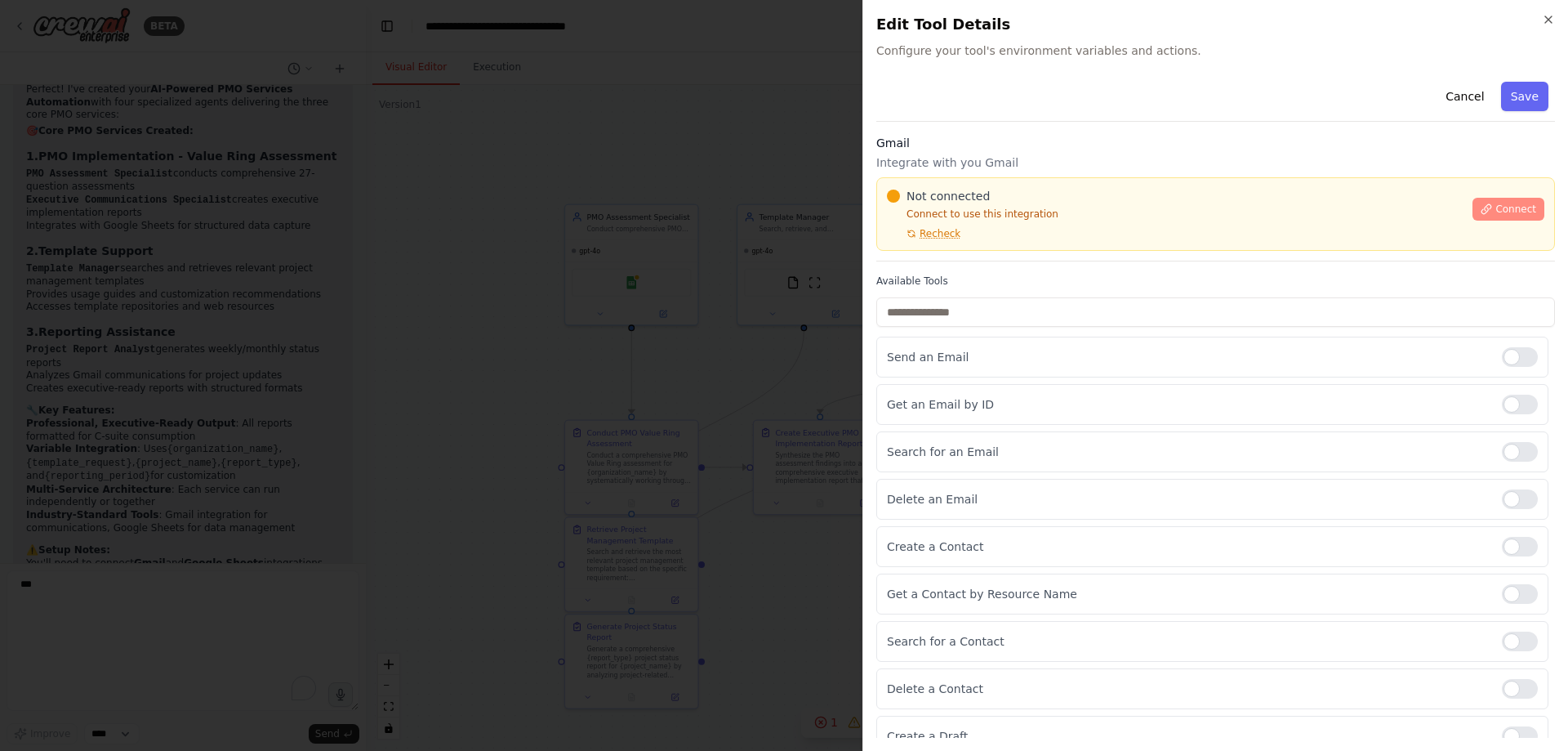
click at [1115, 210] on button "Connect" at bounding box center [1508, 209] width 72 height 23
click at [969, 237] on div "Not connected Connect to use this integration Recheck" at bounding box center [1175, 214] width 576 height 52
click at [941, 238] on span "Recheck" at bounding box center [940, 233] width 41 height 13
click at [1054, 207] on div "Not connected Connect to use this integration Recheck" at bounding box center [1175, 214] width 576 height 52
click at [1067, 210] on p "Connect to use this integration" at bounding box center [1175, 214] width 576 height 13
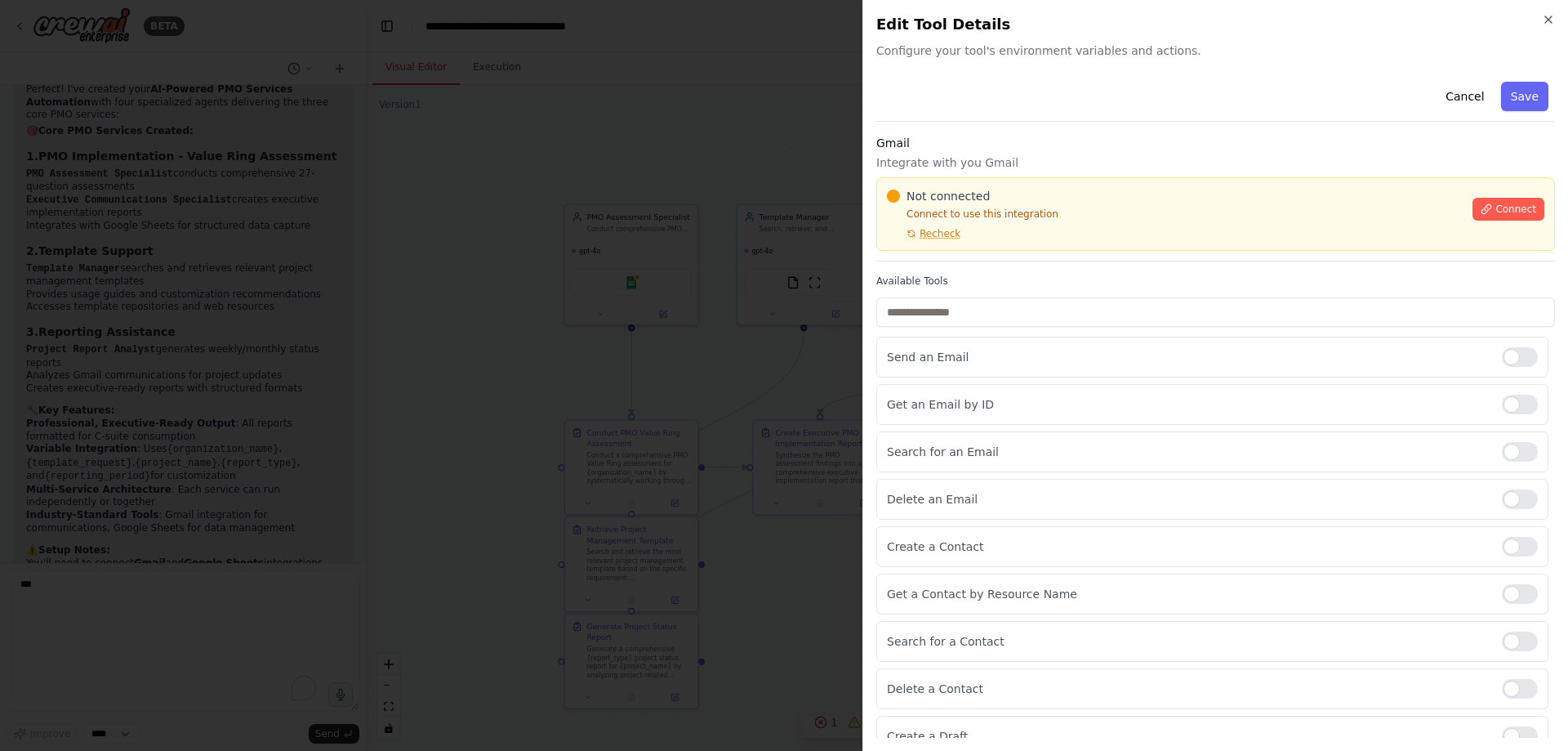
click at [1071, 211] on p "Connect to use this integration" at bounding box center [1175, 214] width 576 height 13
click at [678, 307] on div at bounding box center [784, 375] width 1568 height 751
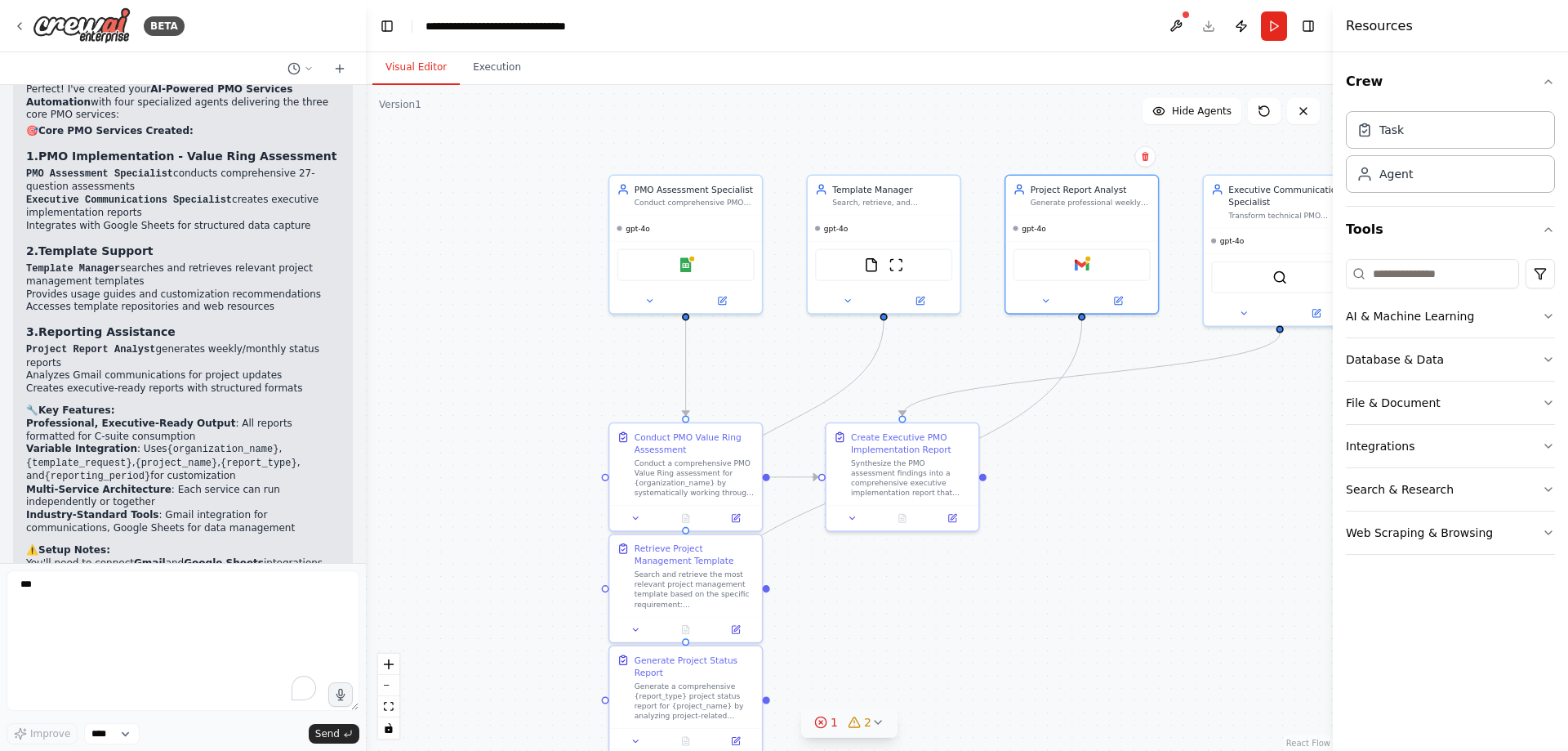
click at [541, 387] on div ".deletable-edge-delete-btn { width: 20px; height: 20px; border: 0px solid #ffff…" at bounding box center [849, 418] width 967 height 666
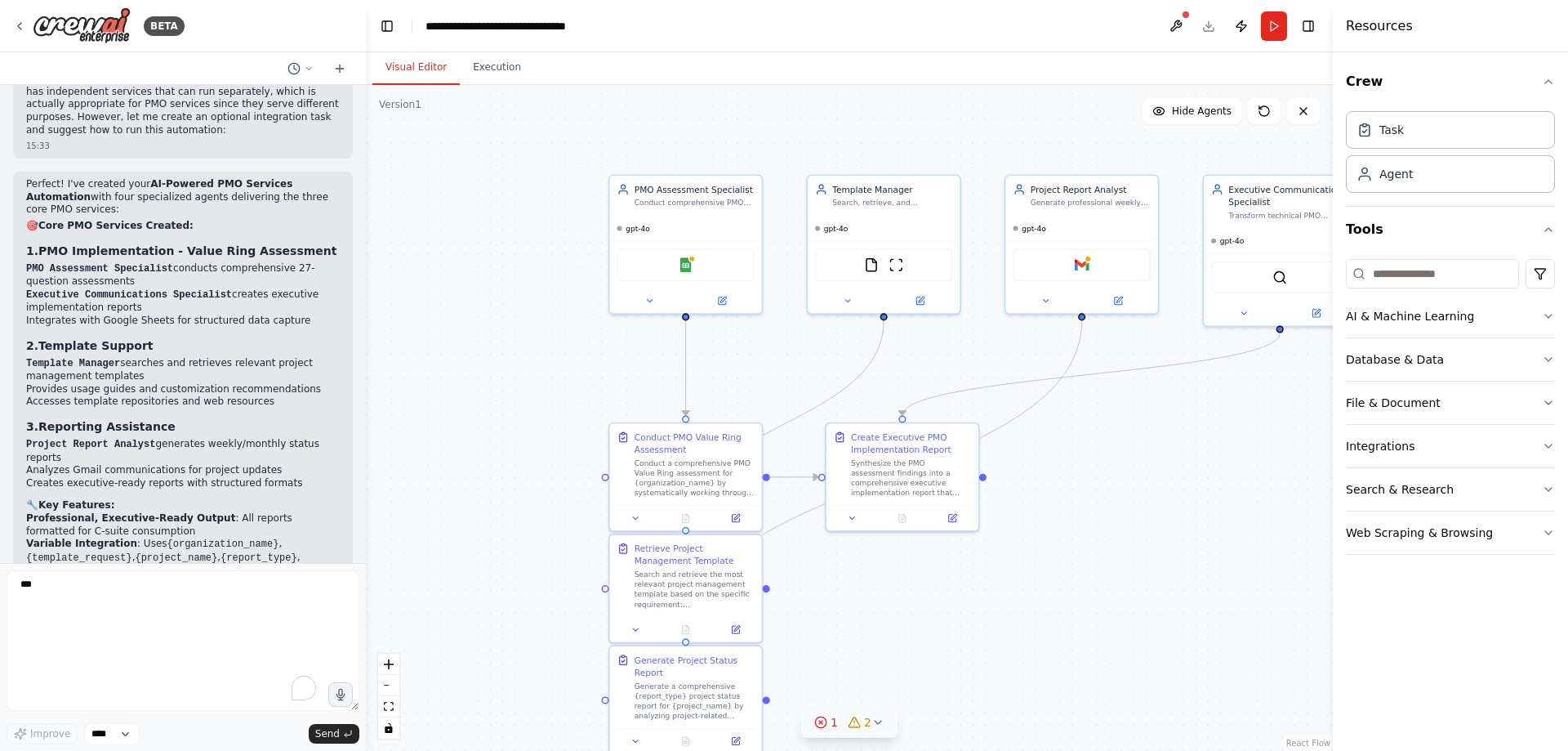
scroll to position [2392, 0]
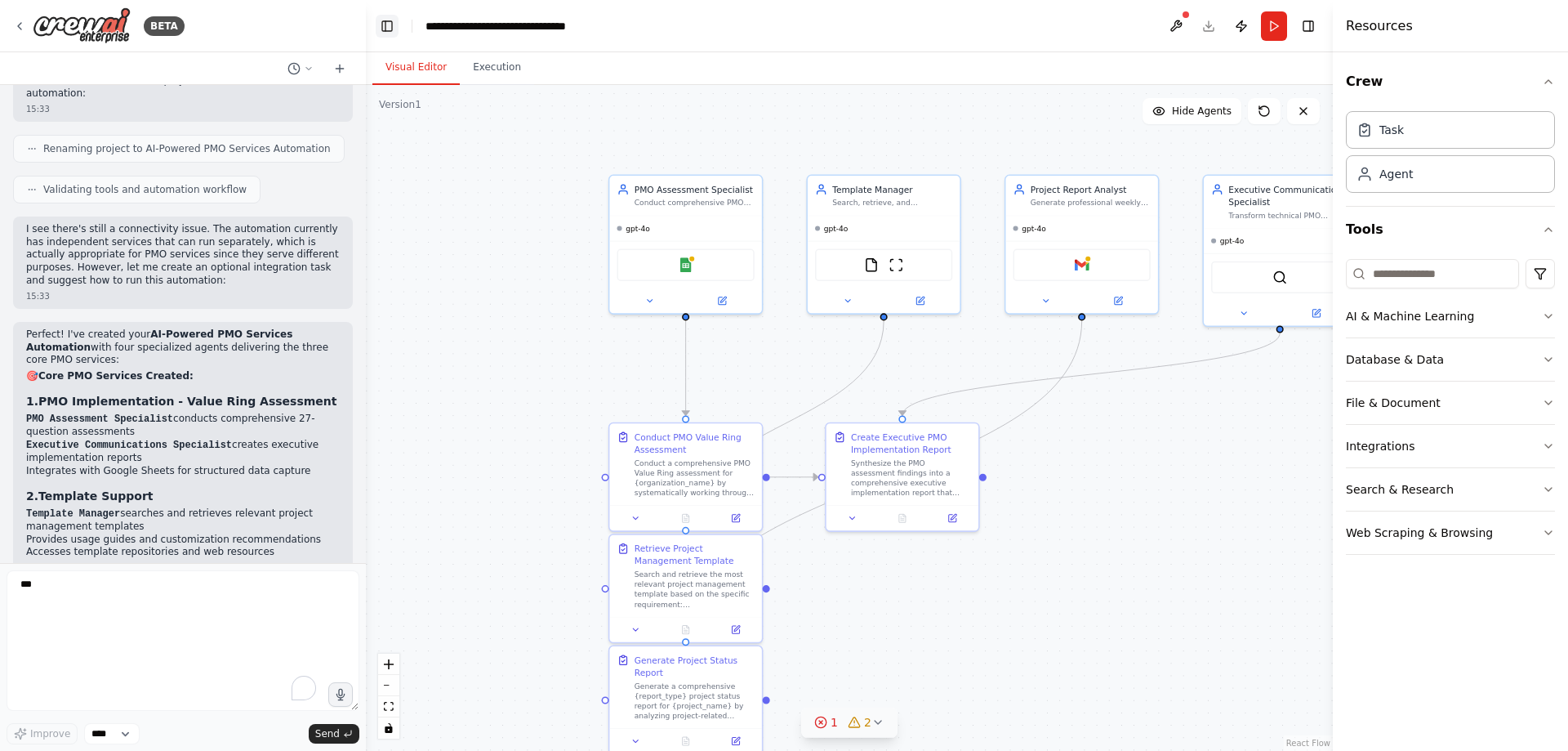
click at [388, 31] on button "Toggle Left Sidebar" at bounding box center [387, 25] width 23 height 23
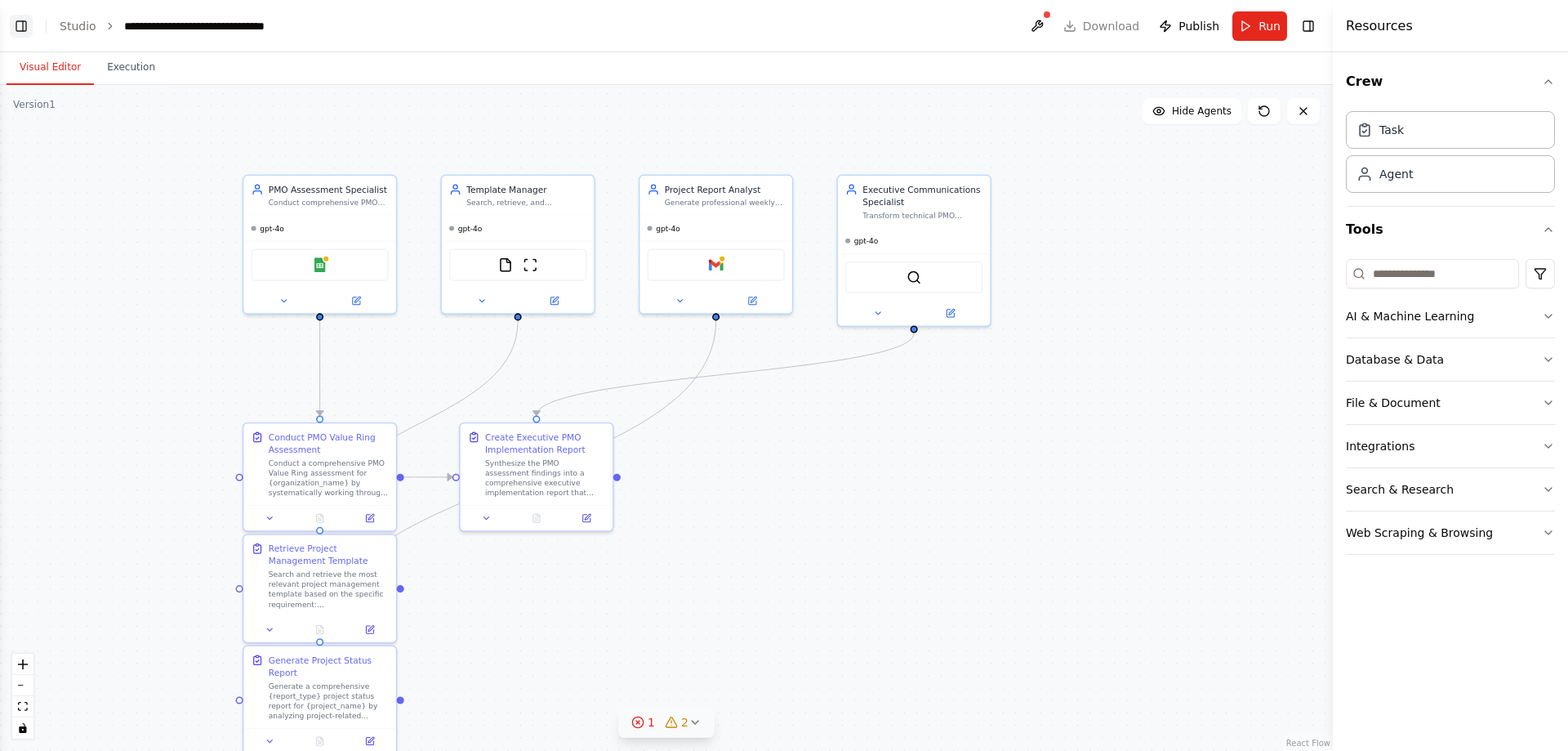
click at [24, 29] on button "Toggle Left Sidebar" at bounding box center [21, 25] width 23 height 23
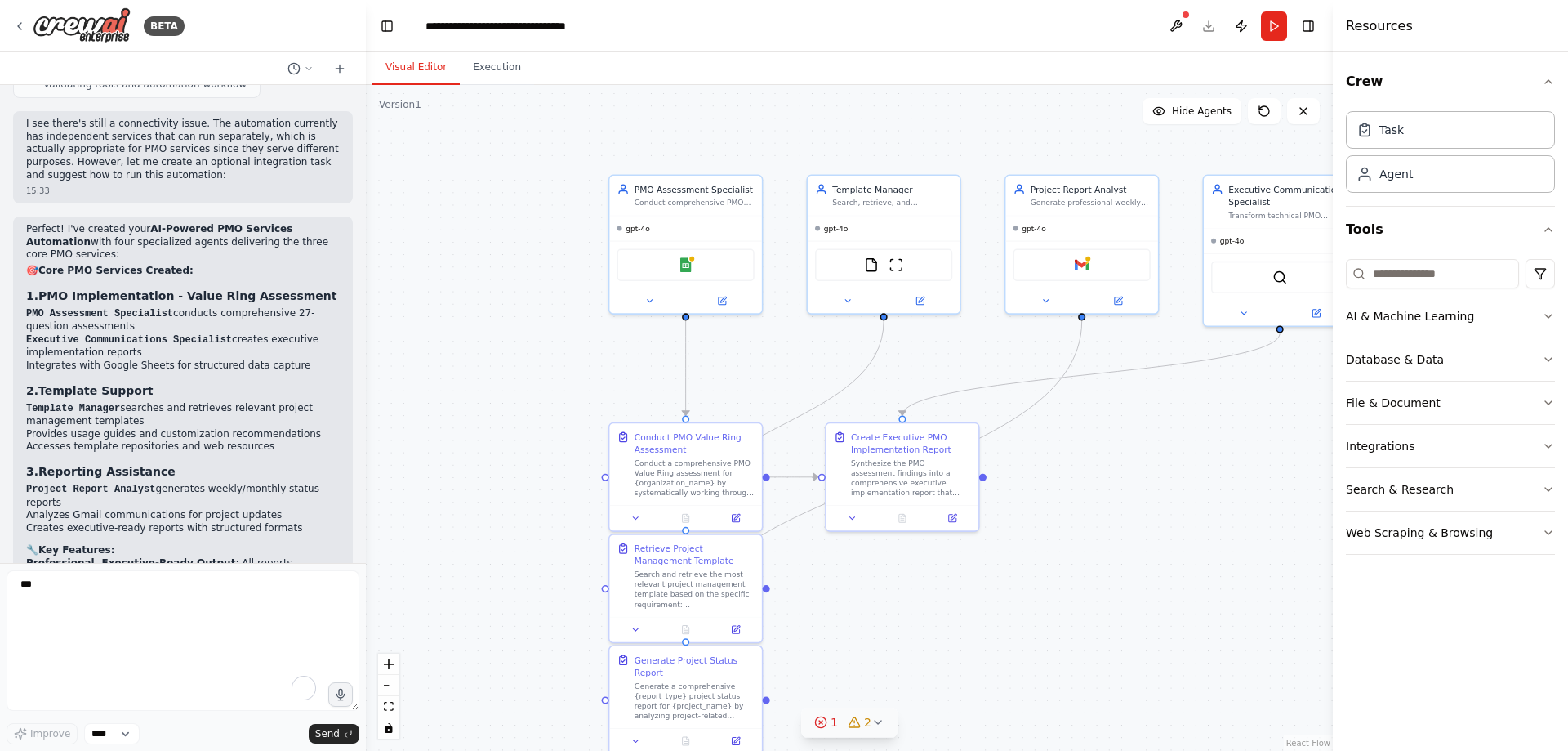
scroll to position [2637, 0]
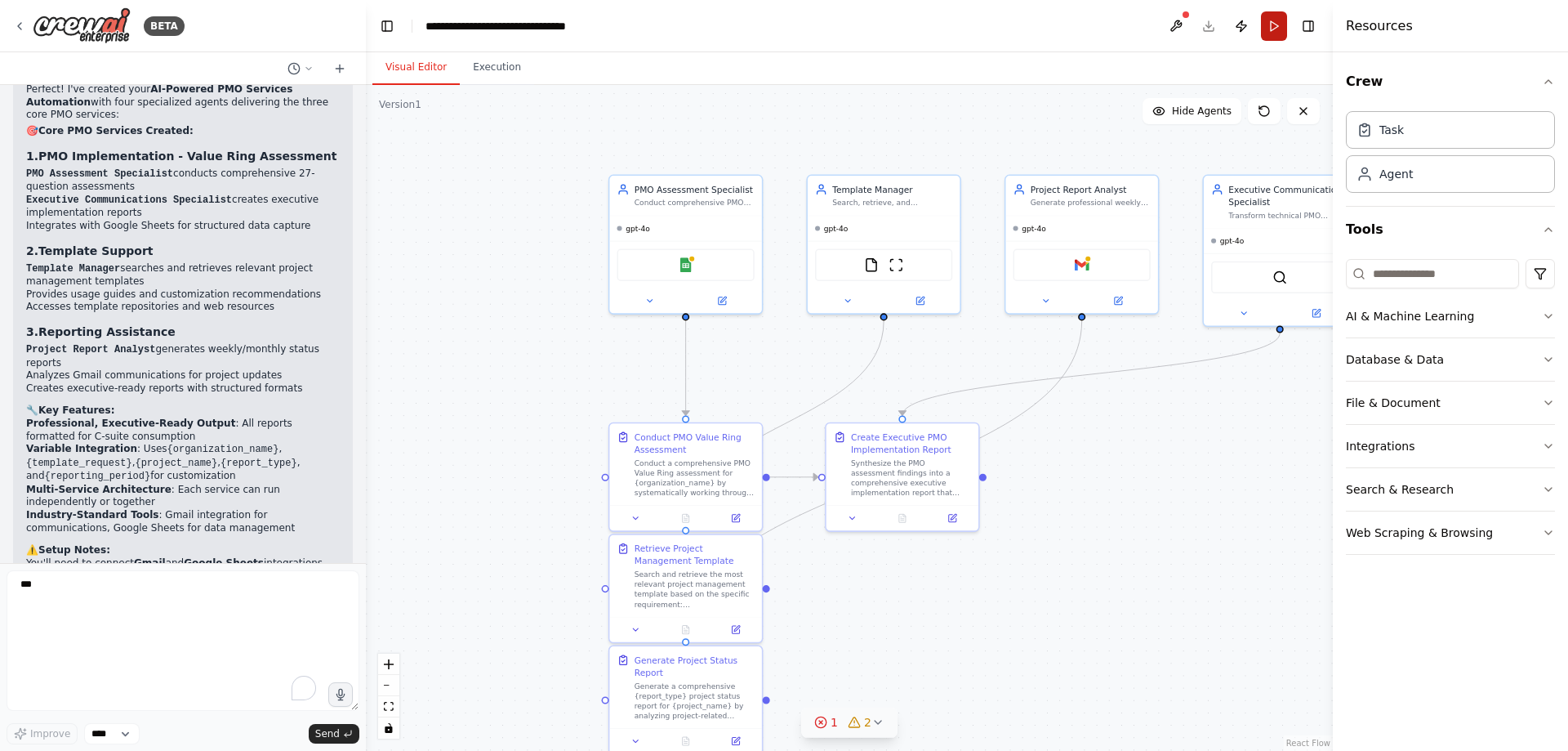
click at [1115, 23] on button "Run" at bounding box center [1273, 26] width 26 height 30
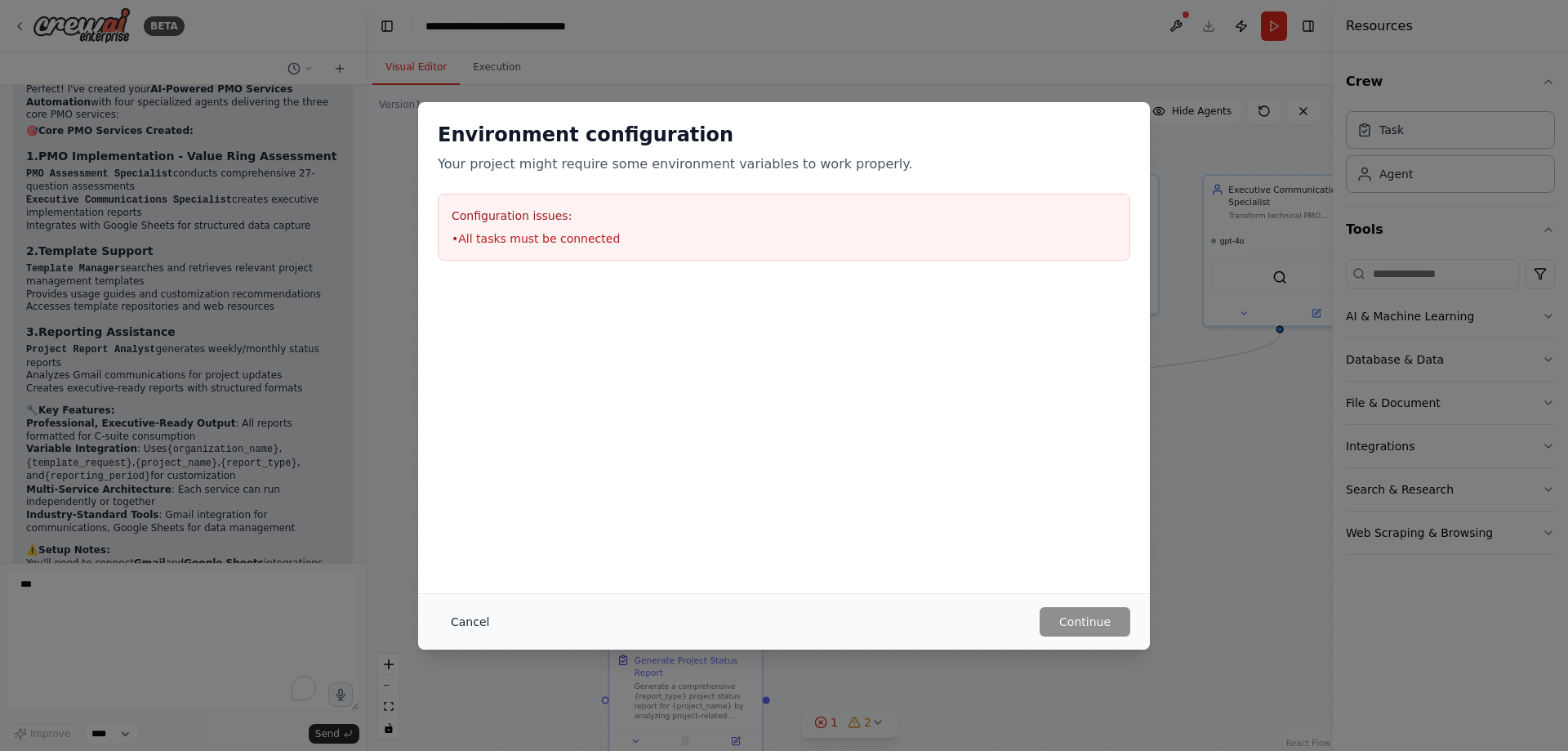
click at [484, 495] on button "Cancel" at bounding box center [469, 622] width 64 height 30
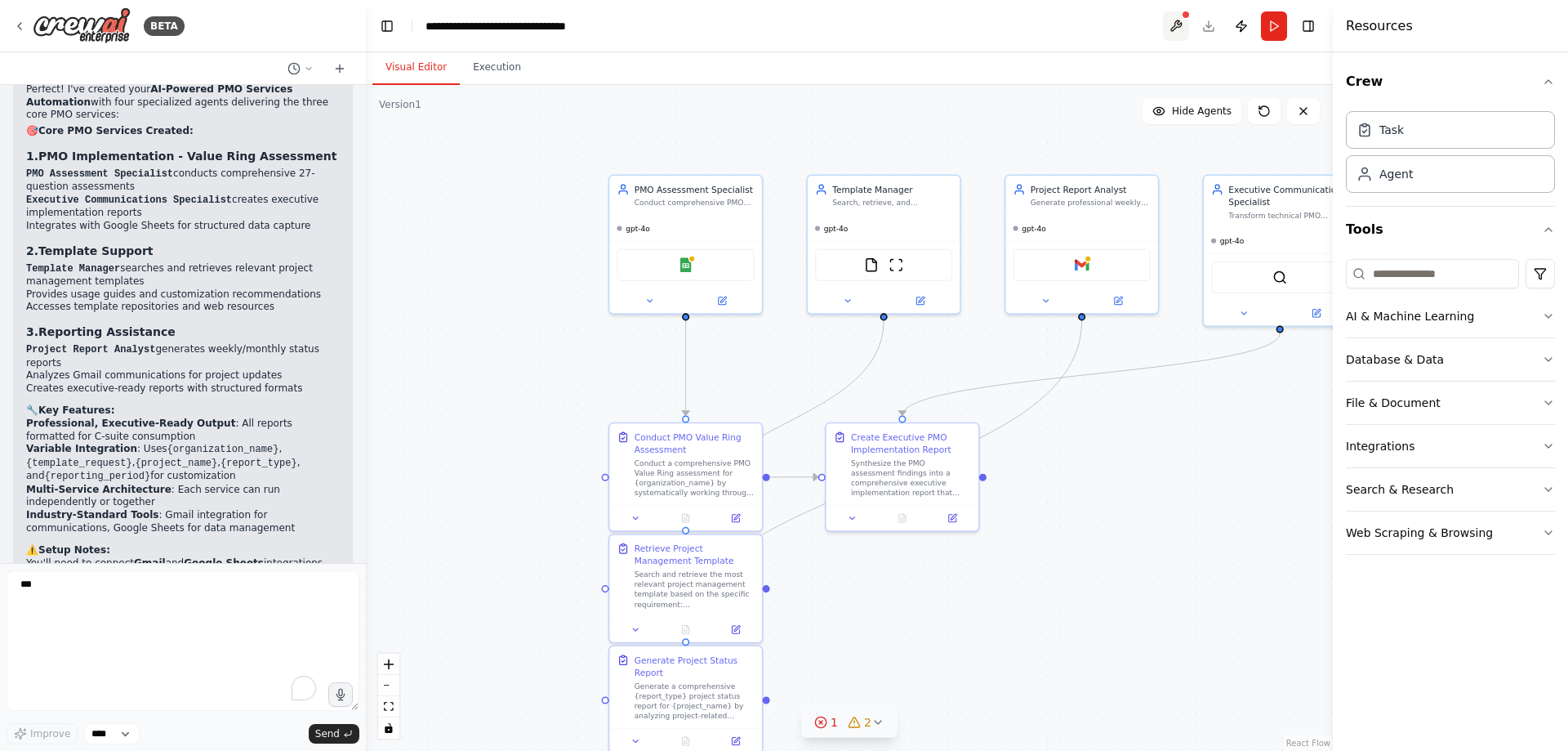
click at [1115, 30] on button at bounding box center [1175, 26] width 26 height 30
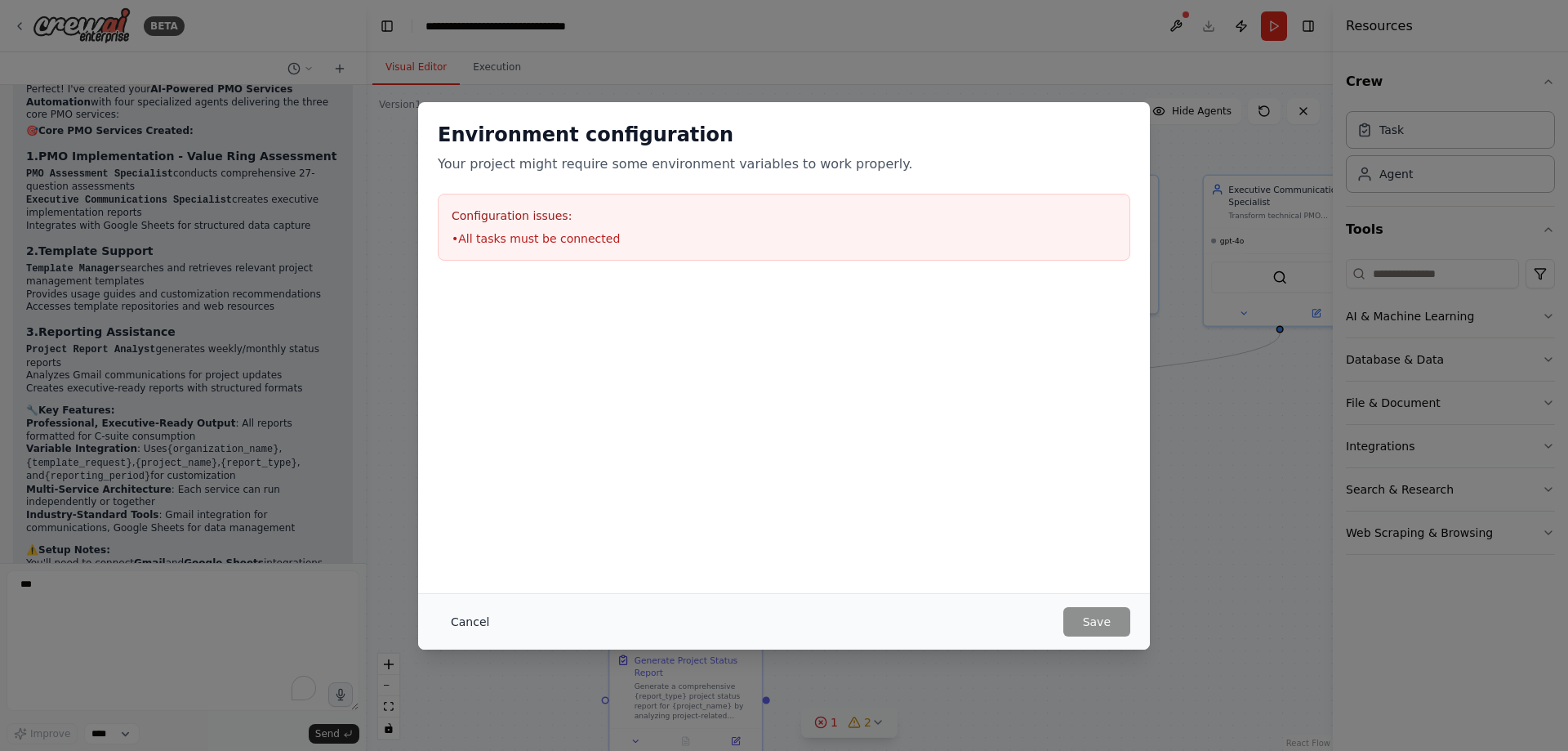
click at [457, 495] on button "Cancel" at bounding box center [469, 622] width 64 height 30
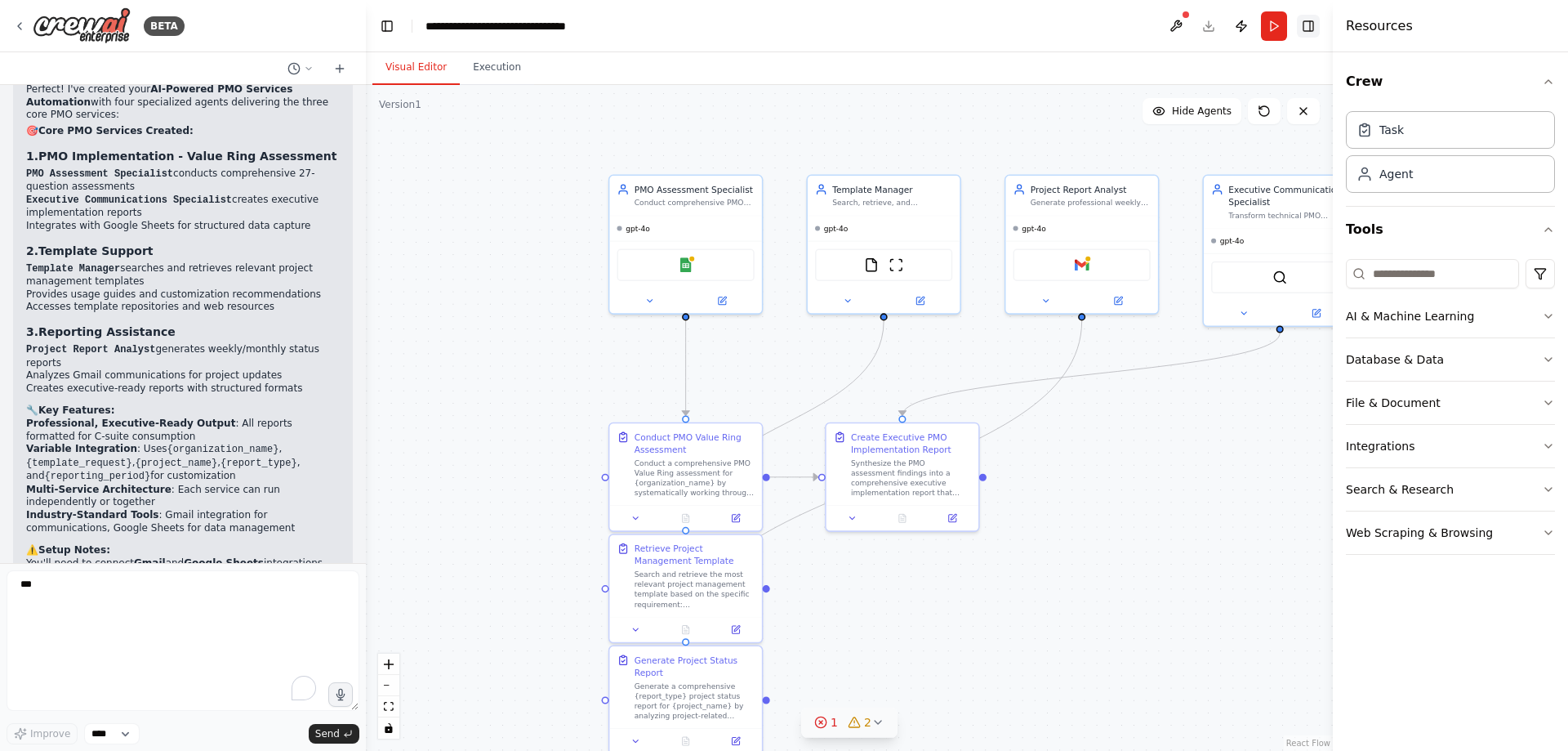
click at [1115, 22] on button "Toggle Right Sidebar" at bounding box center [1308, 25] width 23 height 23
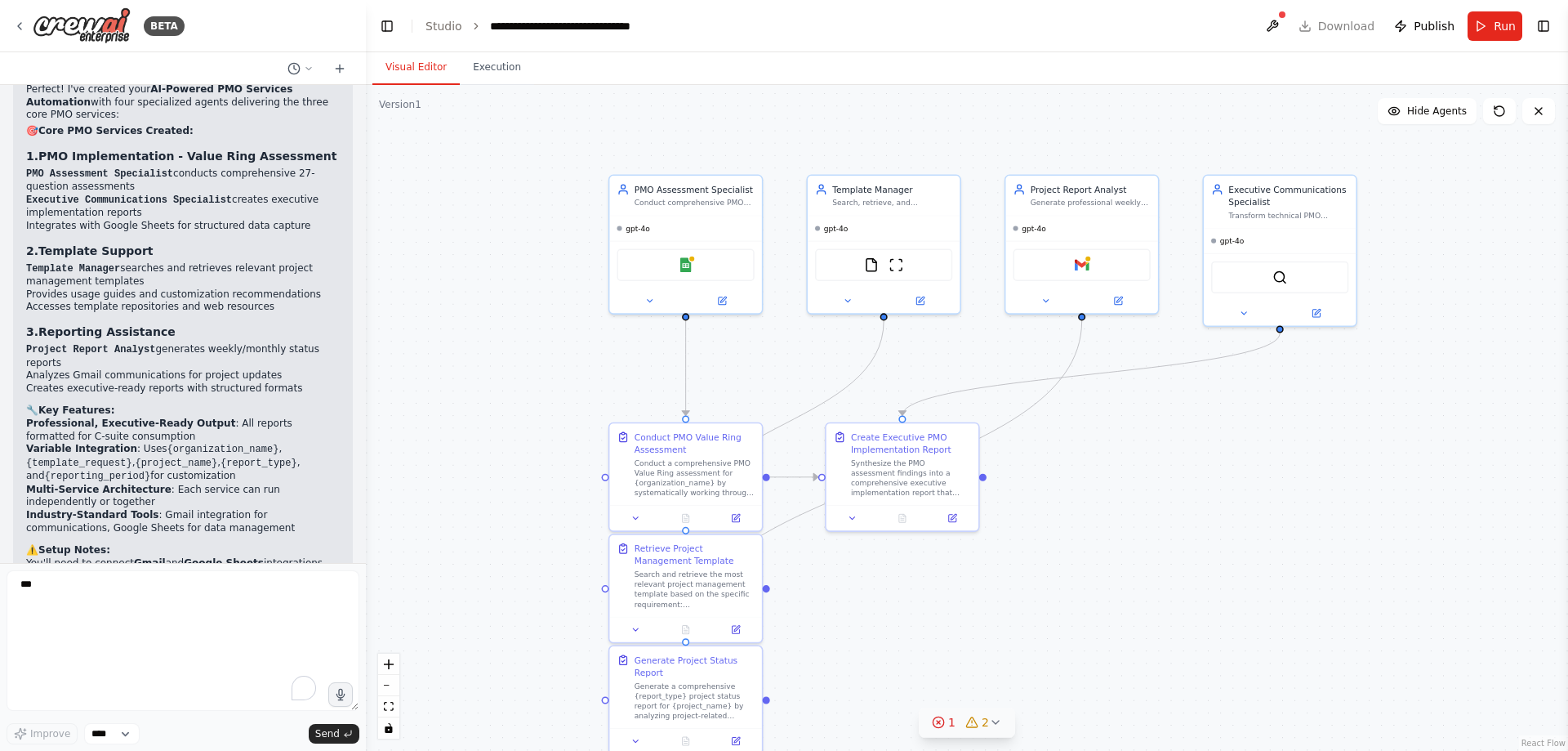
drag, startPoint x: 1449, startPoint y: 29, endPoint x: 1379, endPoint y: 491, distance: 467.3
click at [1115, 491] on main "**********" at bounding box center [967, 375] width 1202 height 751
click at [1115, 30] on button "Run" at bounding box center [1495, 26] width 55 height 30
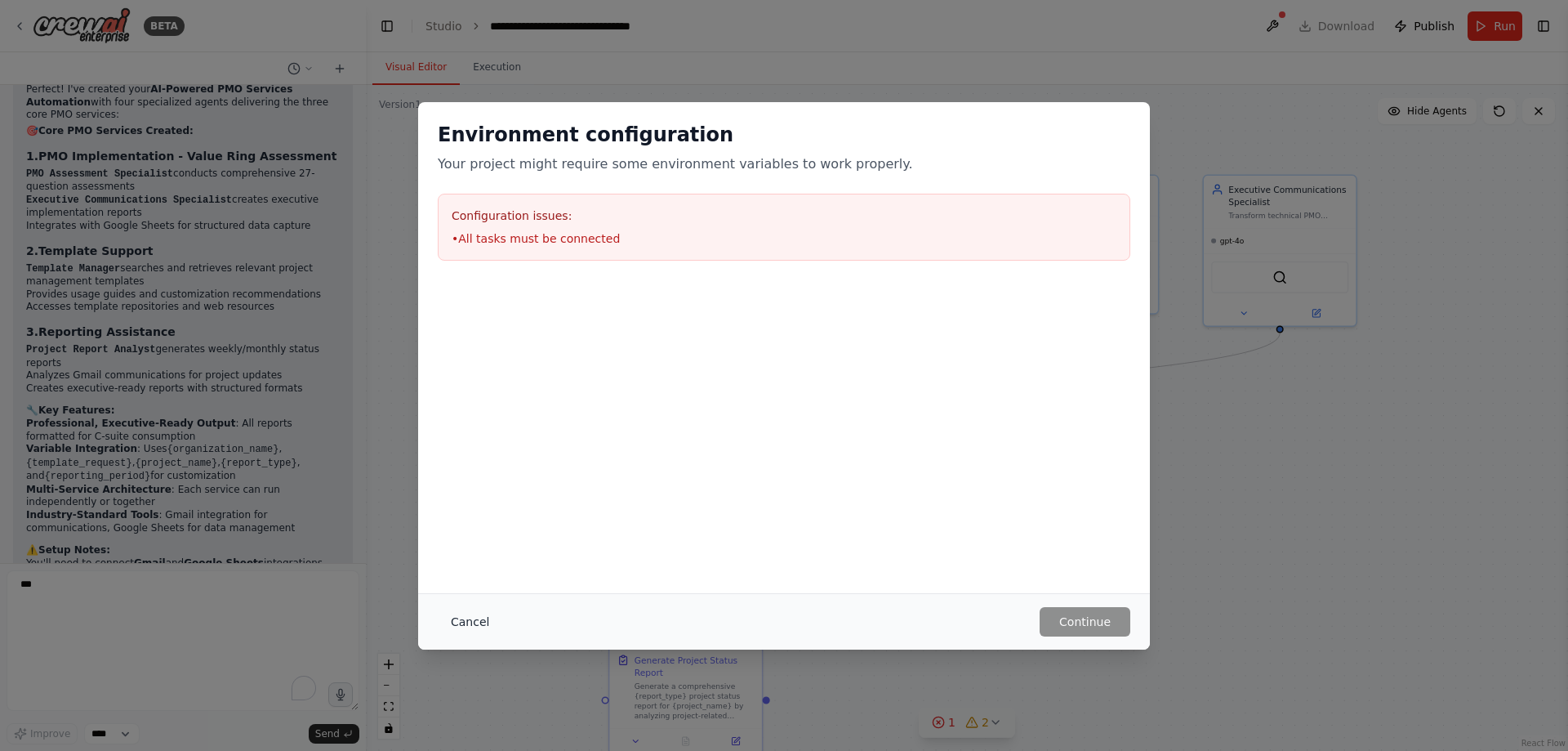
click at [471, 495] on button "Cancel" at bounding box center [469, 622] width 64 height 30
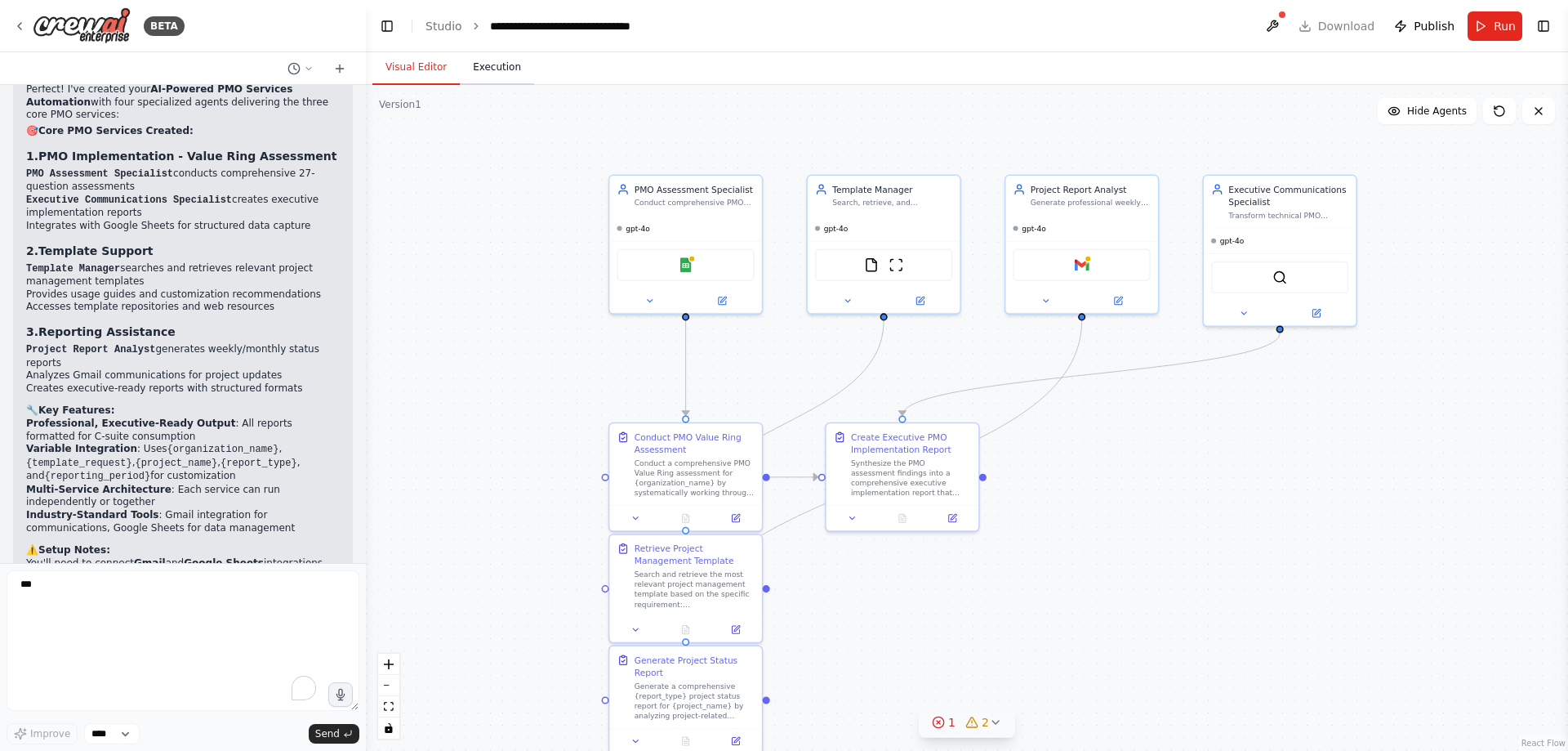
click at [502, 71] on button "Execution" at bounding box center [496, 68] width 74 height 35
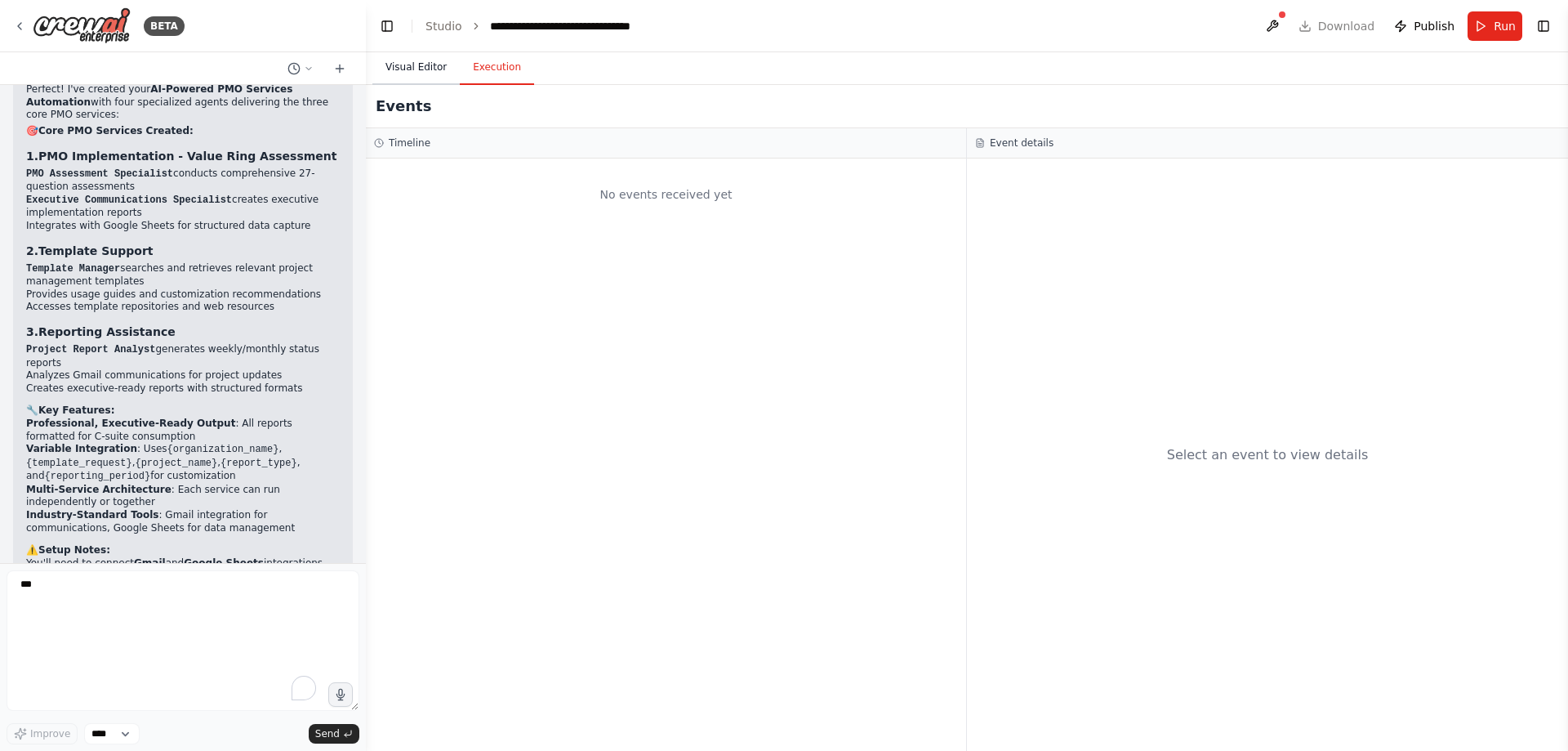
click at [417, 69] on button "Visual Editor" at bounding box center [415, 68] width 87 height 35
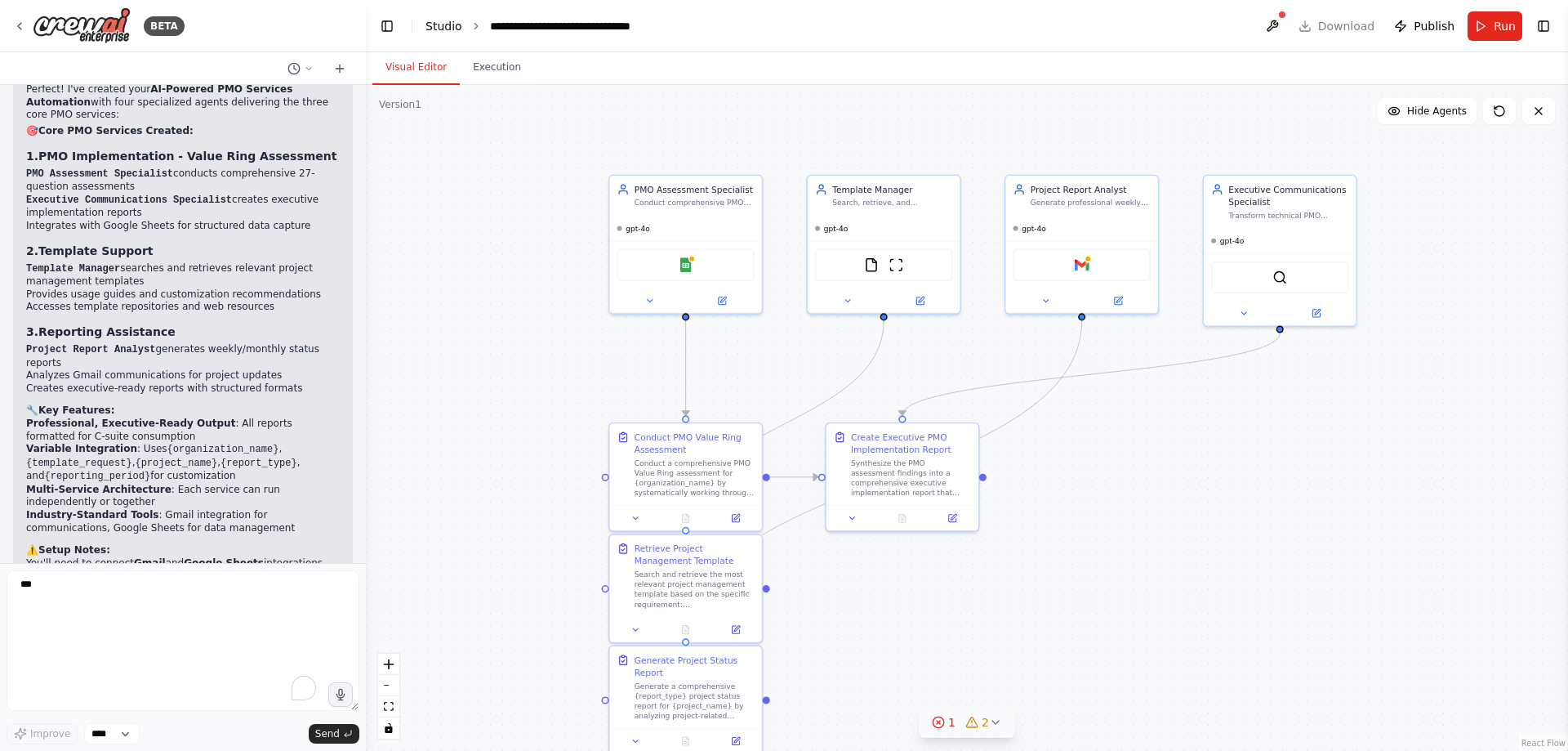
click at [438, 24] on link "Studio" at bounding box center [444, 25] width 37 height 13
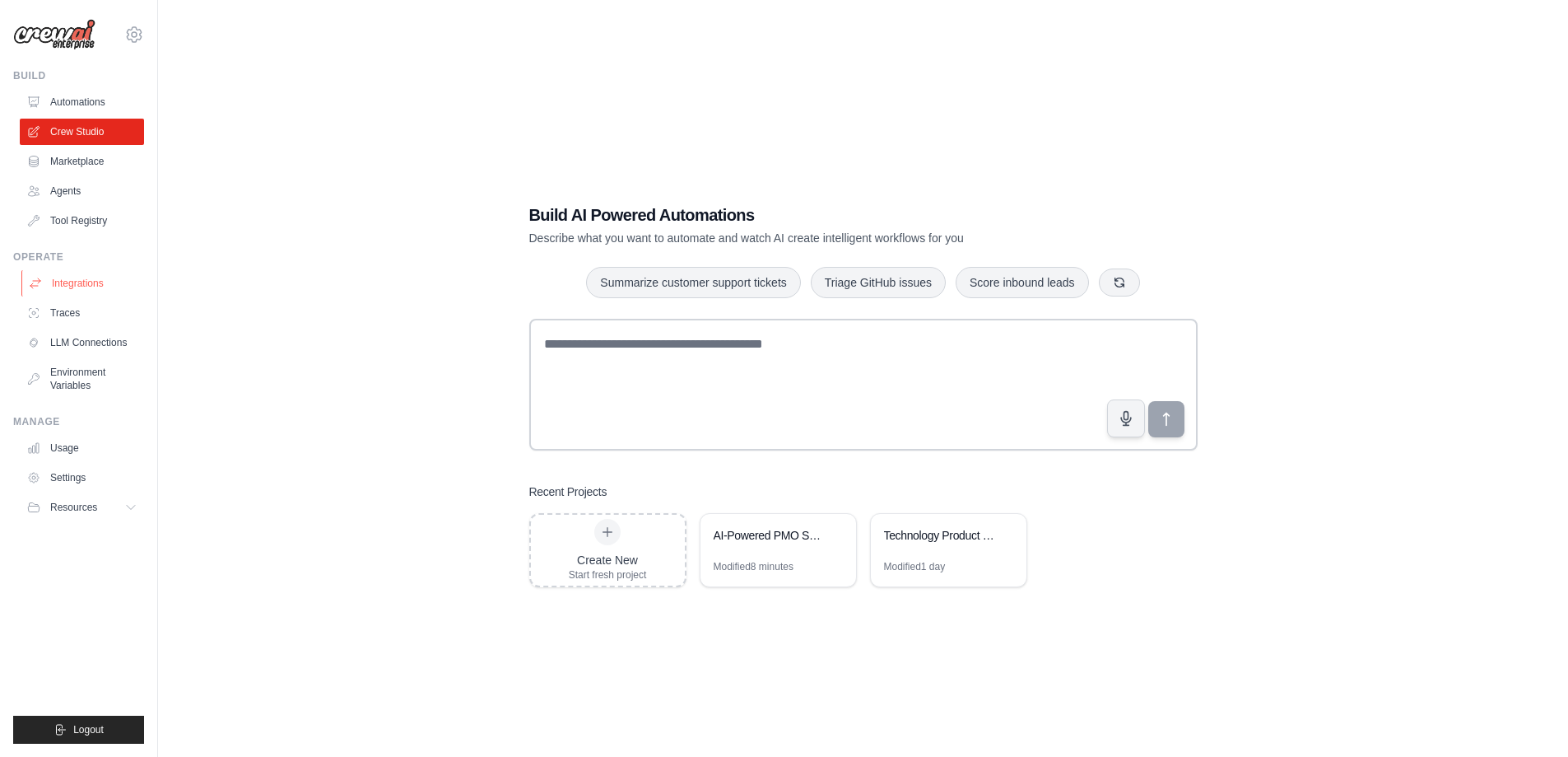
click at [72, 282] on link "Integrations" at bounding box center [83, 283] width 124 height 26
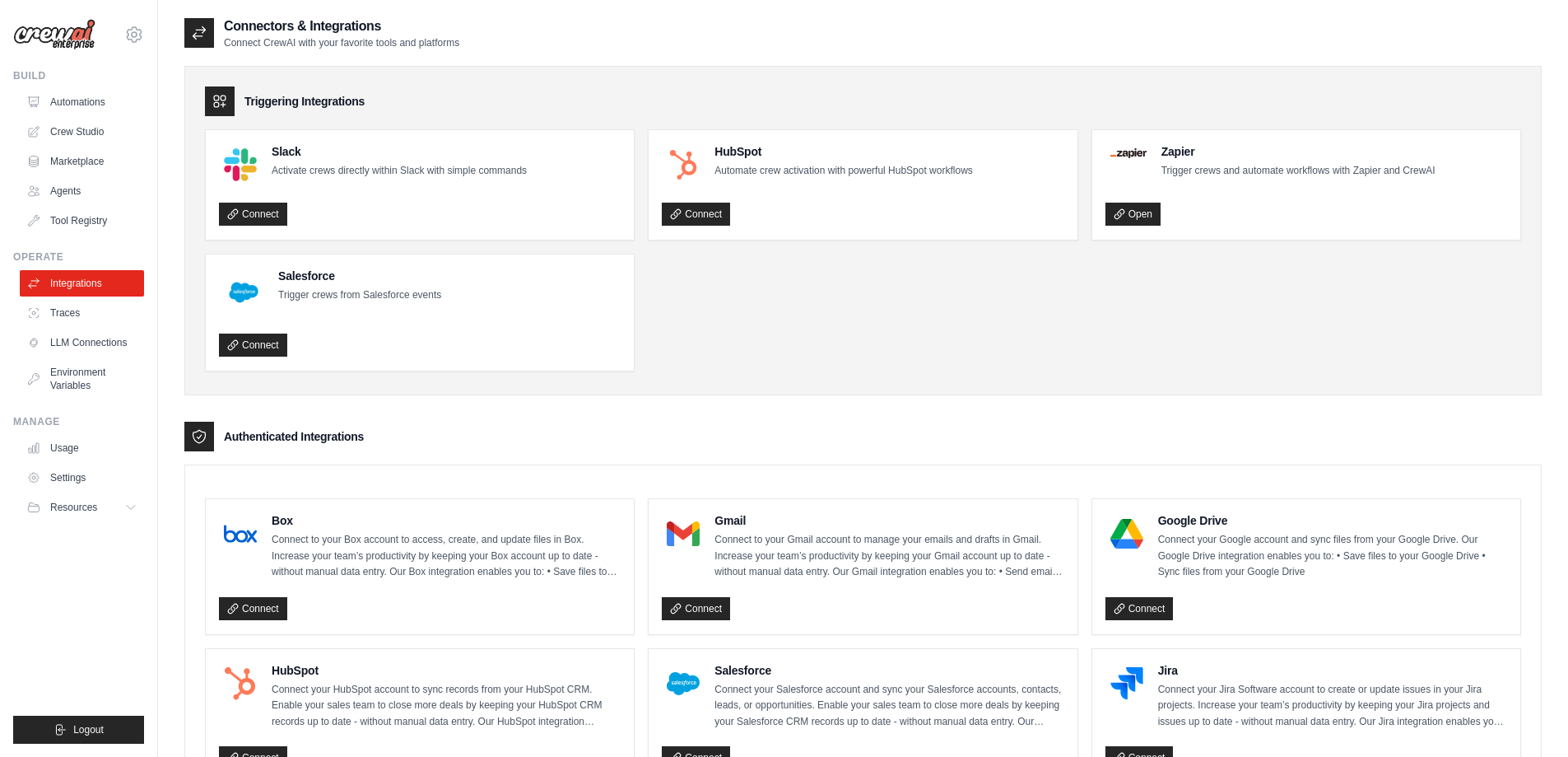
click at [424, 171] on p "Activate crews directly within Slack with simple commands" at bounding box center [399, 170] width 255 height 16
click at [266, 209] on link "Connect" at bounding box center [253, 214] width 68 height 23
click at [695, 611] on link "Connect" at bounding box center [696, 608] width 68 height 23
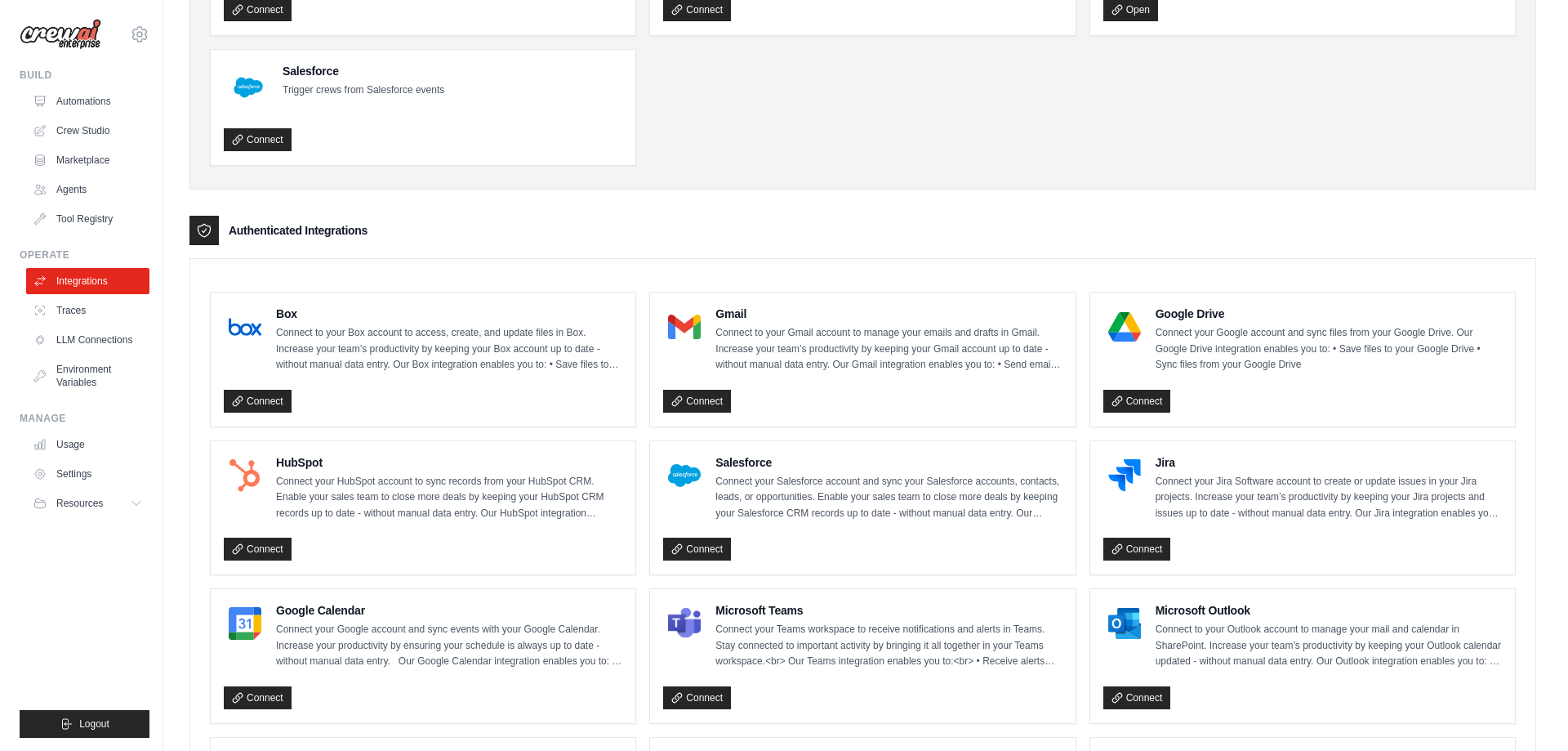
scroll to position [245, 0]
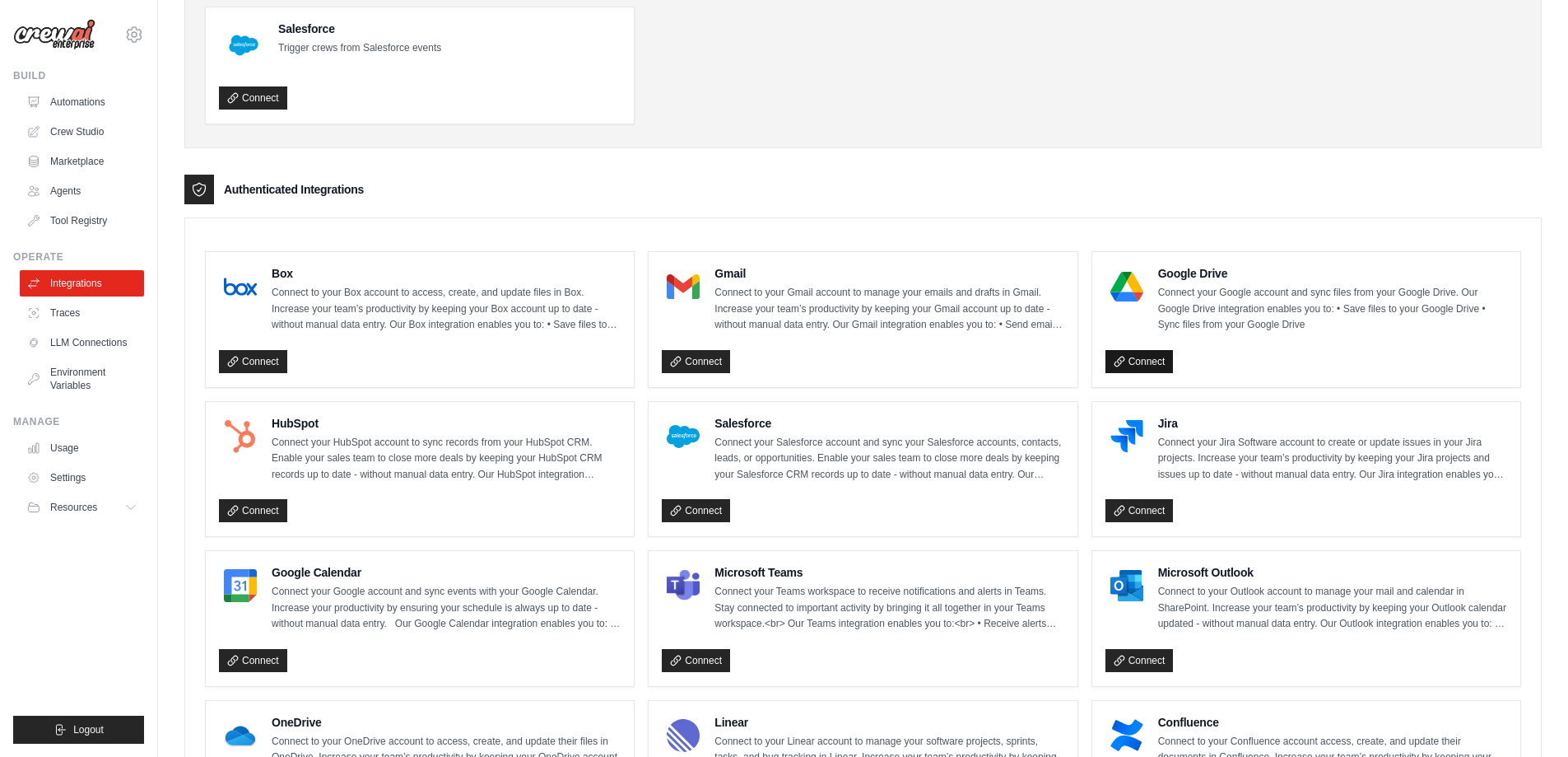
click at [1147, 360] on link "Connect" at bounding box center [1140, 361] width 68 height 23
